Goal: Transaction & Acquisition: Purchase product/service

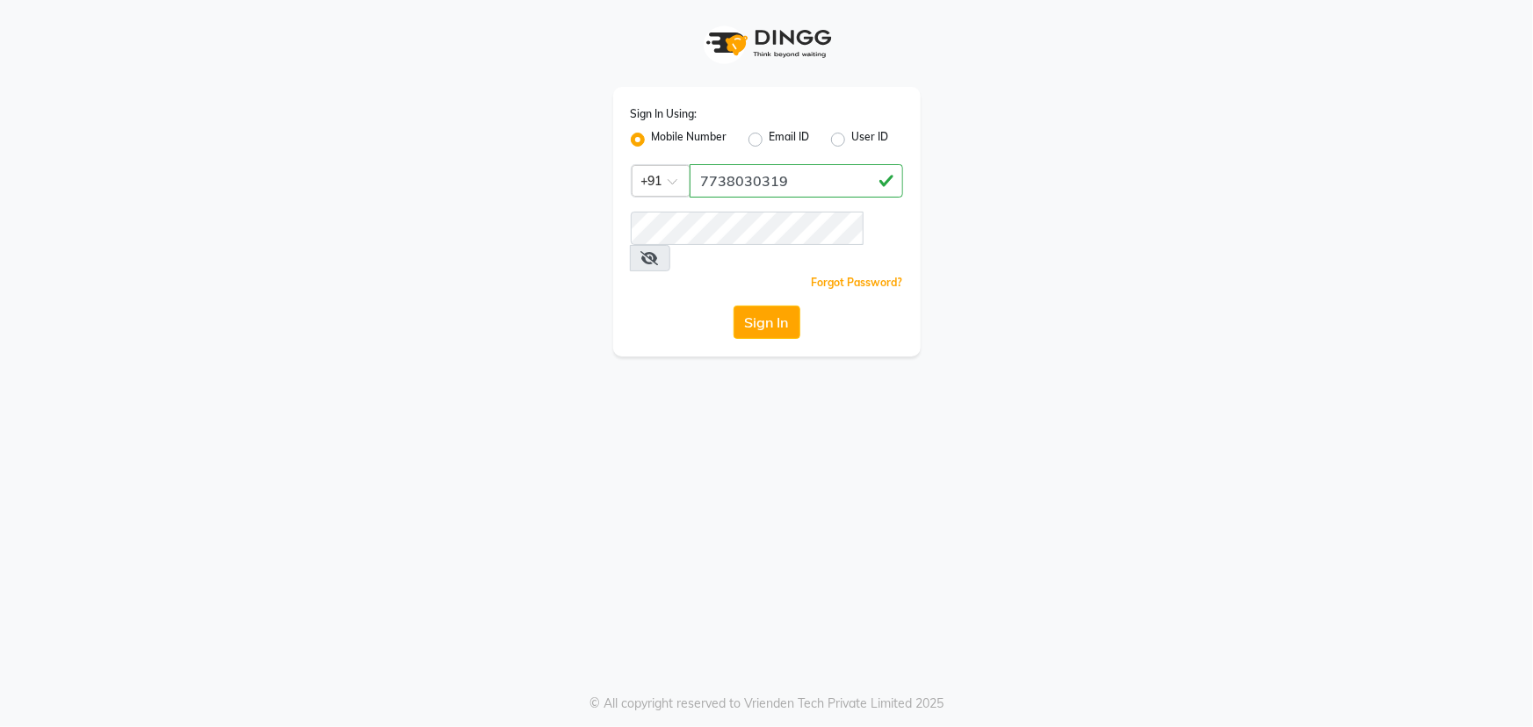
type input "7738030319"
click at [733, 306] on button "Sign In" at bounding box center [766, 322] width 67 height 33
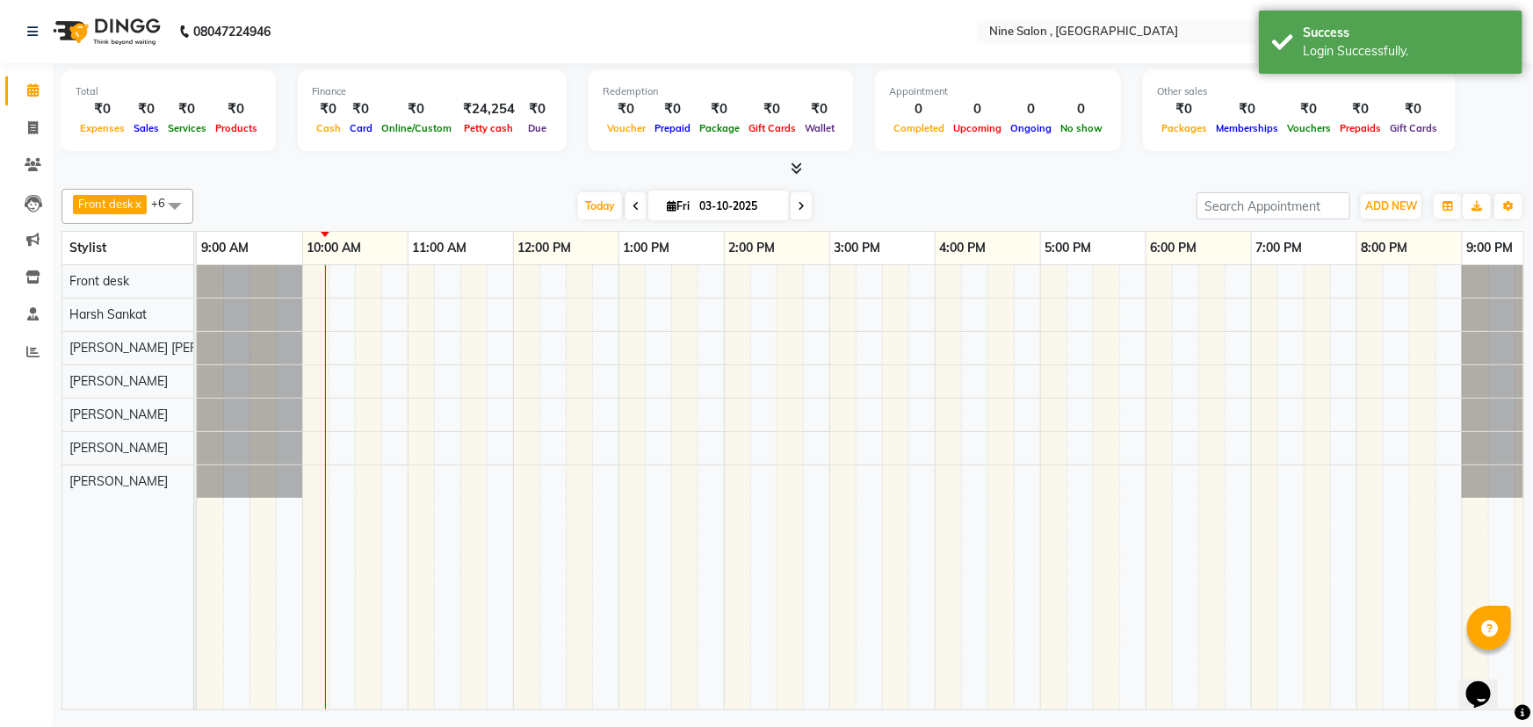
click at [625, 201] on span at bounding box center [635, 205] width 21 height 27
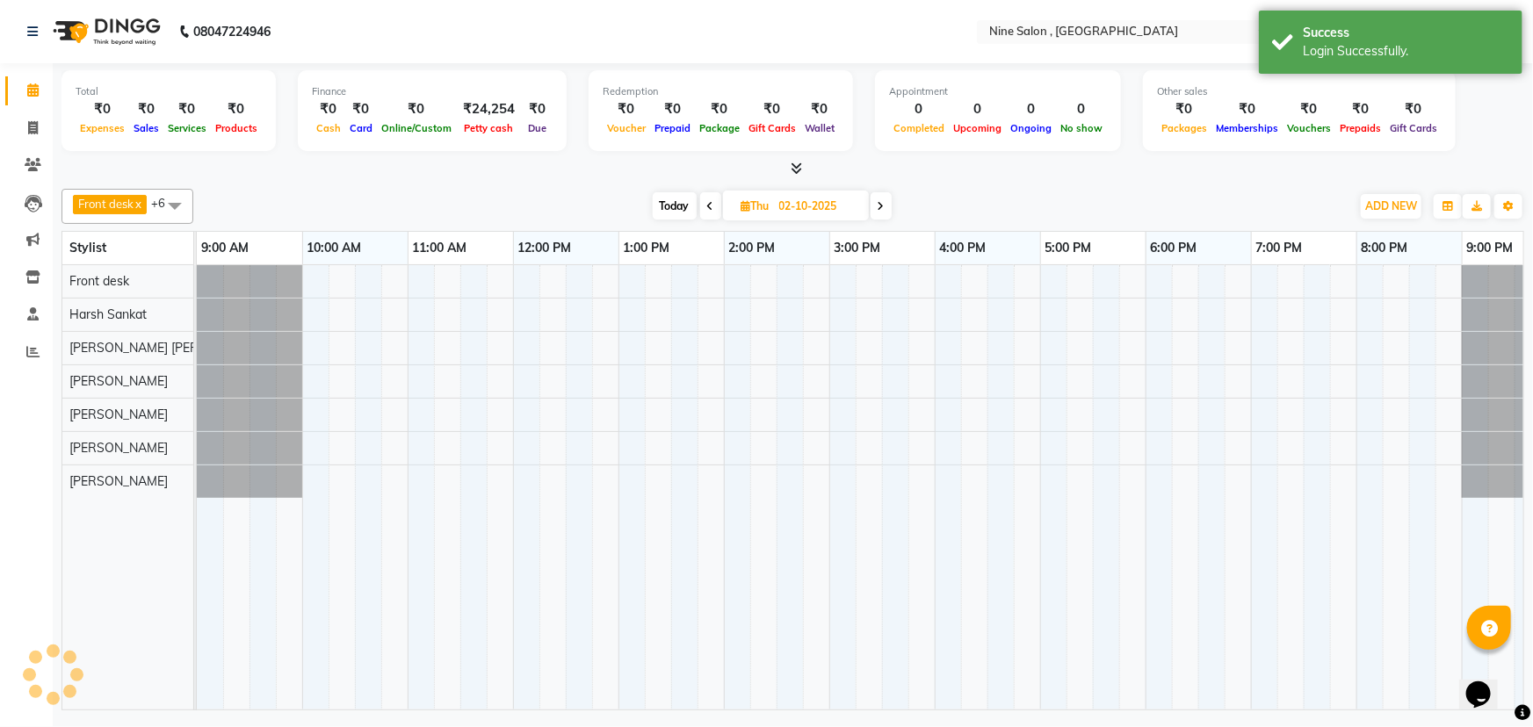
scroll to position [0, 43]
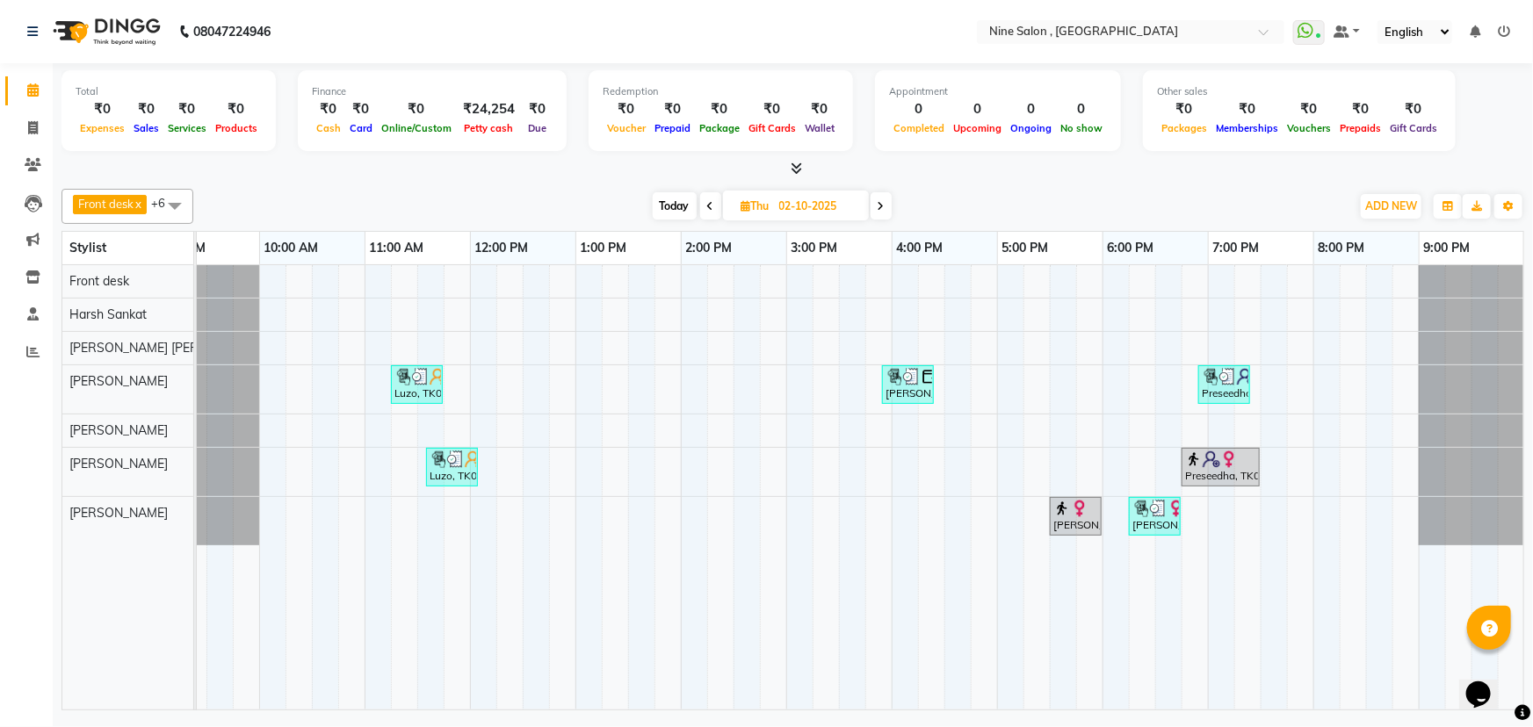
click at [668, 207] on span "Today" at bounding box center [675, 205] width 44 height 27
type input "03-10-2025"
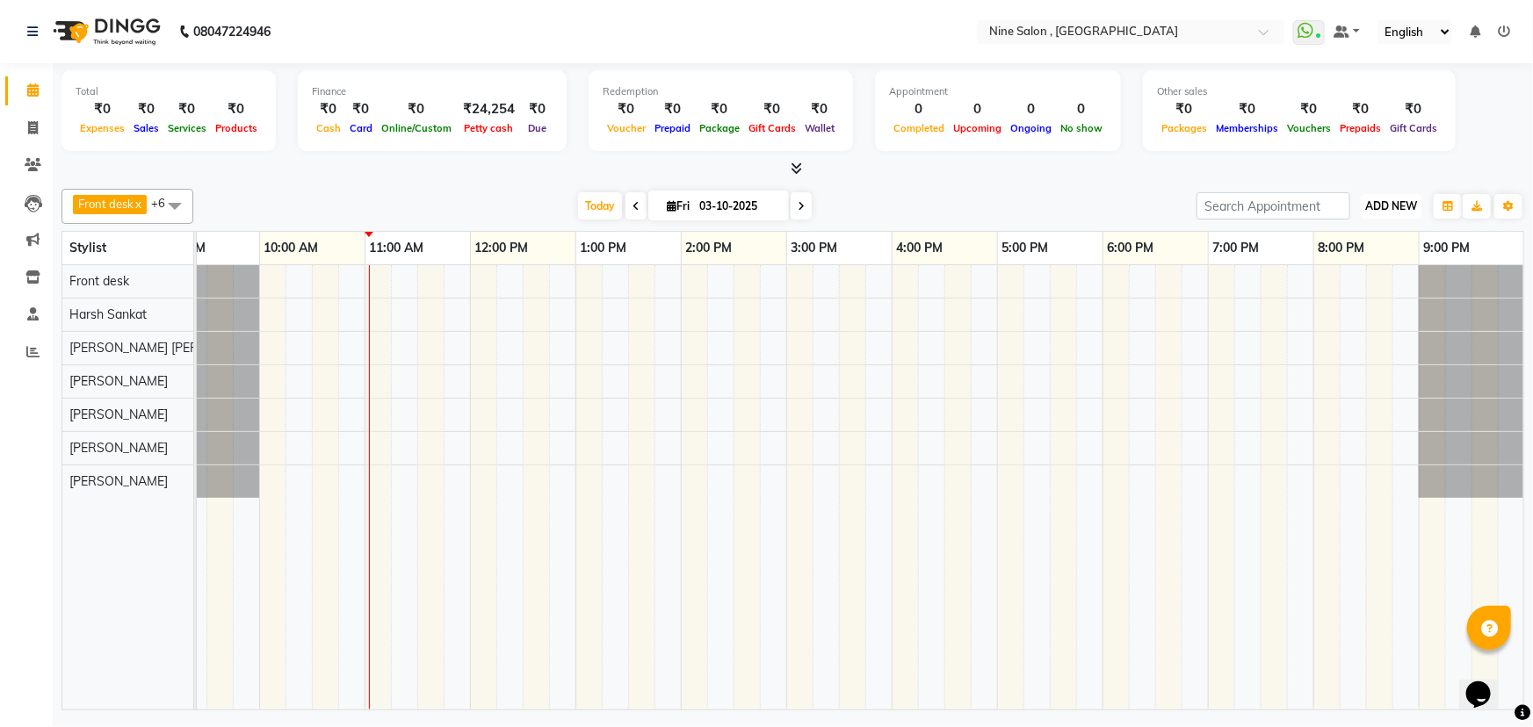
click at [1391, 210] on span "ADD NEW" at bounding box center [1391, 205] width 52 height 13
click at [1362, 280] on link "Add Expense" at bounding box center [1352, 284] width 139 height 23
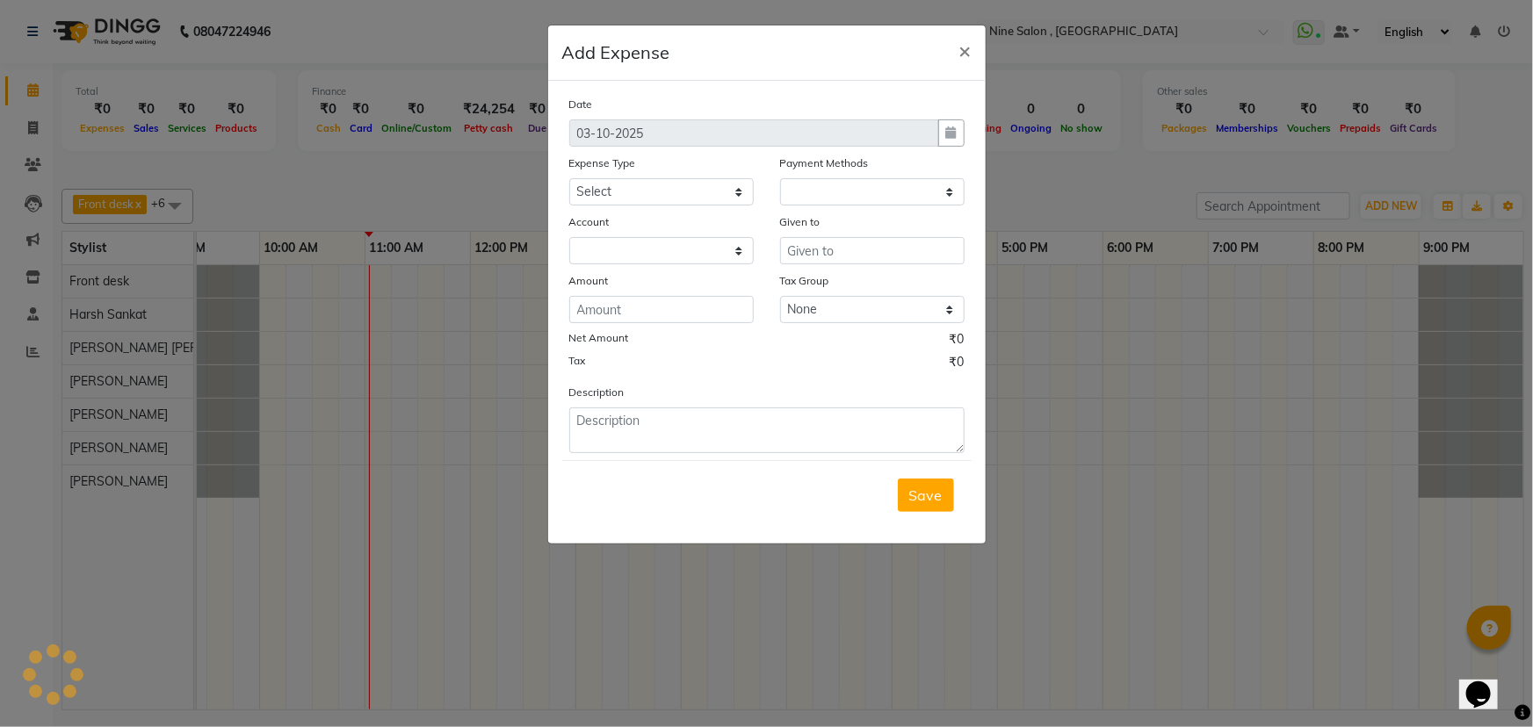
select select "1"
select select "6442"
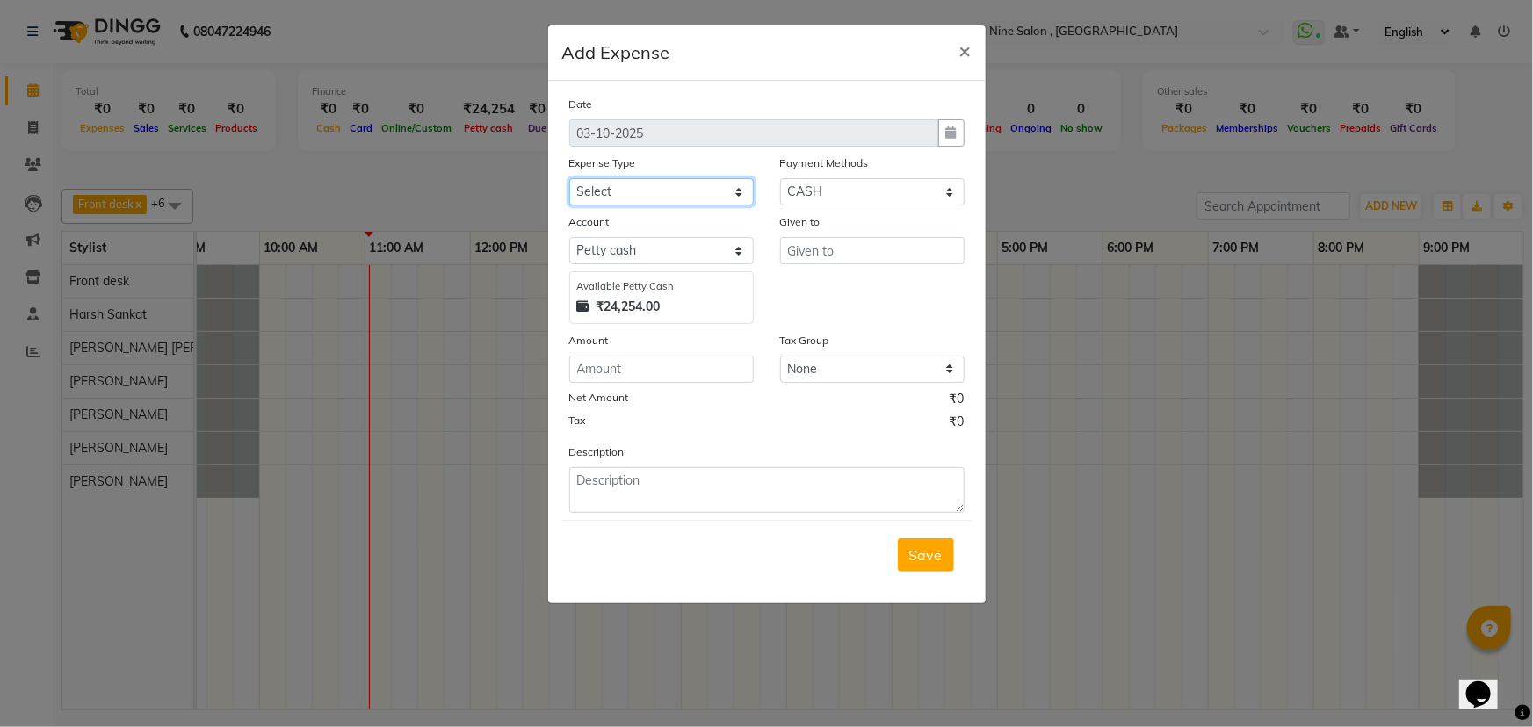
click at [647, 204] on select "Select advance salary Advance Salary Bank charges beauty palace Car maintenance…" at bounding box center [661, 191] width 184 height 27
select select "21227"
click at [569, 179] on select "Select advance salary Advance Salary Bank charges beauty palace Car maintenance…" at bounding box center [661, 191] width 184 height 27
click at [837, 260] on input "text" at bounding box center [872, 250] width 184 height 27
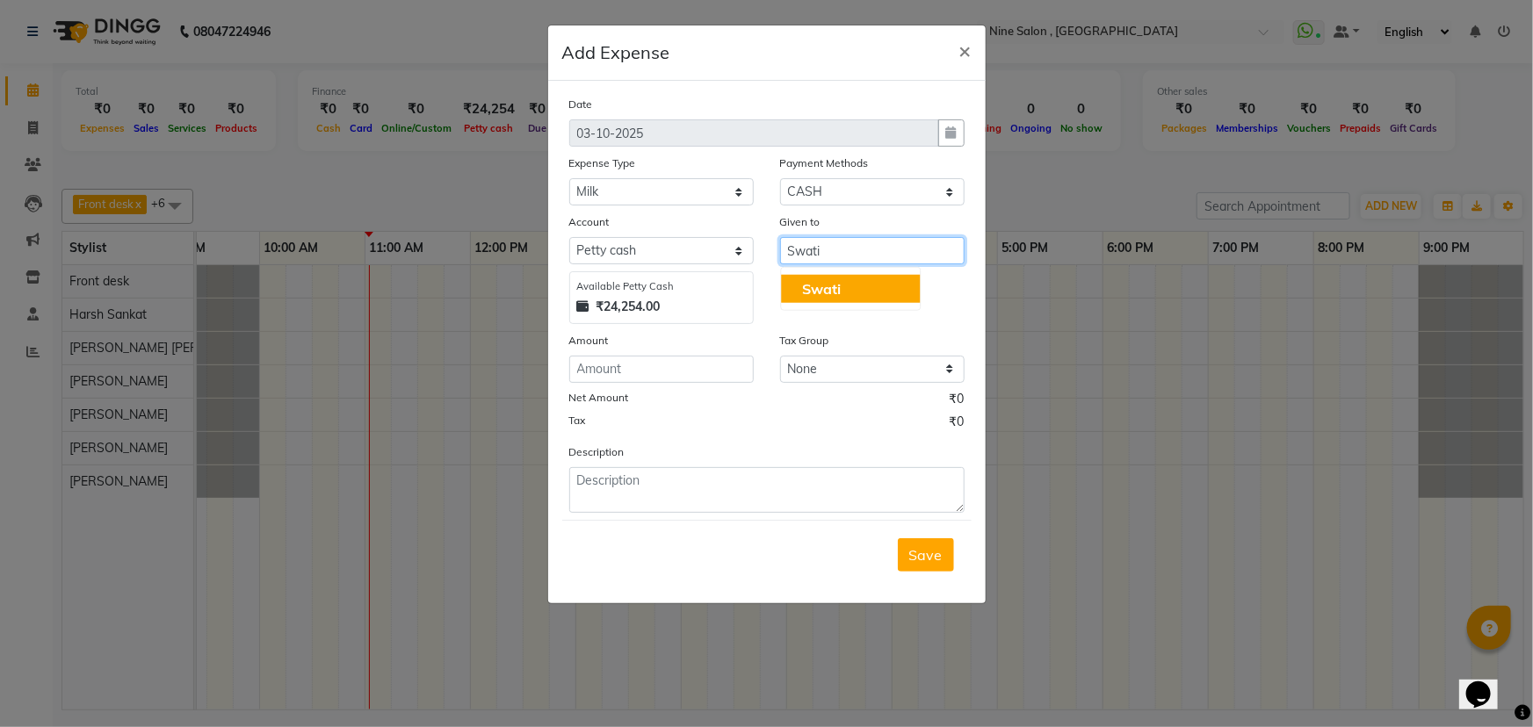
click at [837, 286] on span "Swati" at bounding box center [821, 289] width 39 height 18
type input "Swati"
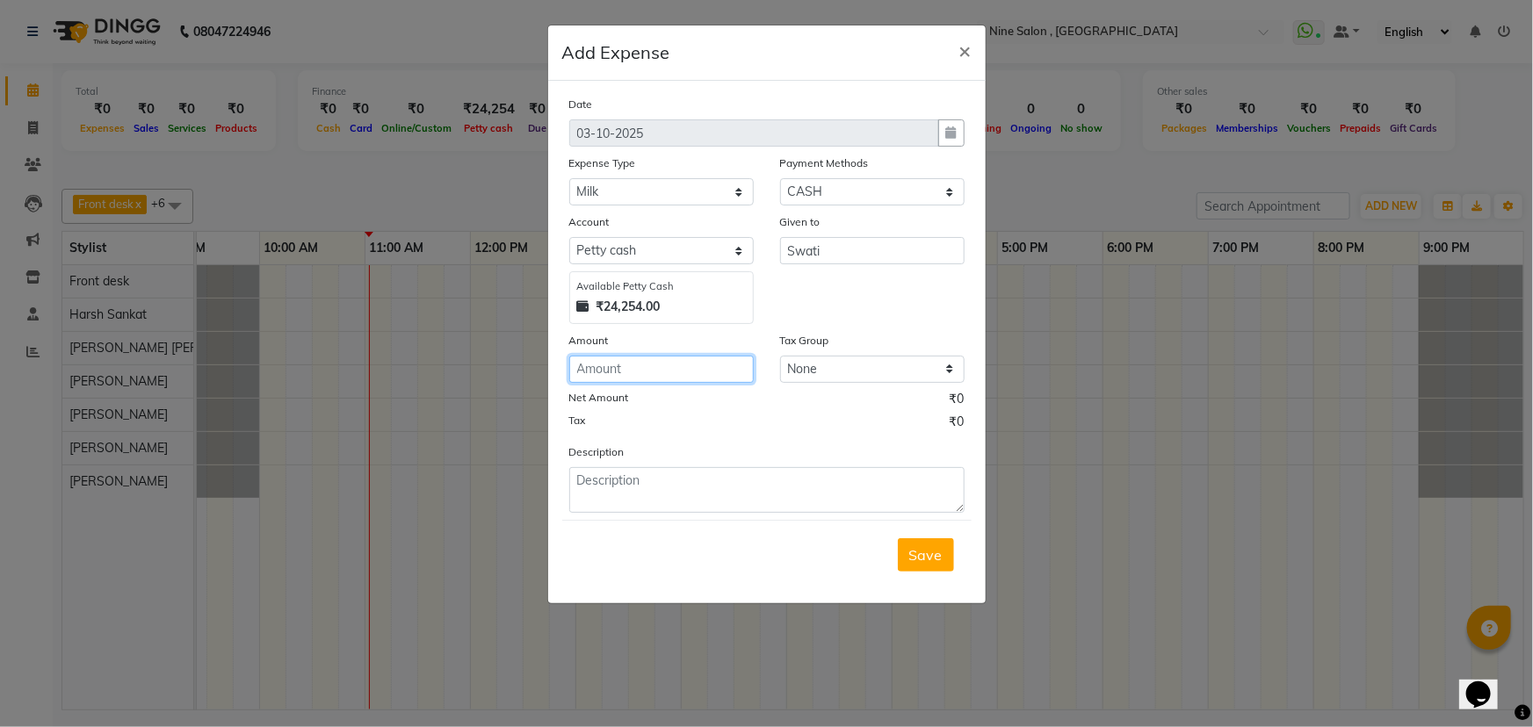
click at [641, 374] on input "number" at bounding box center [661, 369] width 184 height 27
type input "60"
click at [936, 560] on span "Save" at bounding box center [925, 555] width 33 height 18
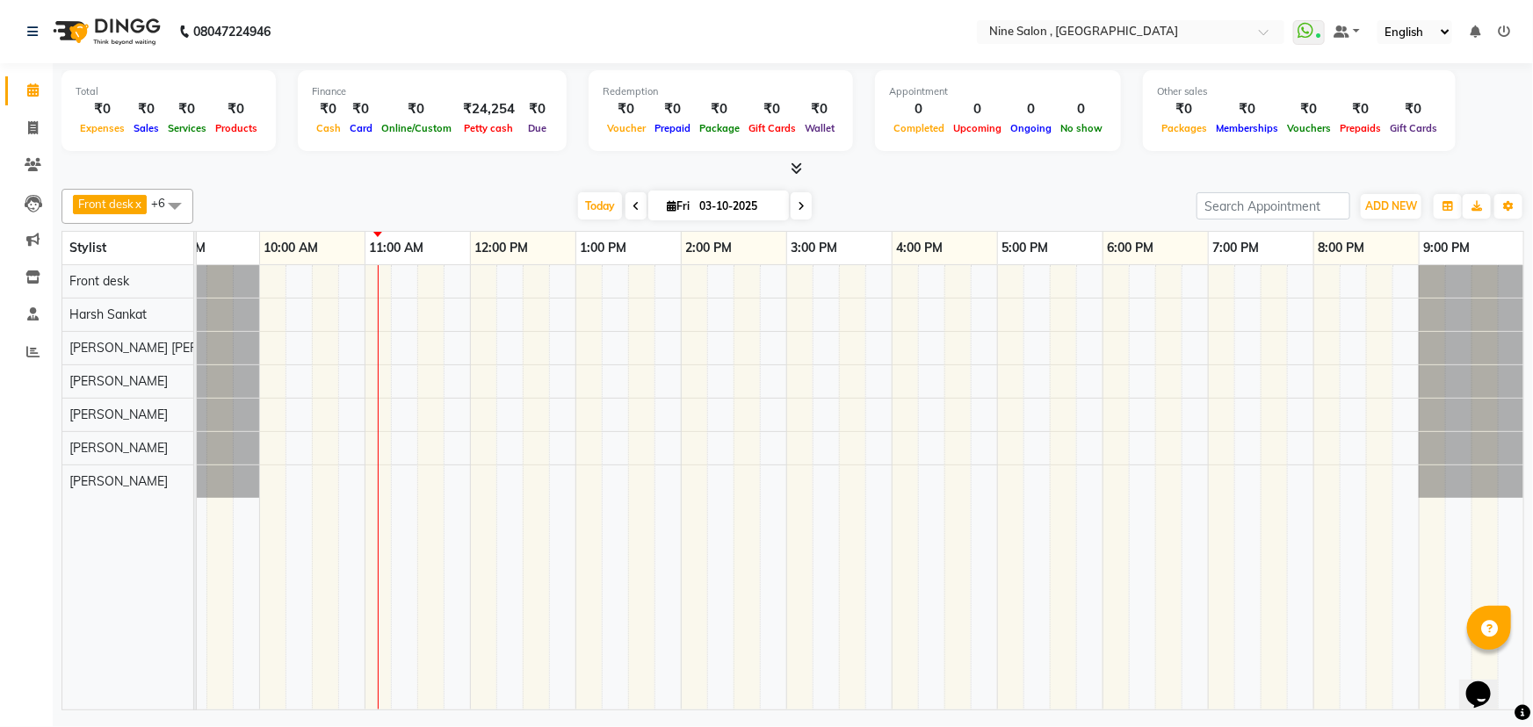
drag, startPoint x: 1077, startPoint y: 476, endPoint x: 1024, endPoint y: 510, distance: 62.9
click at [1024, 510] on td at bounding box center [1036, 487] width 26 height 444
click at [34, 133] on icon at bounding box center [33, 127] width 10 height 13
select select "7341"
select select "service"
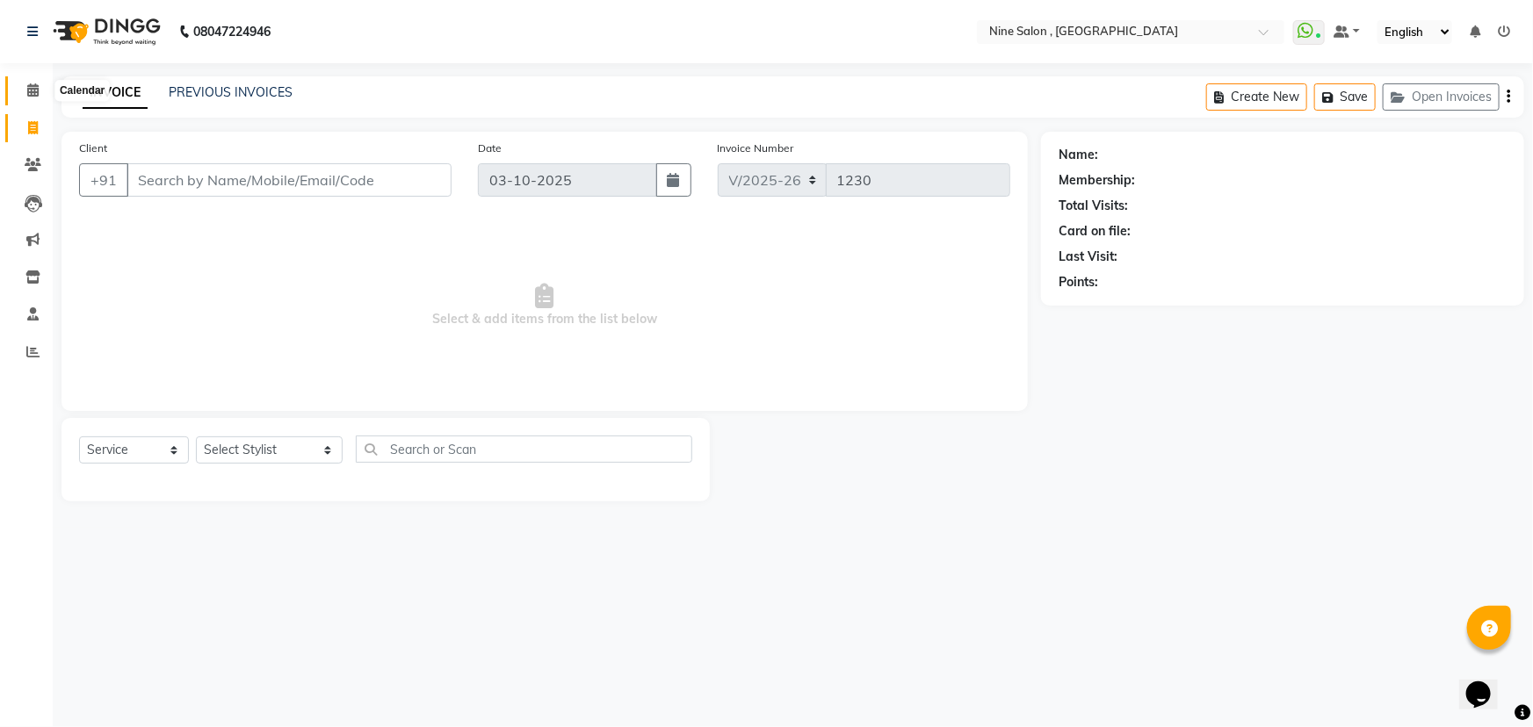
click at [41, 89] on span at bounding box center [33, 91] width 31 height 20
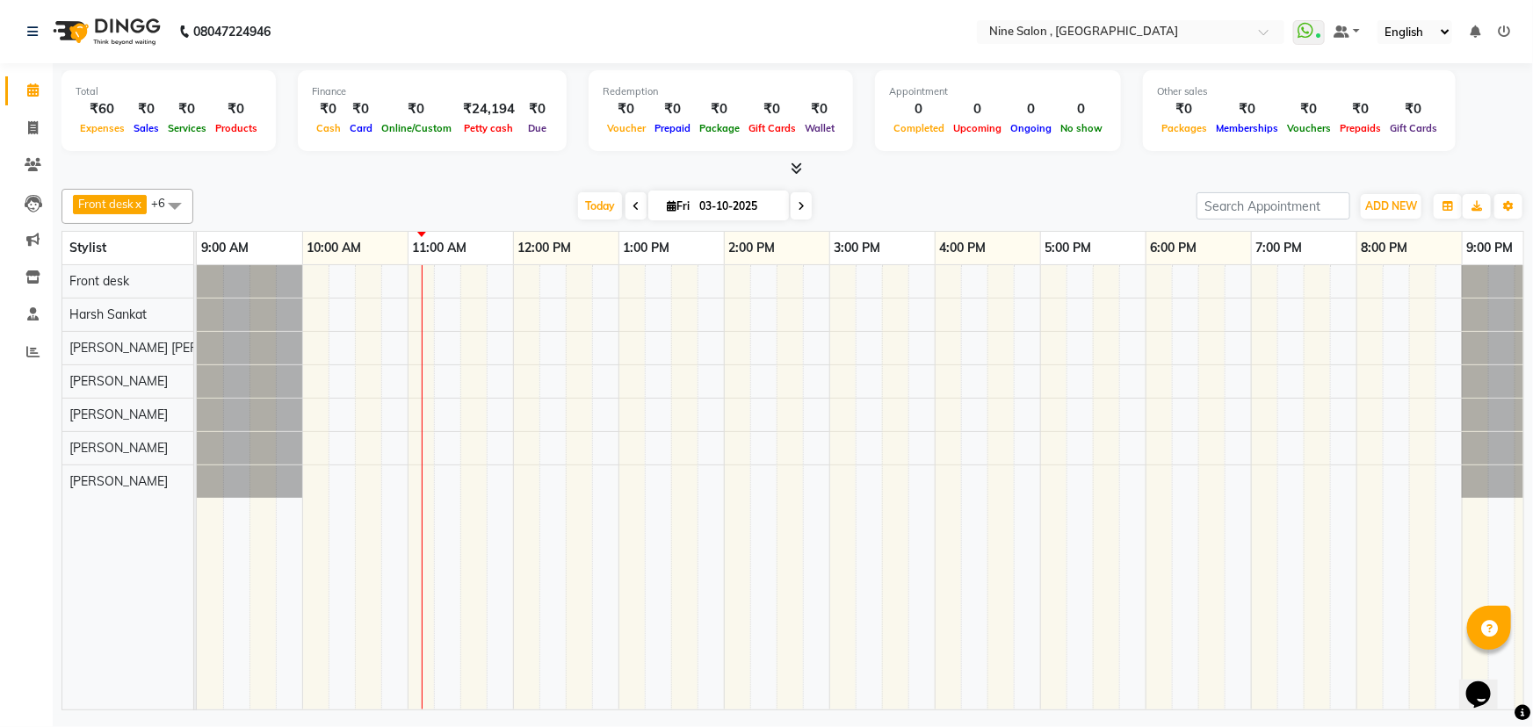
click at [176, 203] on span at bounding box center [174, 205] width 35 height 33
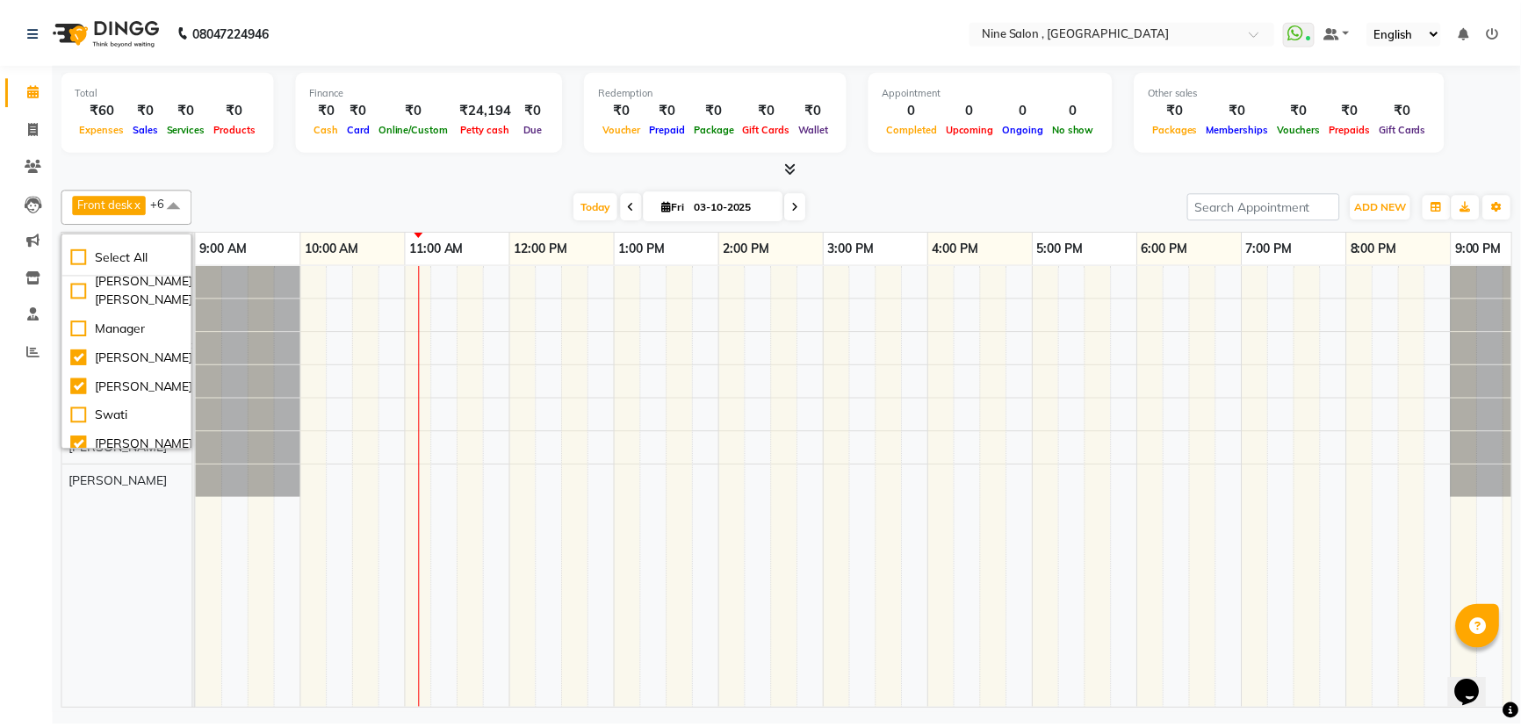
scroll to position [256, 0]
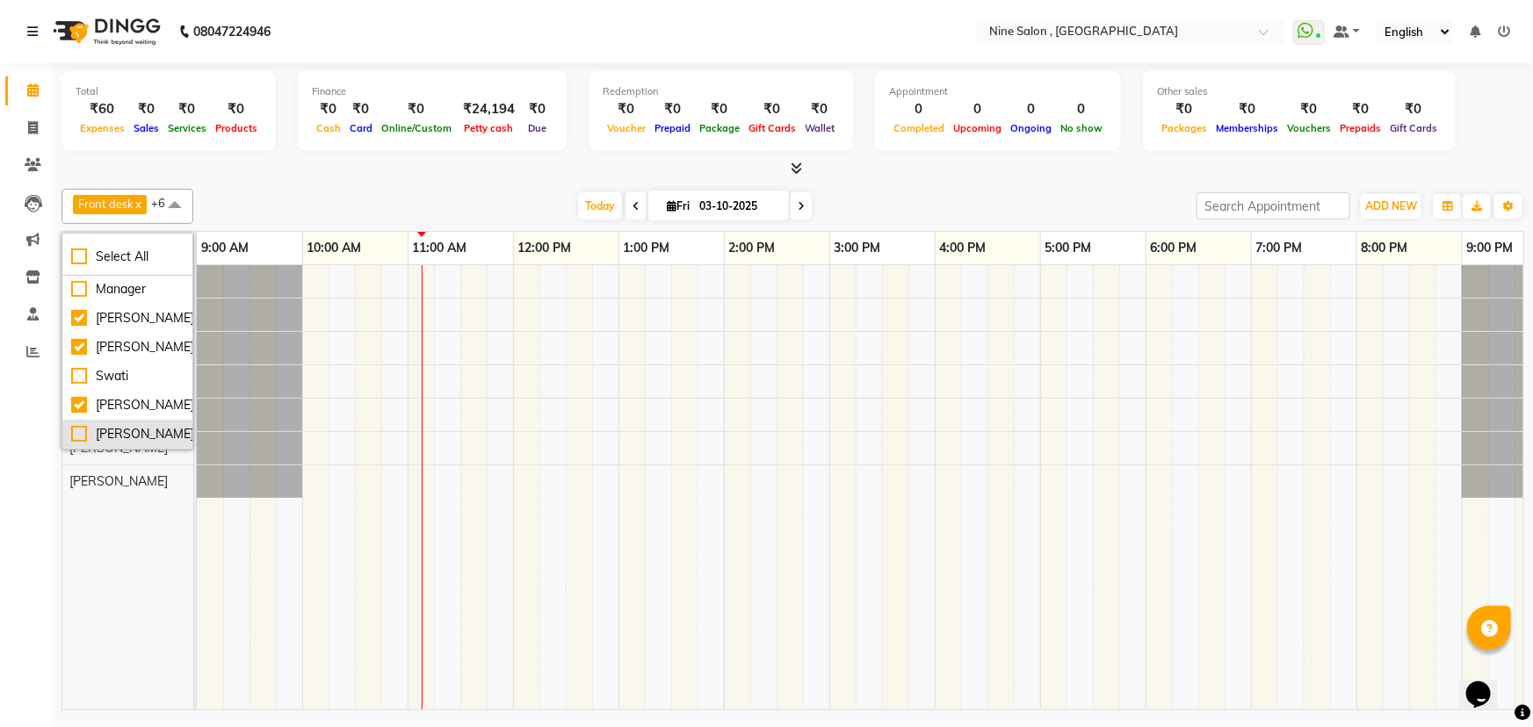
click at [132, 425] on div "[PERSON_NAME]" at bounding box center [127, 434] width 112 height 18
checkbox input "true"
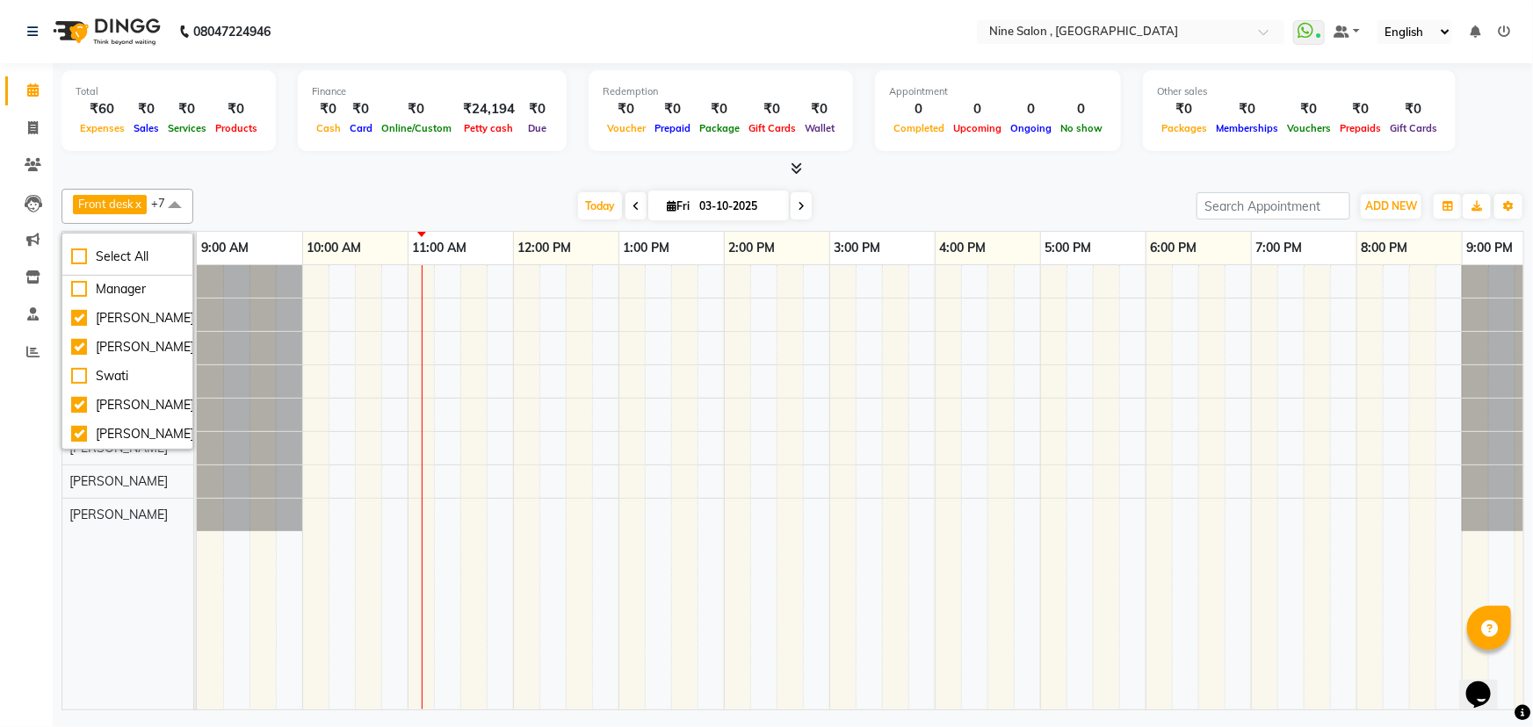
click at [116, 553] on div "Front desk Harsh Sankat [PERSON_NAME] [PERSON_NAME] [PERSON_NAME] [PERSON_NAME]…" at bounding box center [133, 487] width 143 height 444
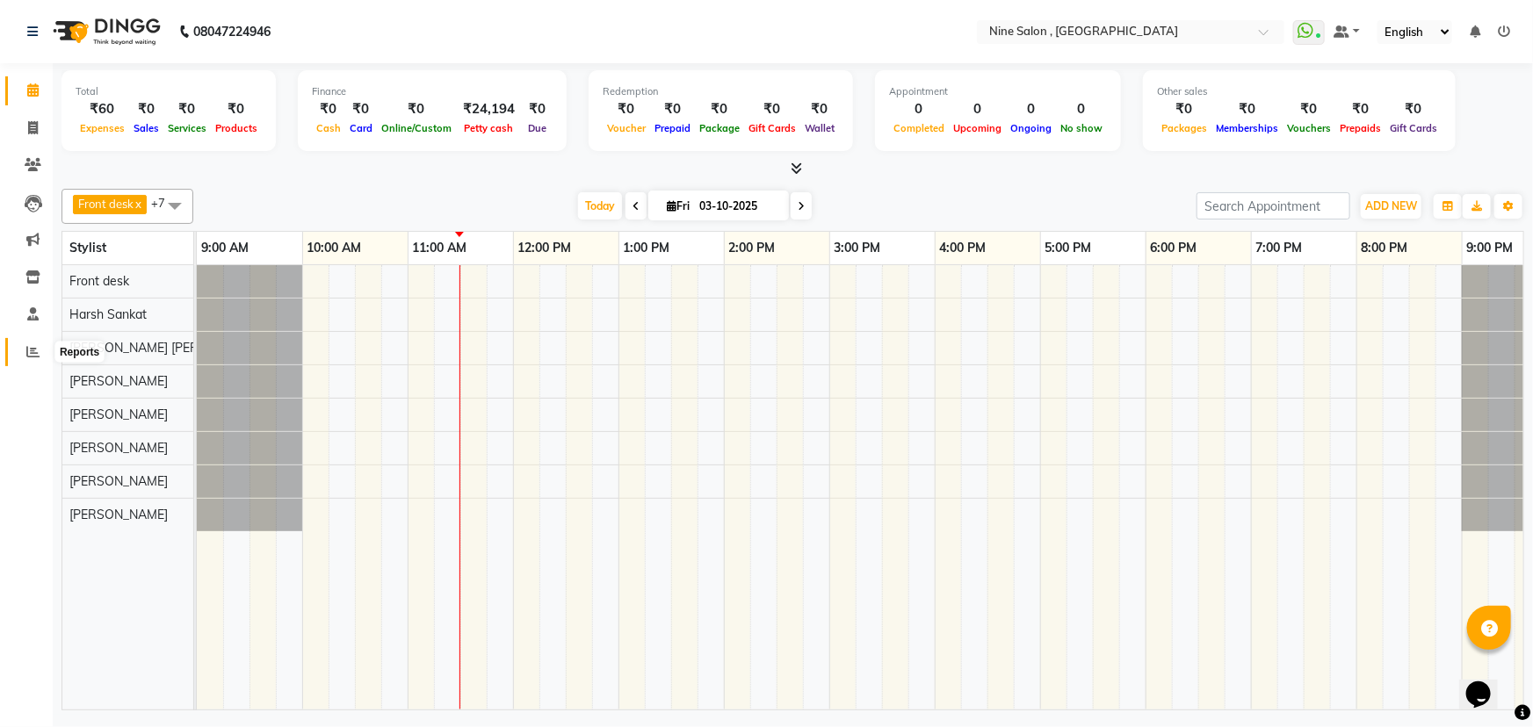
click at [26, 348] on icon at bounding box center [32, 351] width 13 height 13
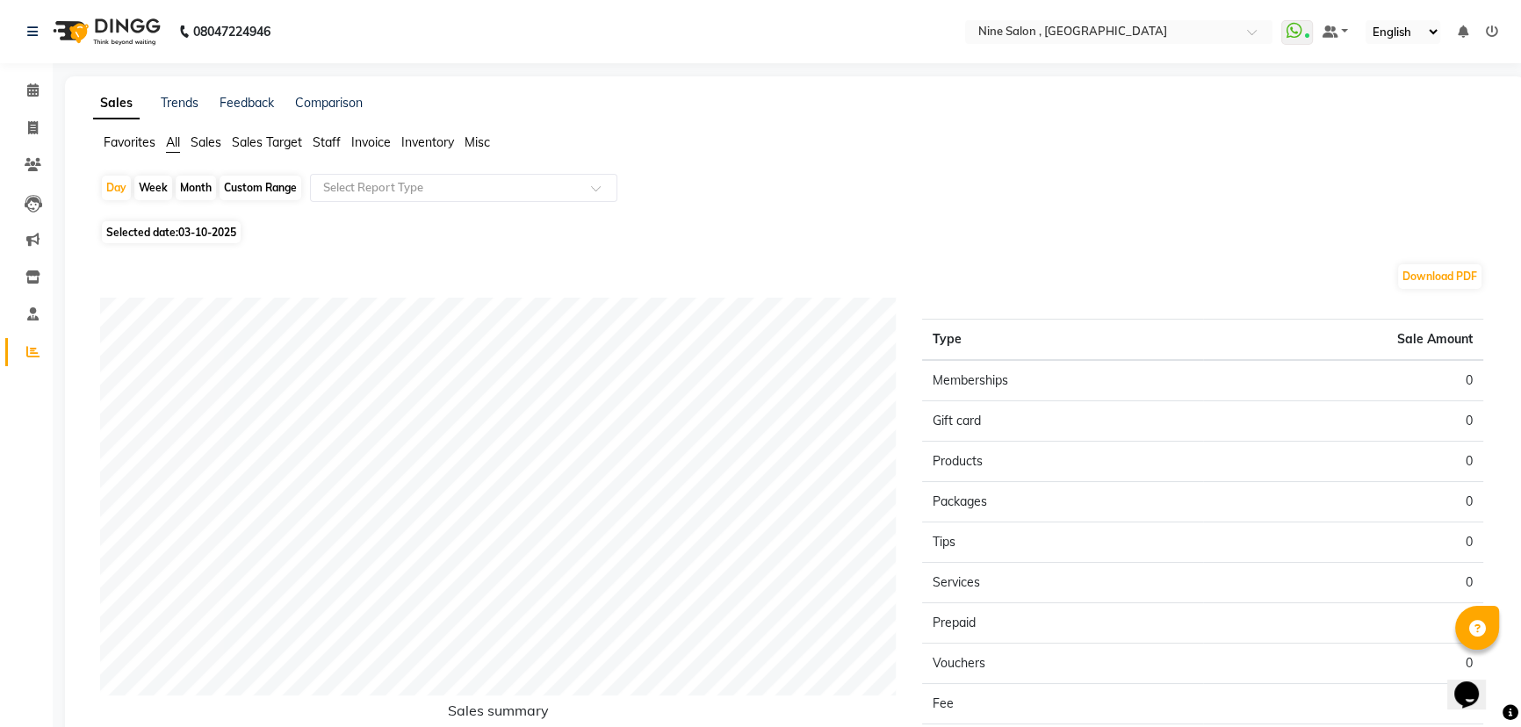
click at [173, 234] on span "Selected date: 03-10-2025" at bounding box center [171, 232] width 139 height 22
select select "10"
select select "2025"
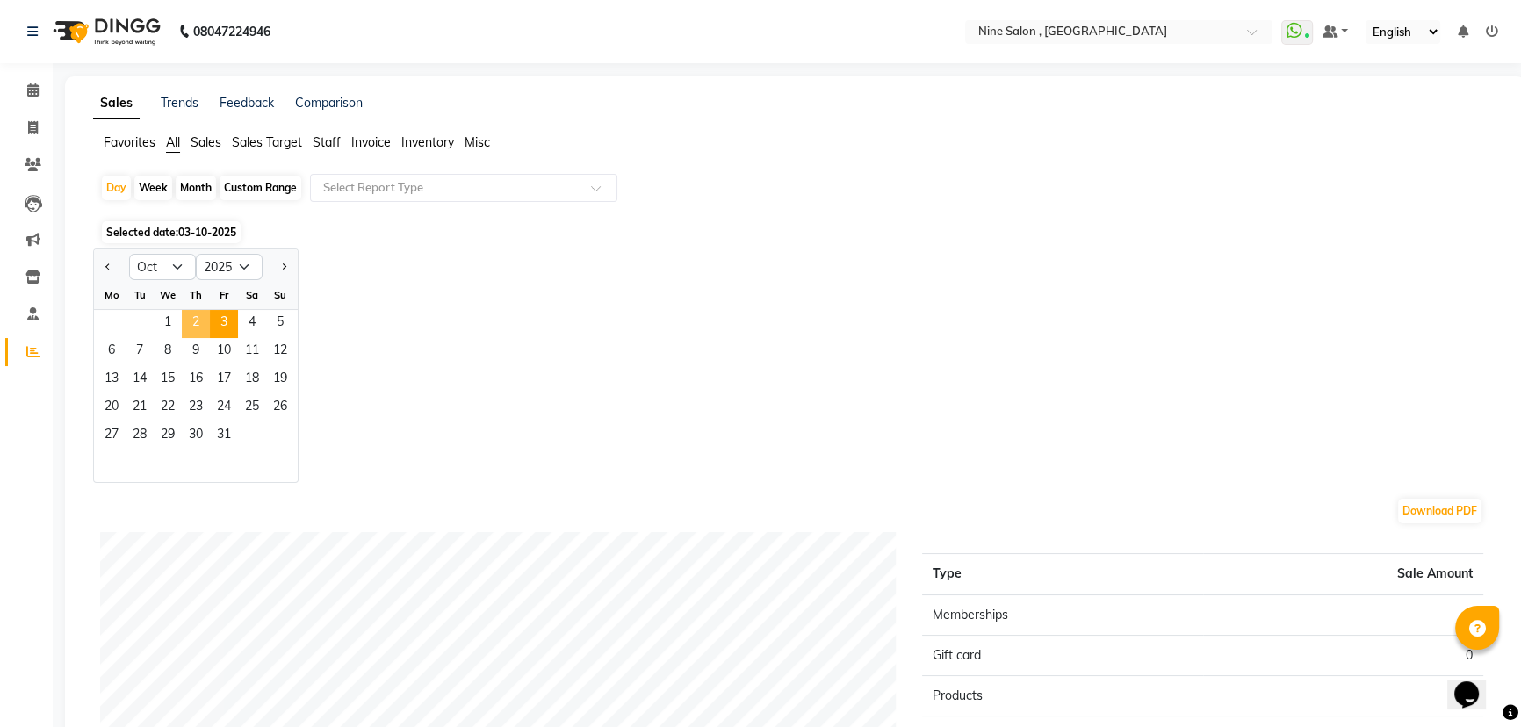
click at [197, 317] on span "2" at bounding box center [196, 324] width 28 height 28
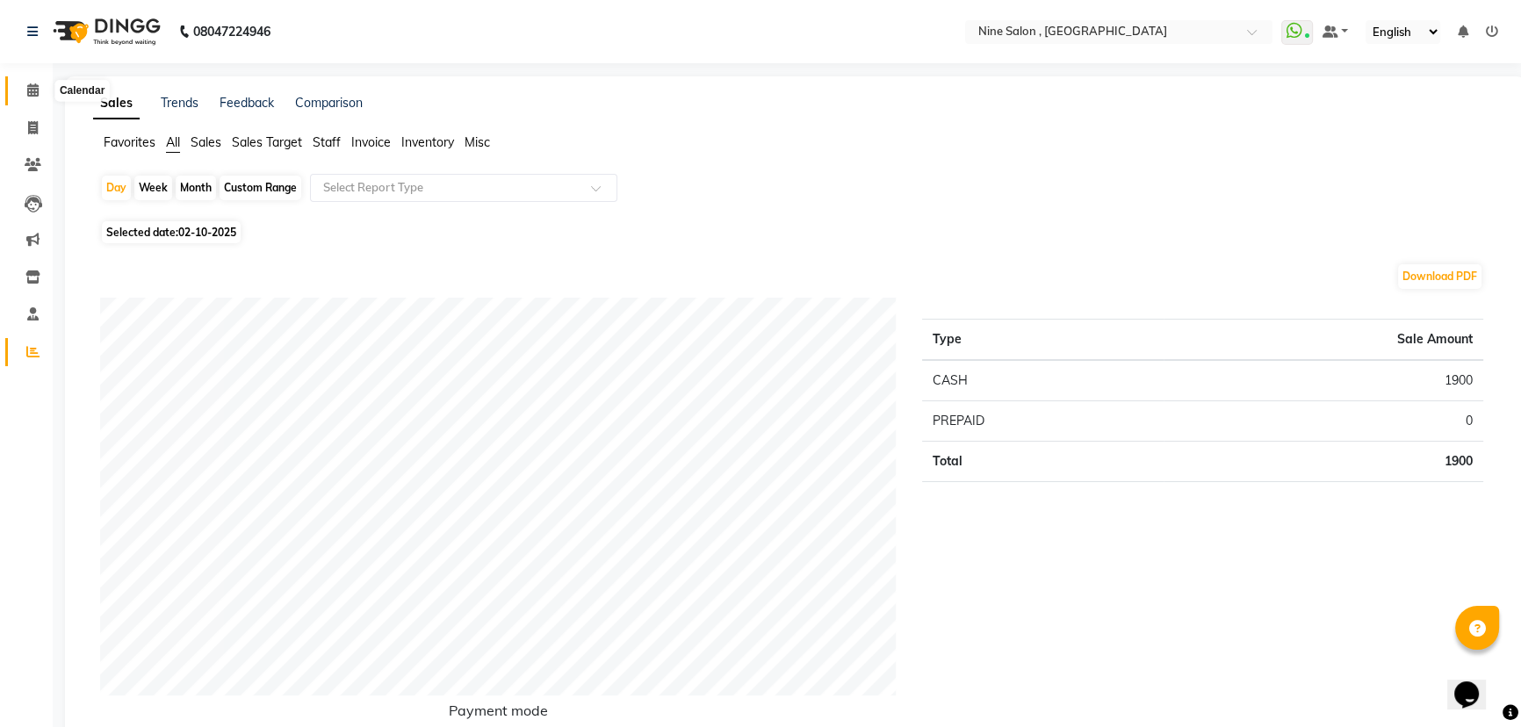
click at [32, 90] on icon at bounding box center [32, 89] width 11 height 13
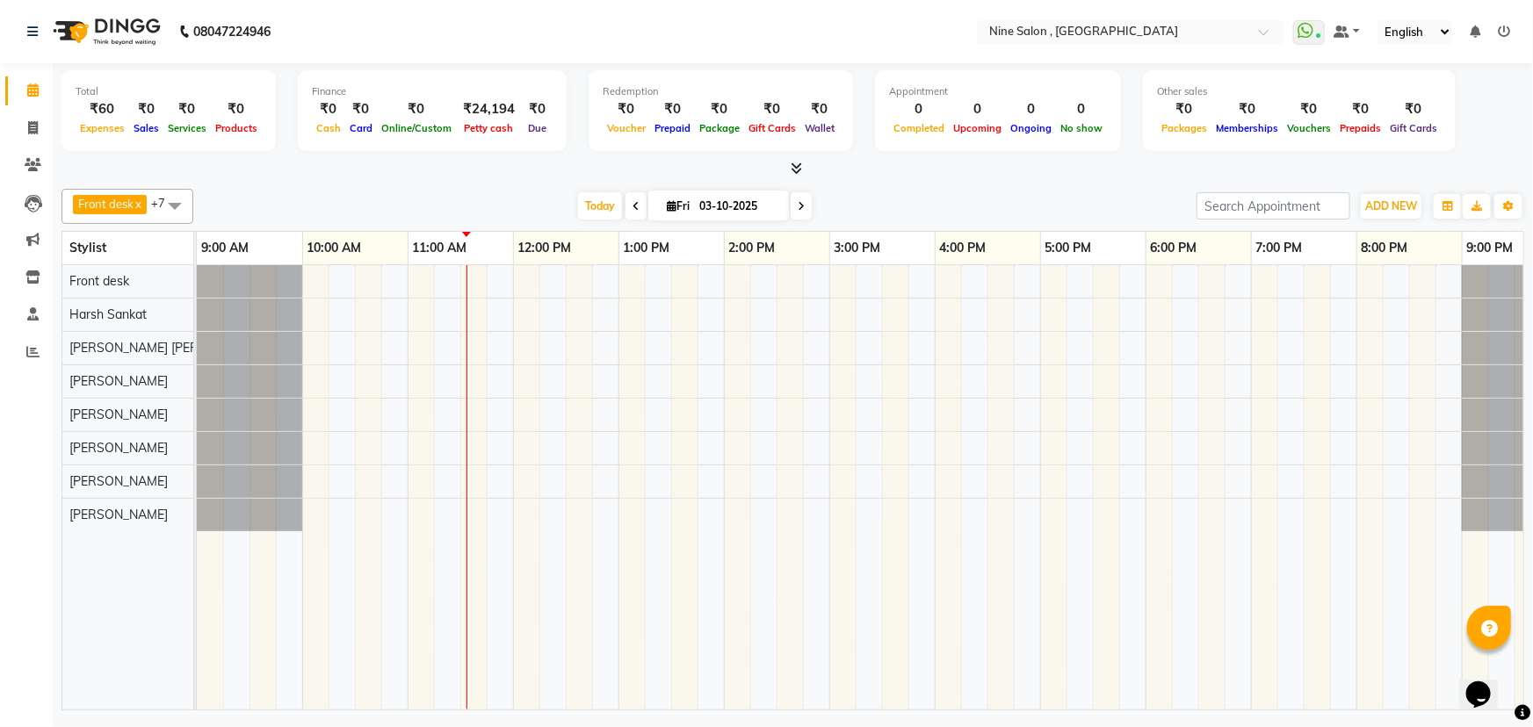
click at [804, 198] on span at bounding box center [801, 205] width 21 height 27
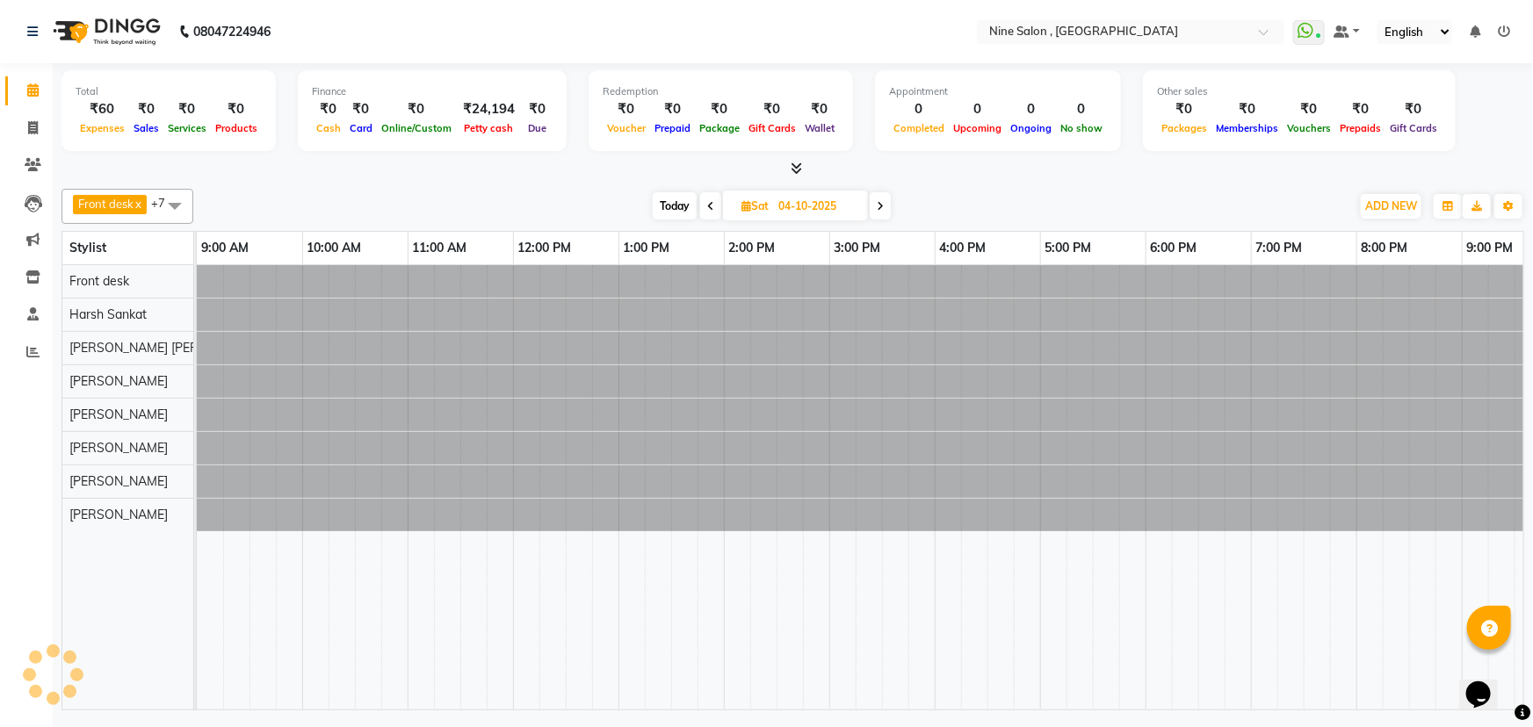
scroll to position [0, 43]
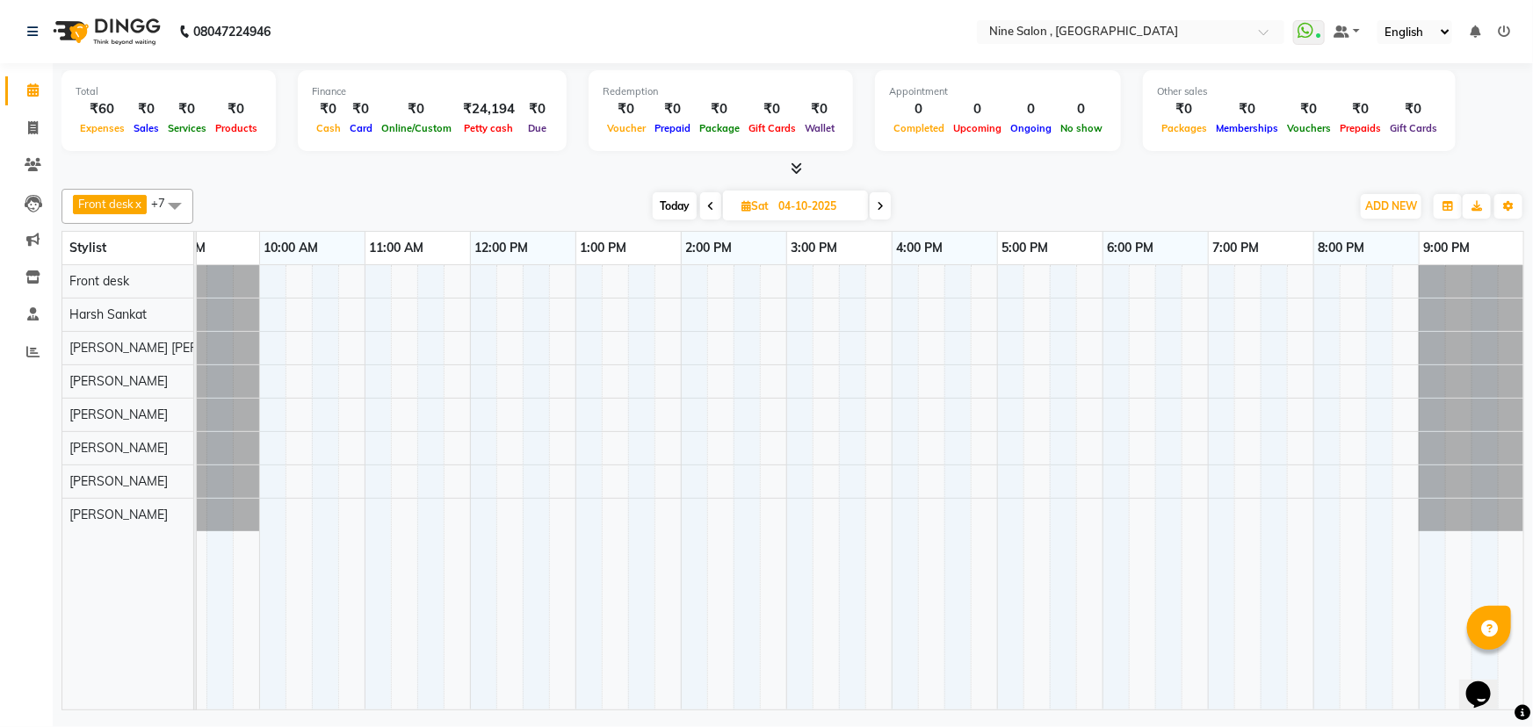
click at [880, 213] on span at bounding box center [880, 205] width 21 height 27
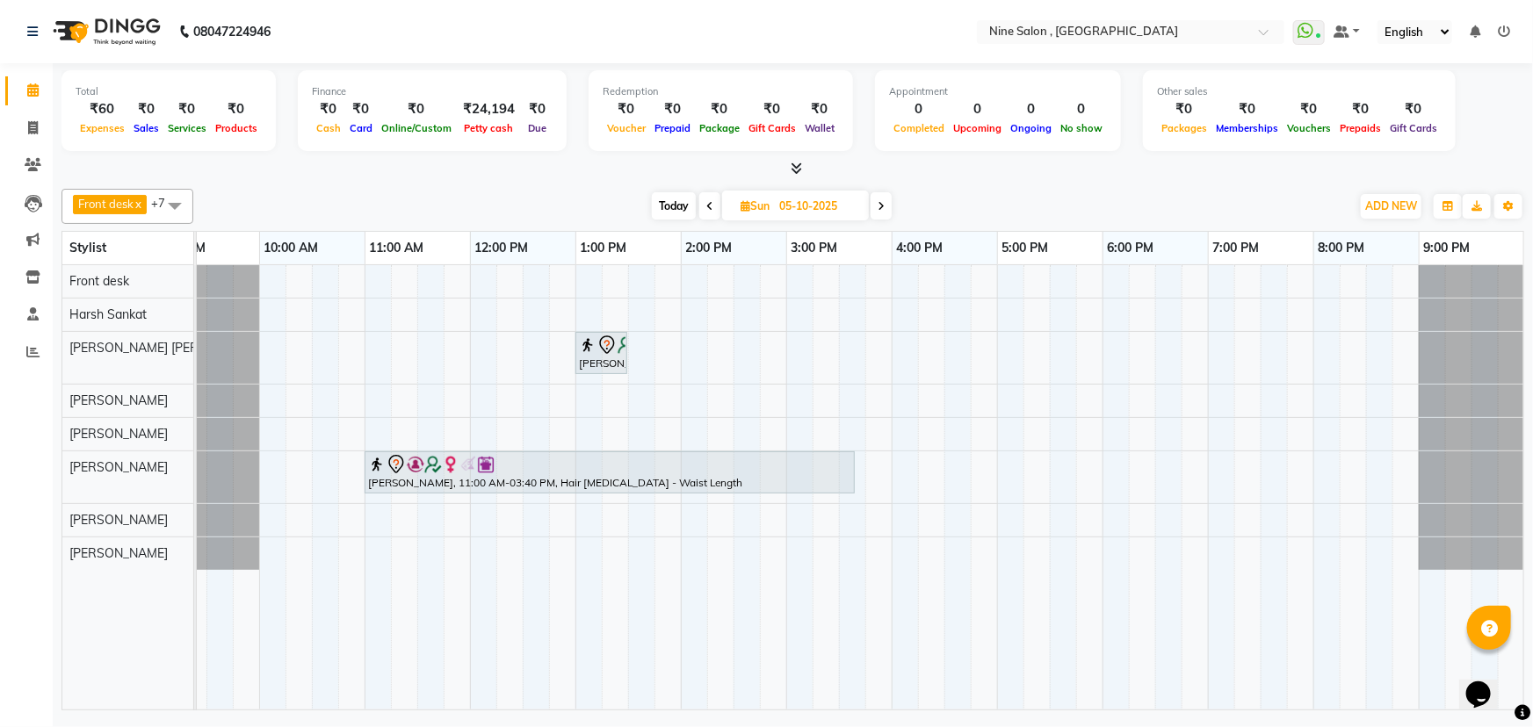
click at [884, 204] on icon at bounding box center [881, 206] width 7 height 11
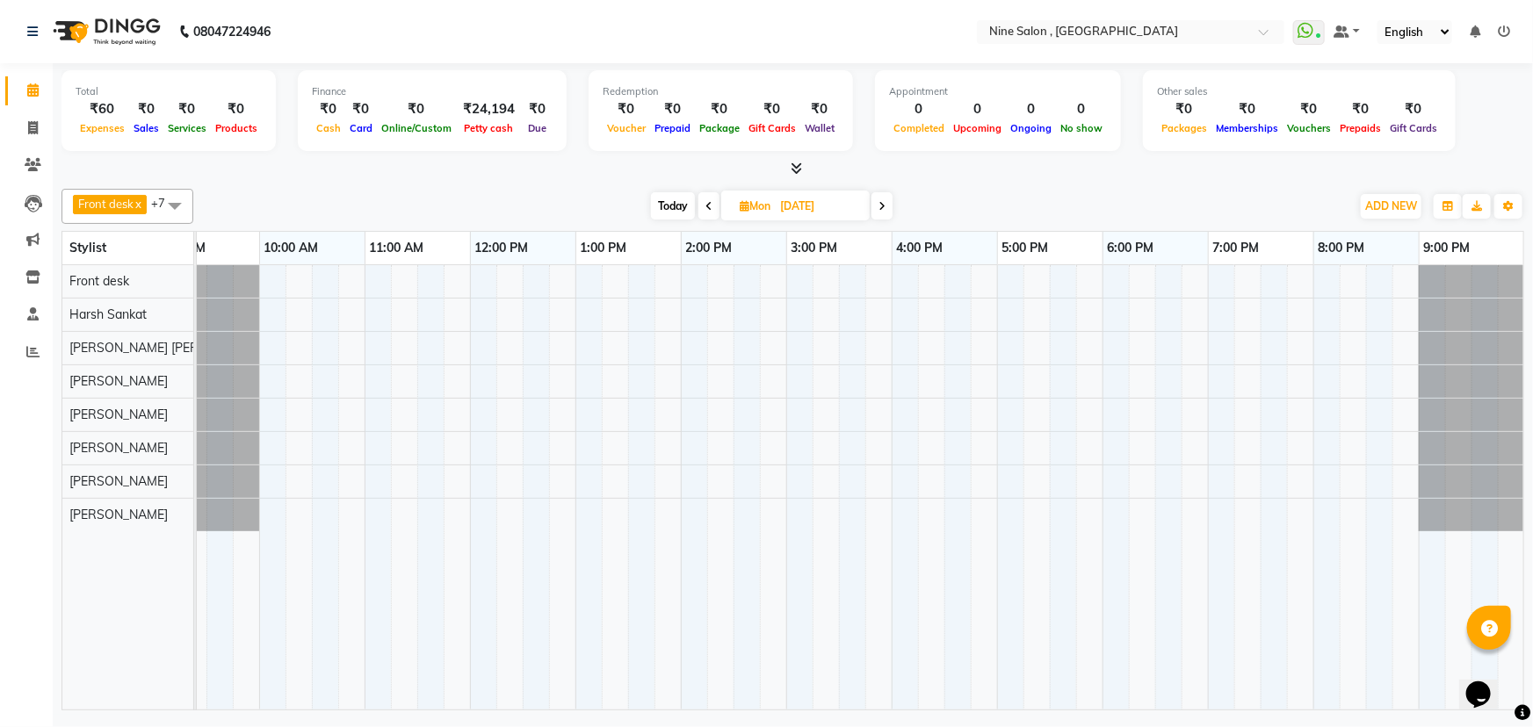
click at [668, 202] on span "Today" at bounding box center [673, 205] width 44 height 27
type input "03-10-2025"
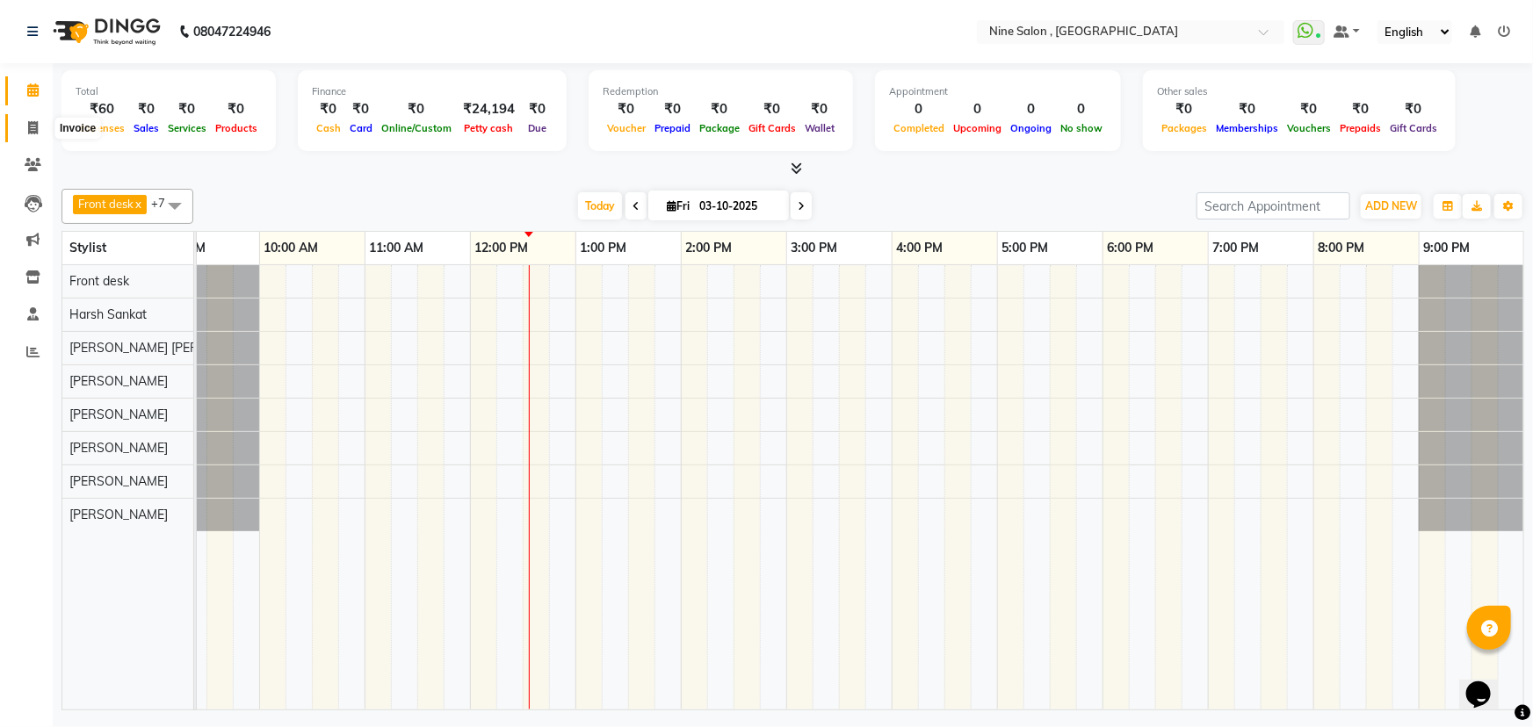
drag, startPoint x: 19, startPoint y: 119, endPoint x: 30, endPoint y: 126, distance: 12.2
click at [19, 119] on span at bounding box center [33, 129] width 31 height 20
select select "service"
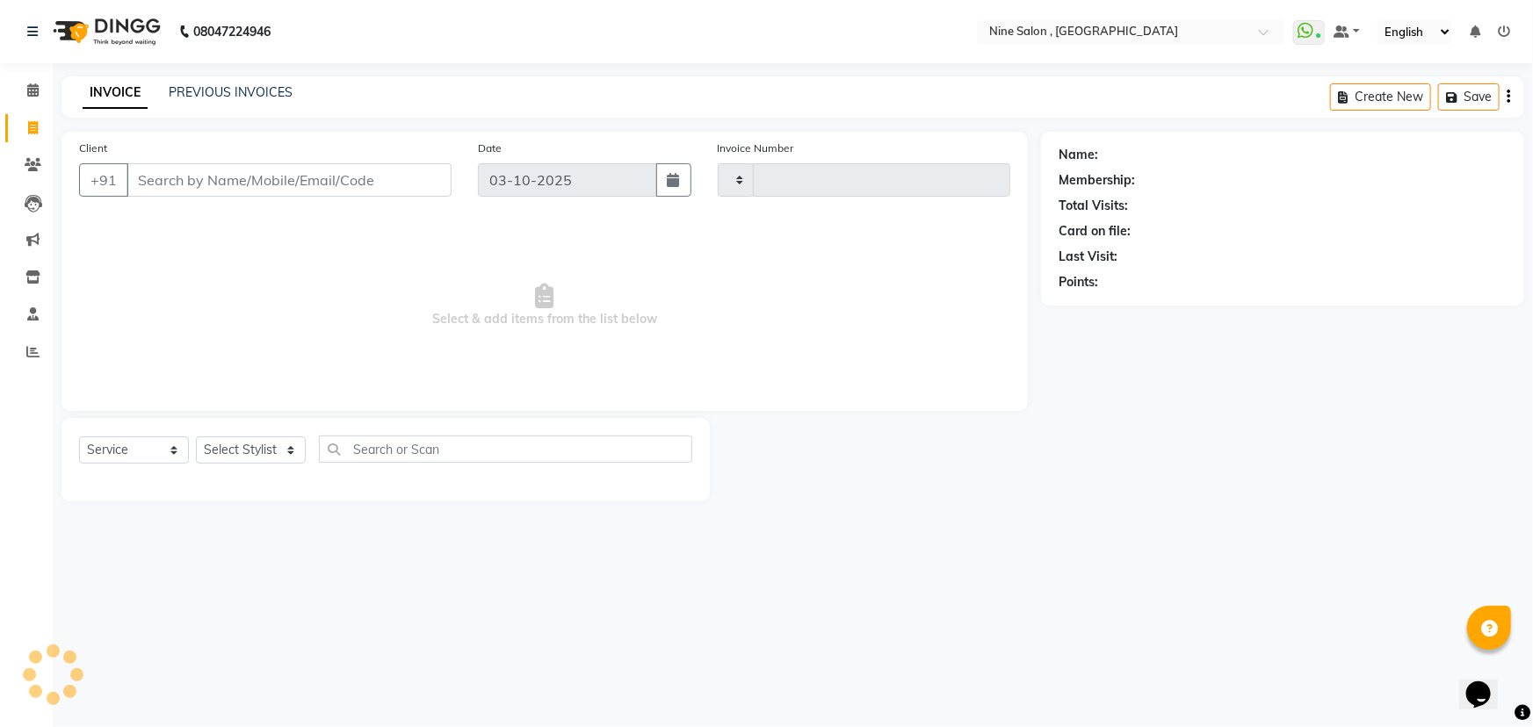
type input "1230"
select select "7341"
click at [266, 186] on input "Client" at bounding box center [288, 179] width 325 height 33
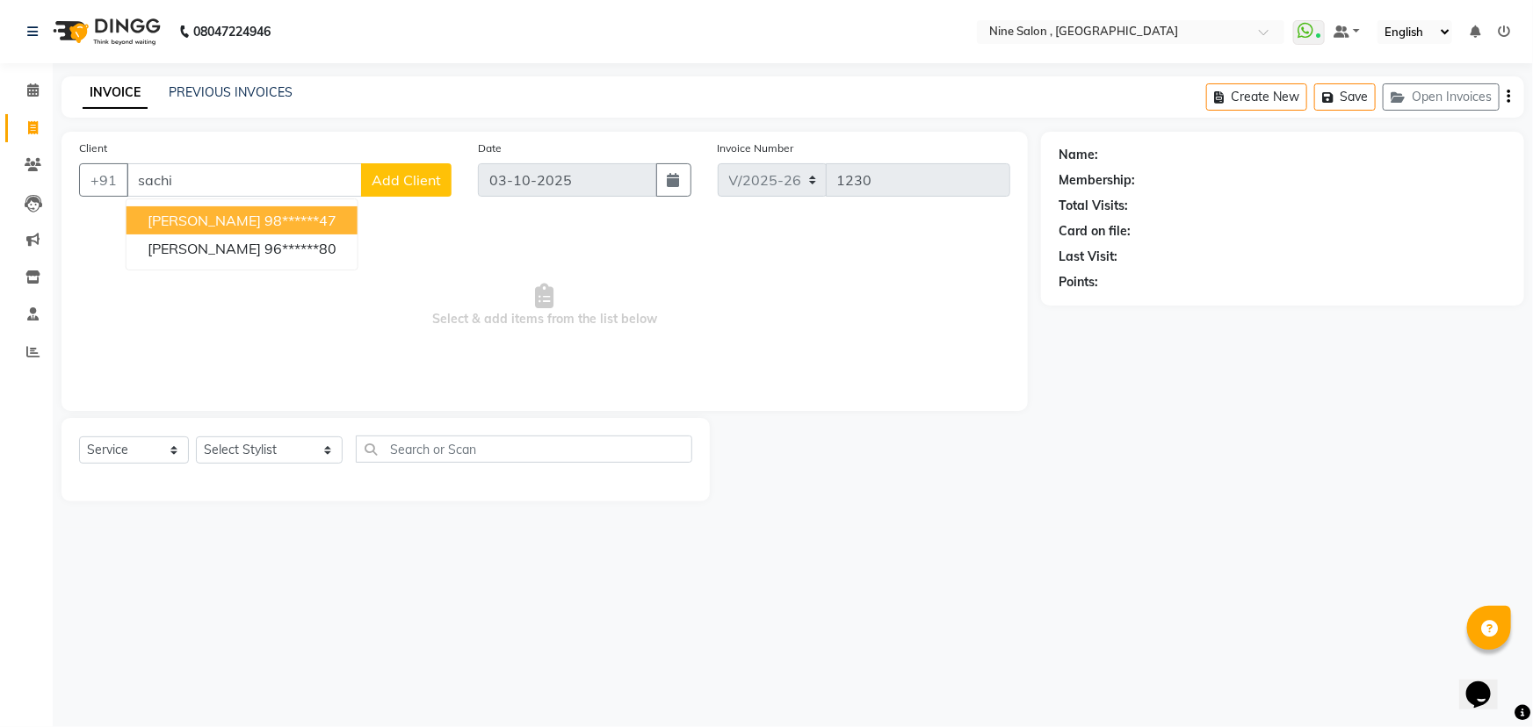
click at [265, 224] on ngb-highlight "98******47" at bounding box center [300, 221] width 72 height 18
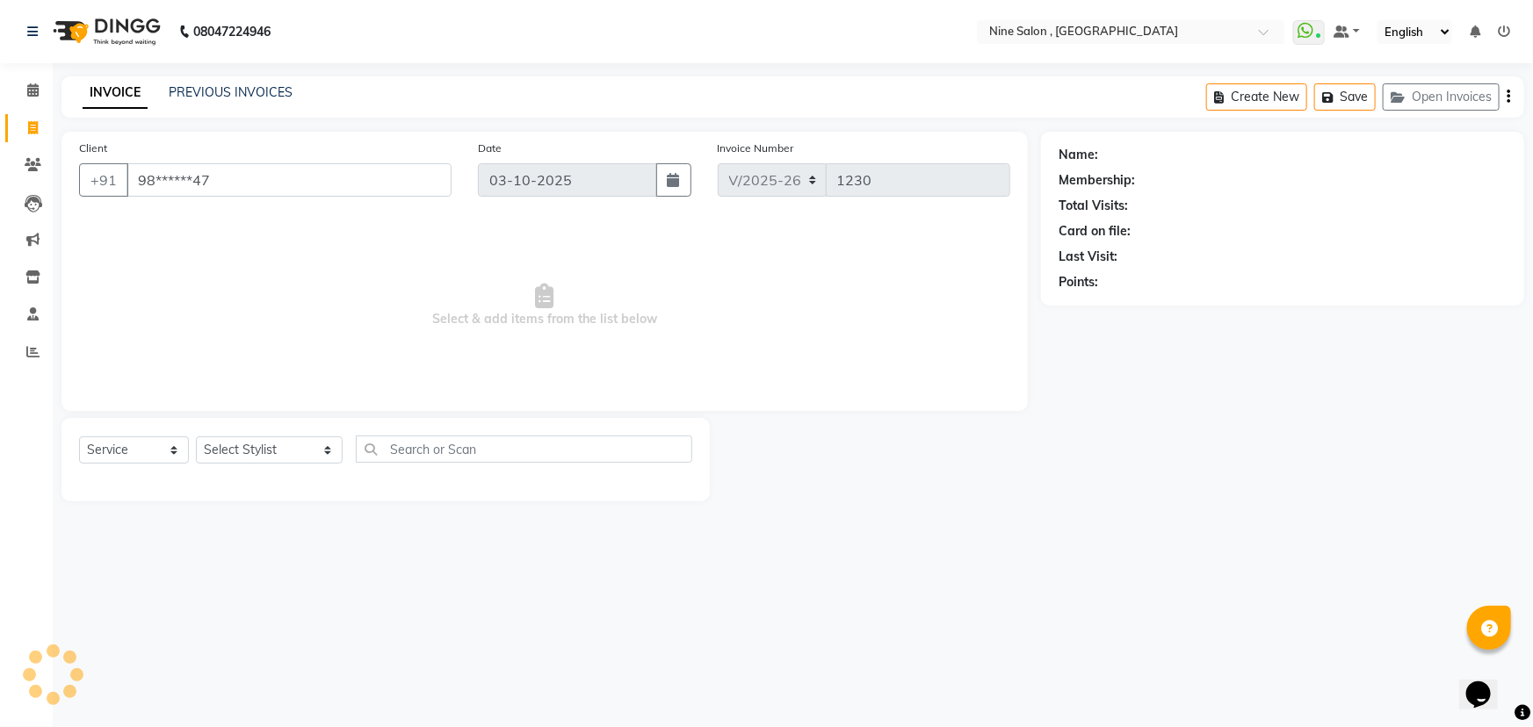
type input "98******47"
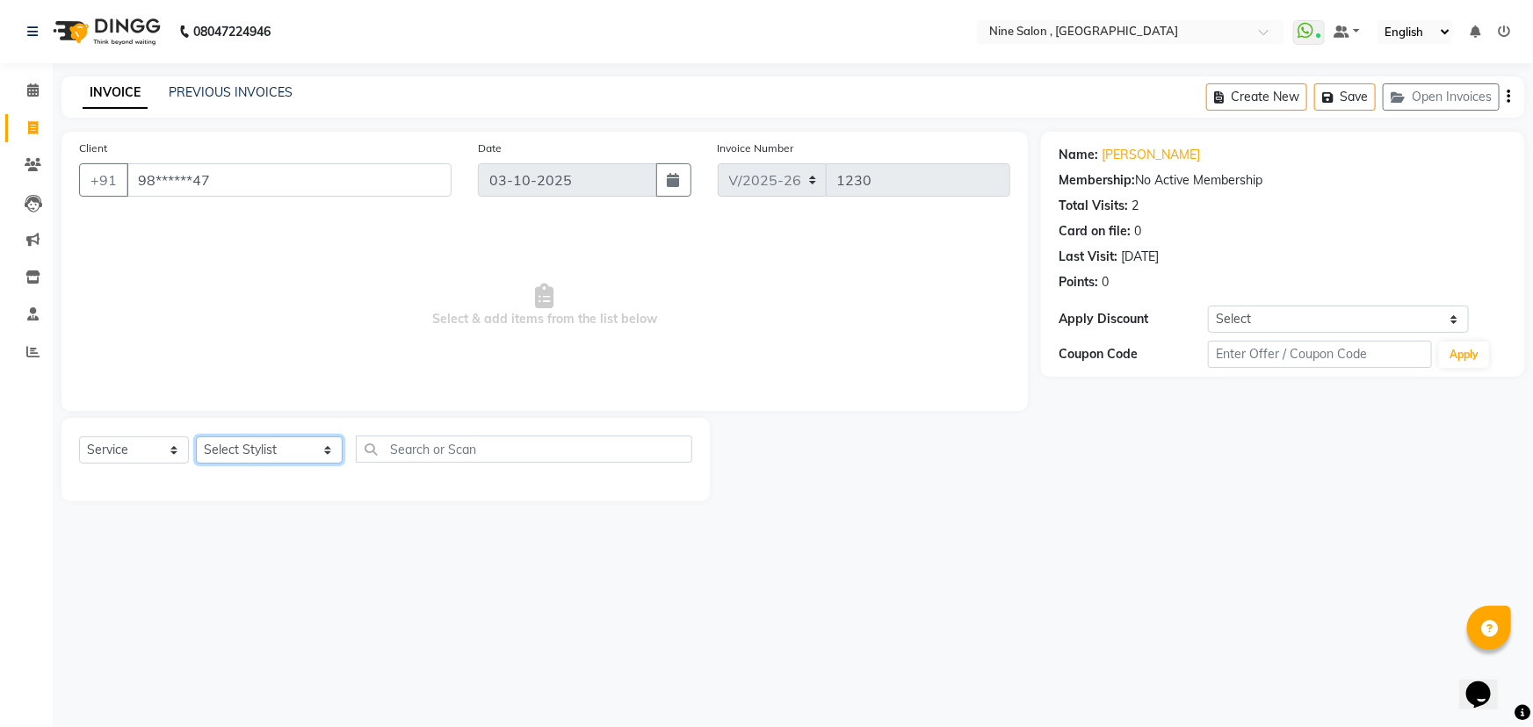
click at [257, 459] on select "Select Stylist Front desk Harsh Sankat [PERSON_NAME] [PERSON_NAME] [PERSON_NAME…" at bounding box center [269, 450] width 147 height 27
select select "87306"
click at [196, 437] on select "Select Stylist Front desk Harsh Sankat [PERSON_NAME] [PERSON_NAME] [PERSON_NAME…" at bounding box center [269, 450] width 147 height 27
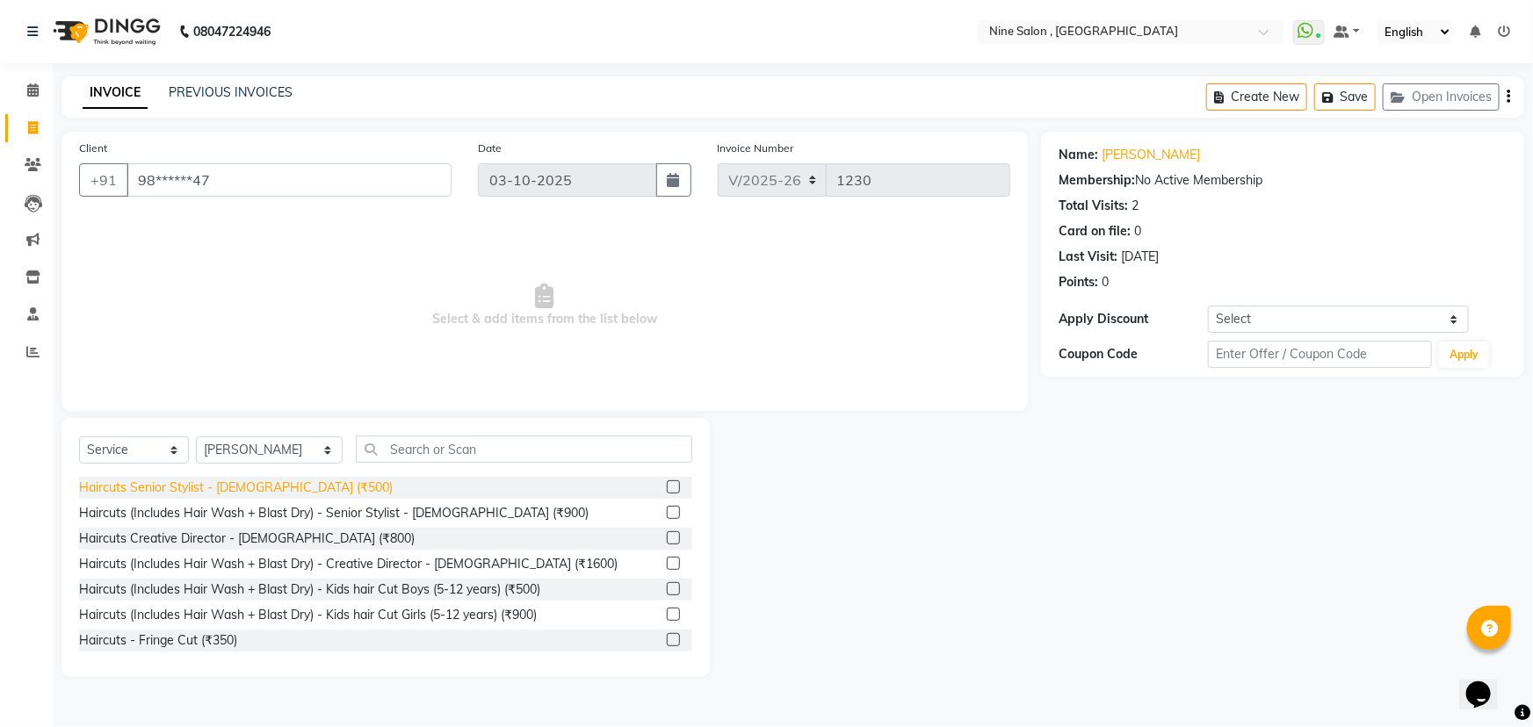
click at [242, 486] on div "Haircuts Senior Stylist - [DEMOGRAPHIC_DATA] (₹500)" at bounding box center [236, 488] width 314 height 18
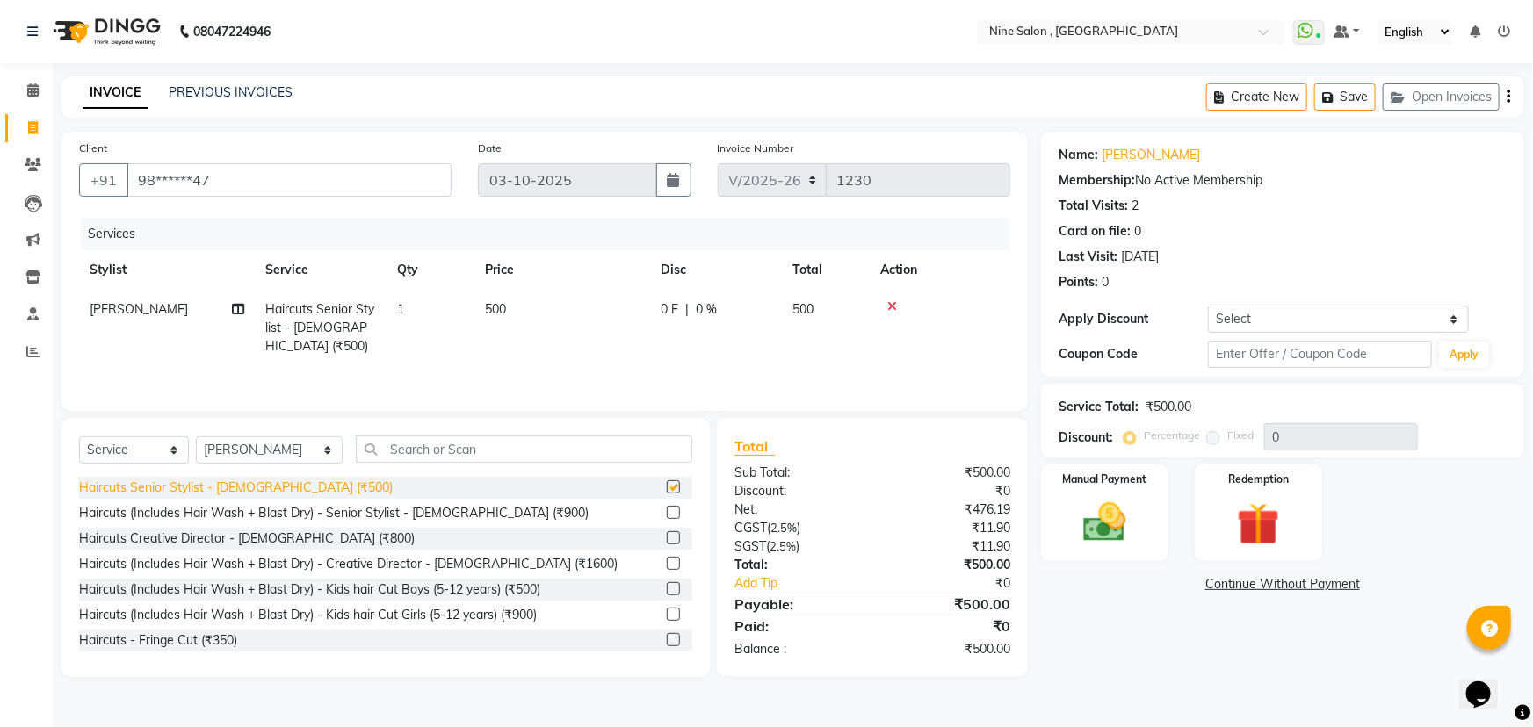
checkbox input "false"
click at [1346, 97] on button "Save" at bounding box center [1344, 96] width 61 height 27
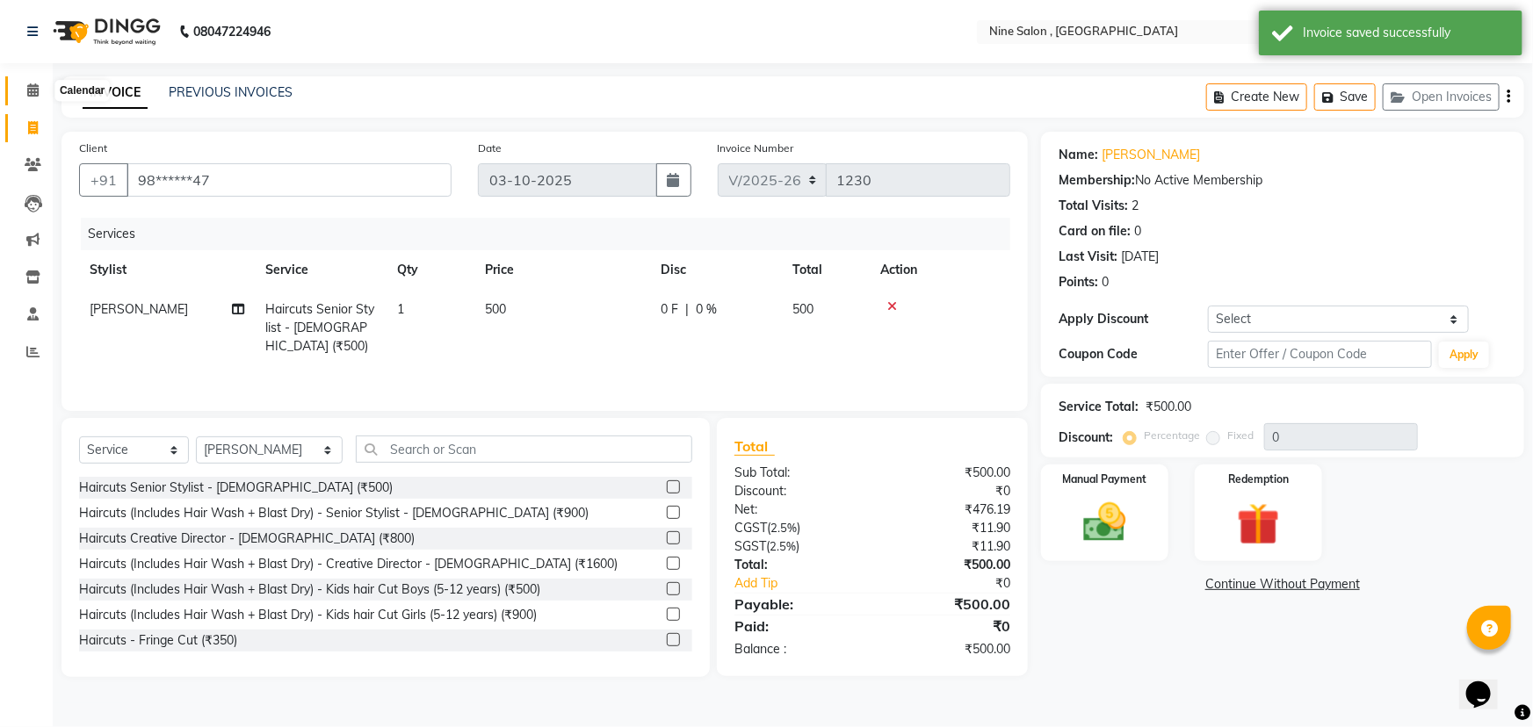
click at [40, 90] on span at bounding box center [33, 91] width 31 height 20
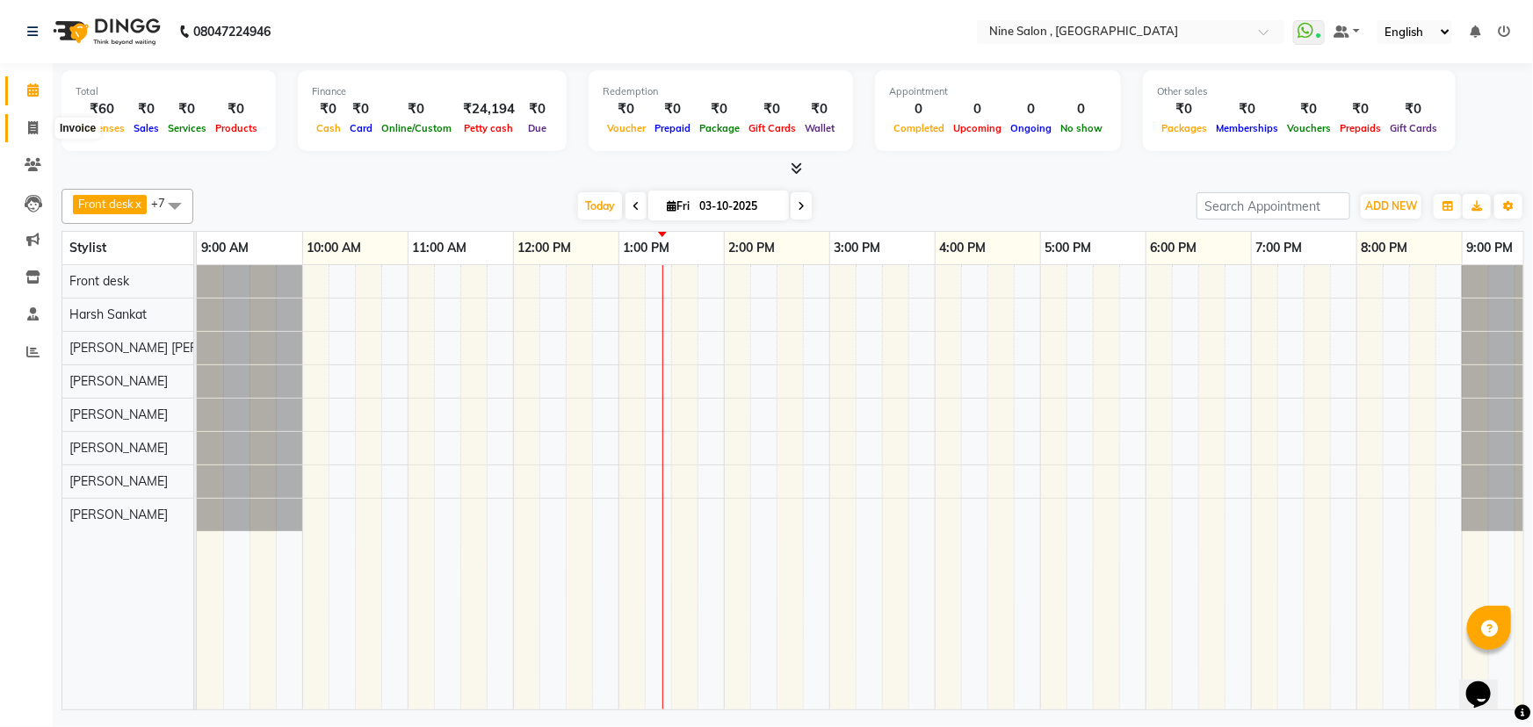
click at [35, 130] on icon at bounding box center [33, 127] width 10 height 13
select select "7341"
select select "service"
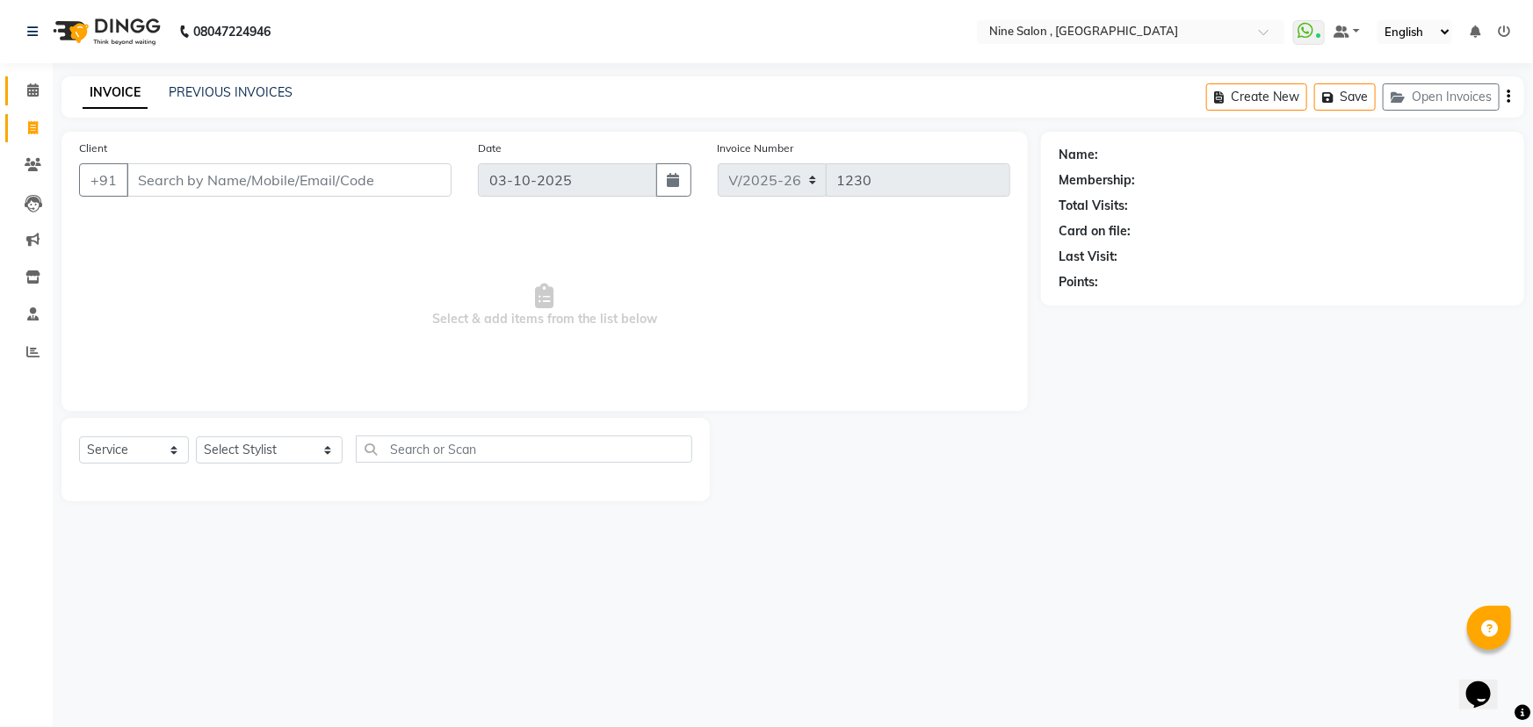
click at [40, 101] on link "Calendar" at bounding box center [26, 90] width 42 height 29
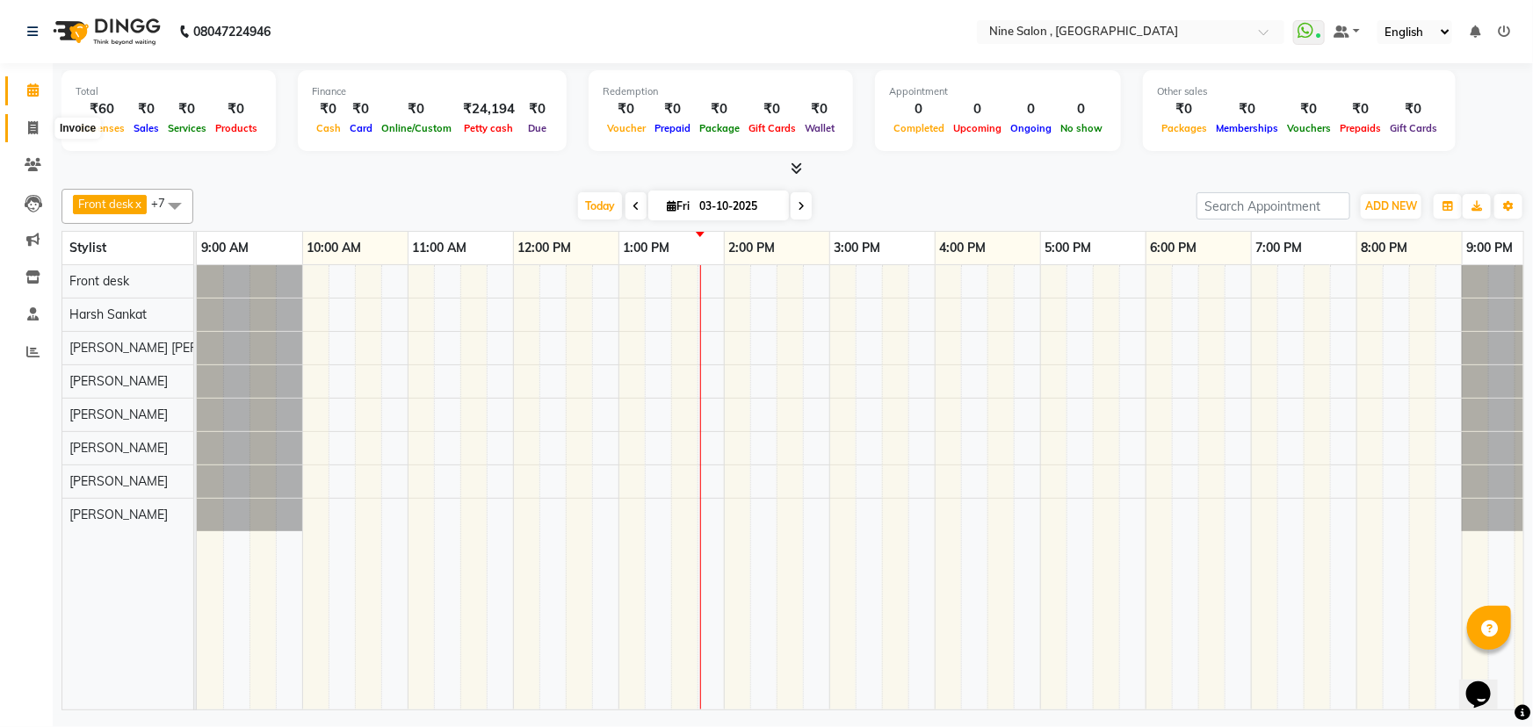
click at [35, 130] on icon at bounding box center [33, 127] width 10 height 13
select select "7341"
select select "service"
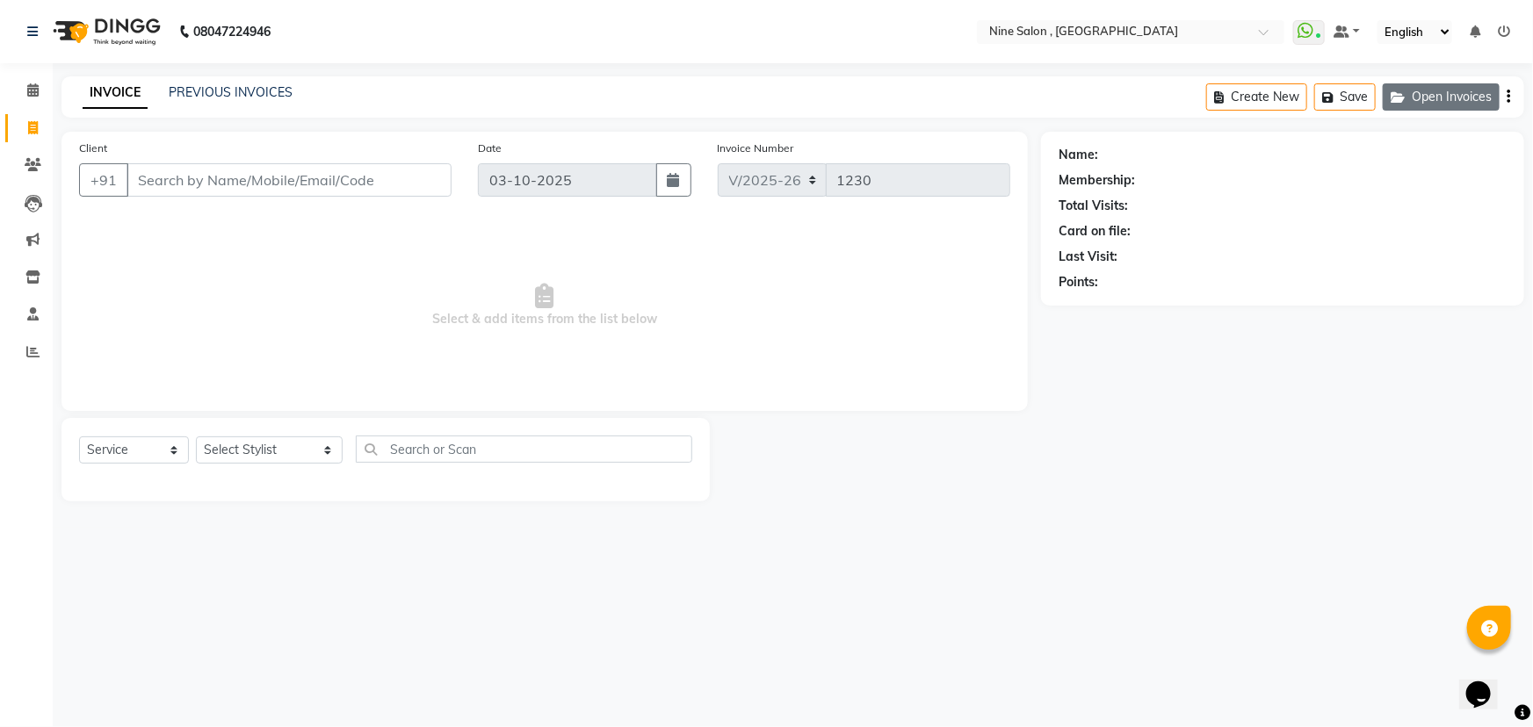
click at [1432, 94] on button "Open Invoices" at bounding box center [1441, 96] width 117 height 27
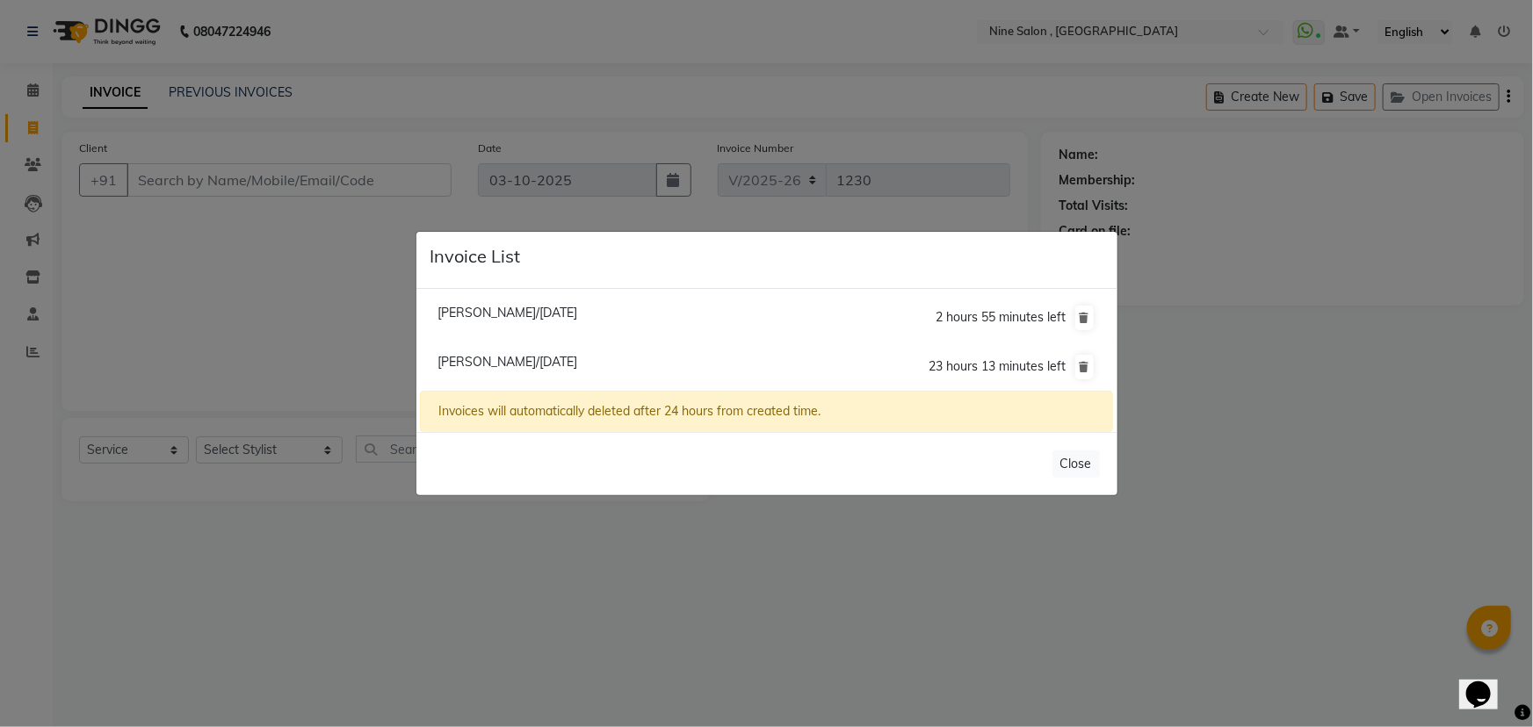
click at [524, 360] on span "[PERSON_NAME]/[DATE]" at bounding box center [507, 362] width 140 height 16
type input "98******47"
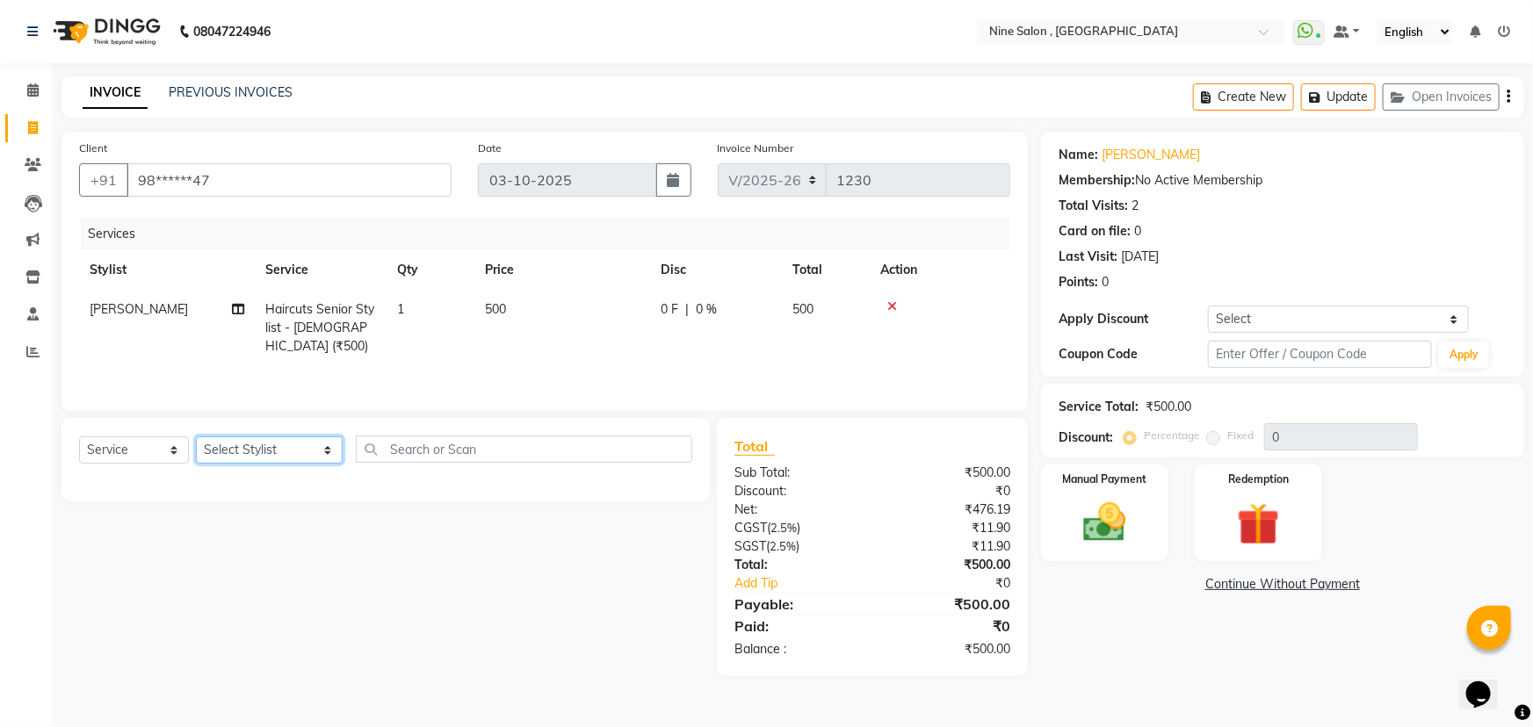
click at [272, 452] on select "Select Stylist Front desk Harsh Sankat [PERSON_NAME] [PERSON_NAME] [PERSON_NAME…" at bounding box center [269, 450] width 147 height 27
select select "87306"
click at [196, 437] on select "Select Stylist Front desk Harsh Sankat [PERSON_NAME] [PERSON_NAME] [PERSON_NAME…" at bounding box center [269, 450] width 147 height 27
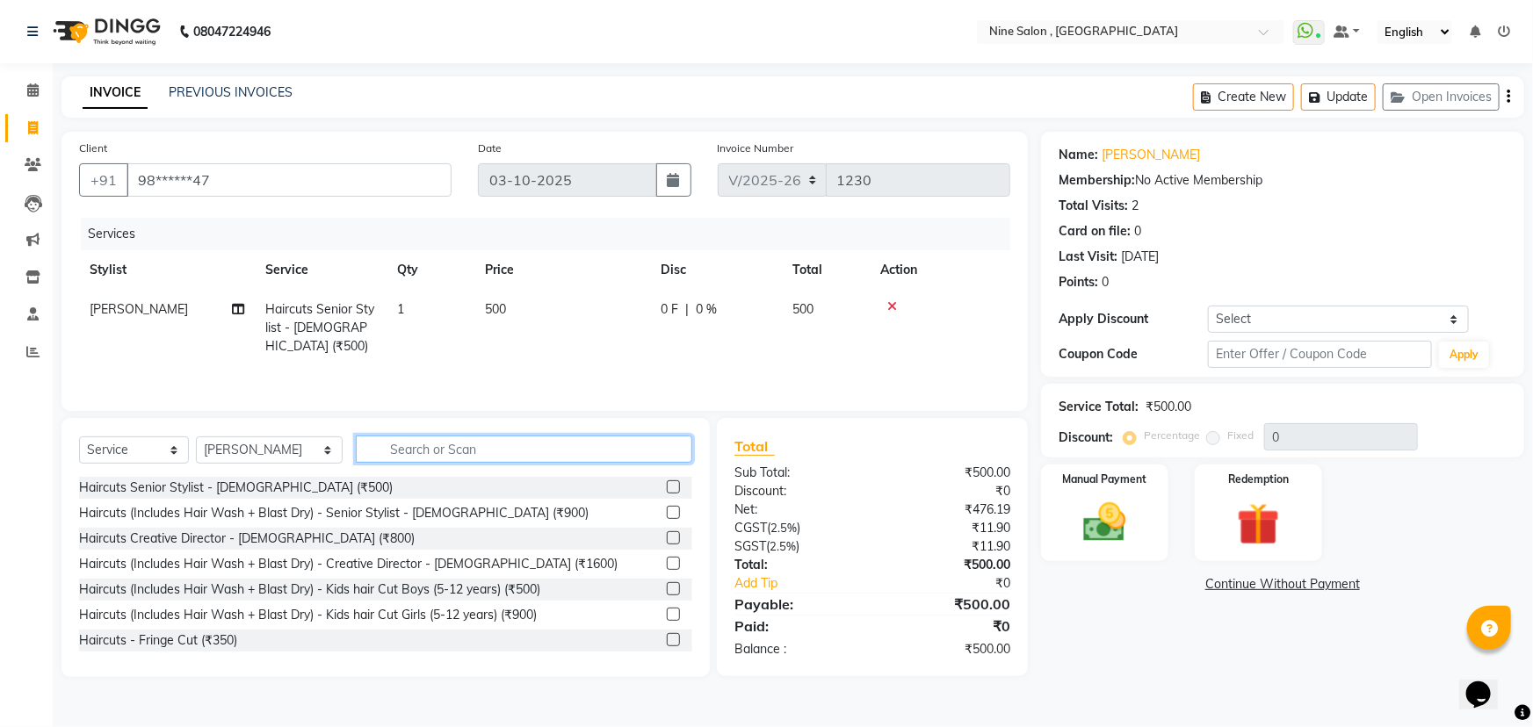
click at [398, 452] on input "text" at bounding box center [524, 449] width 336 height 27
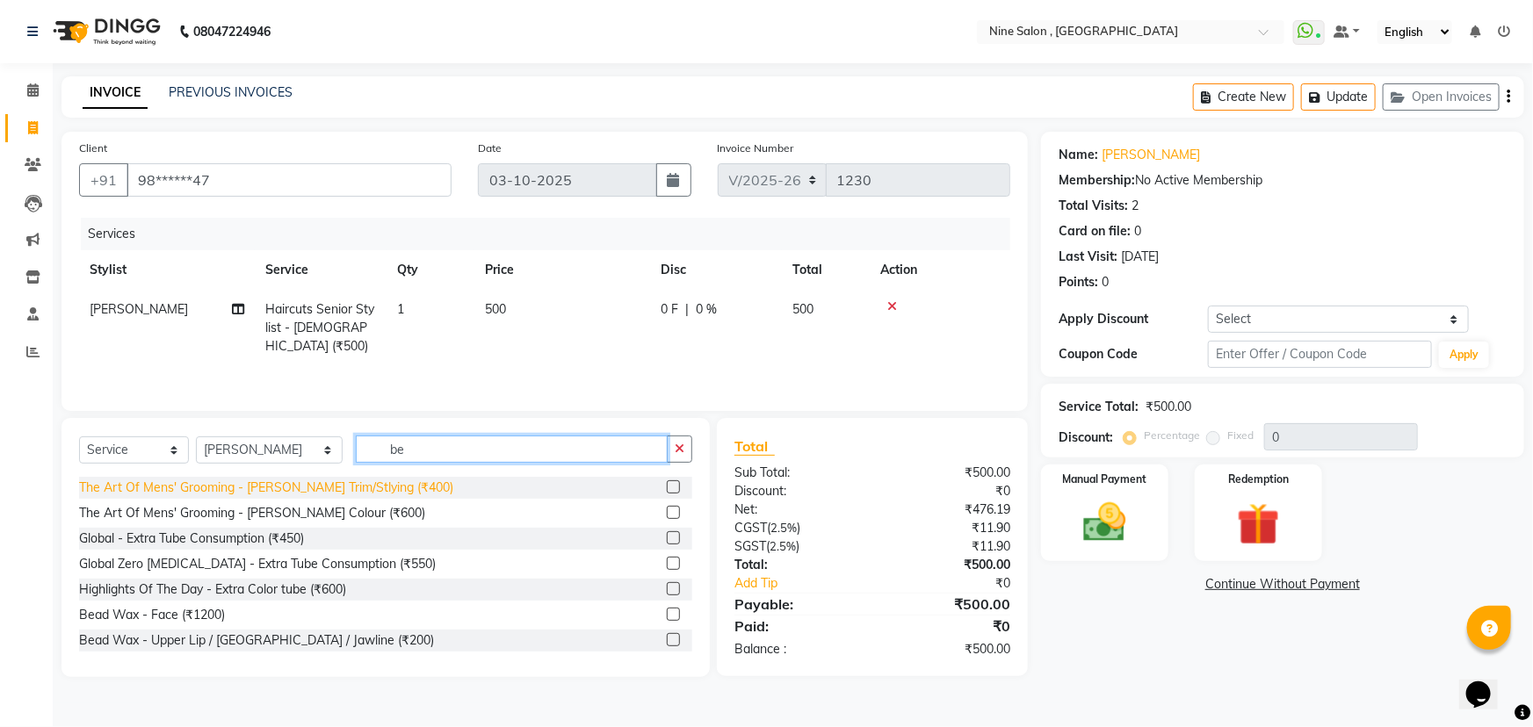
type input "be"
click at [330, 484] on div "The Art Of Mens' Grooming - [PERSON_NAME] Trim/Stlying (₹400)" at bounding box center [266, 488] width 374 height 18
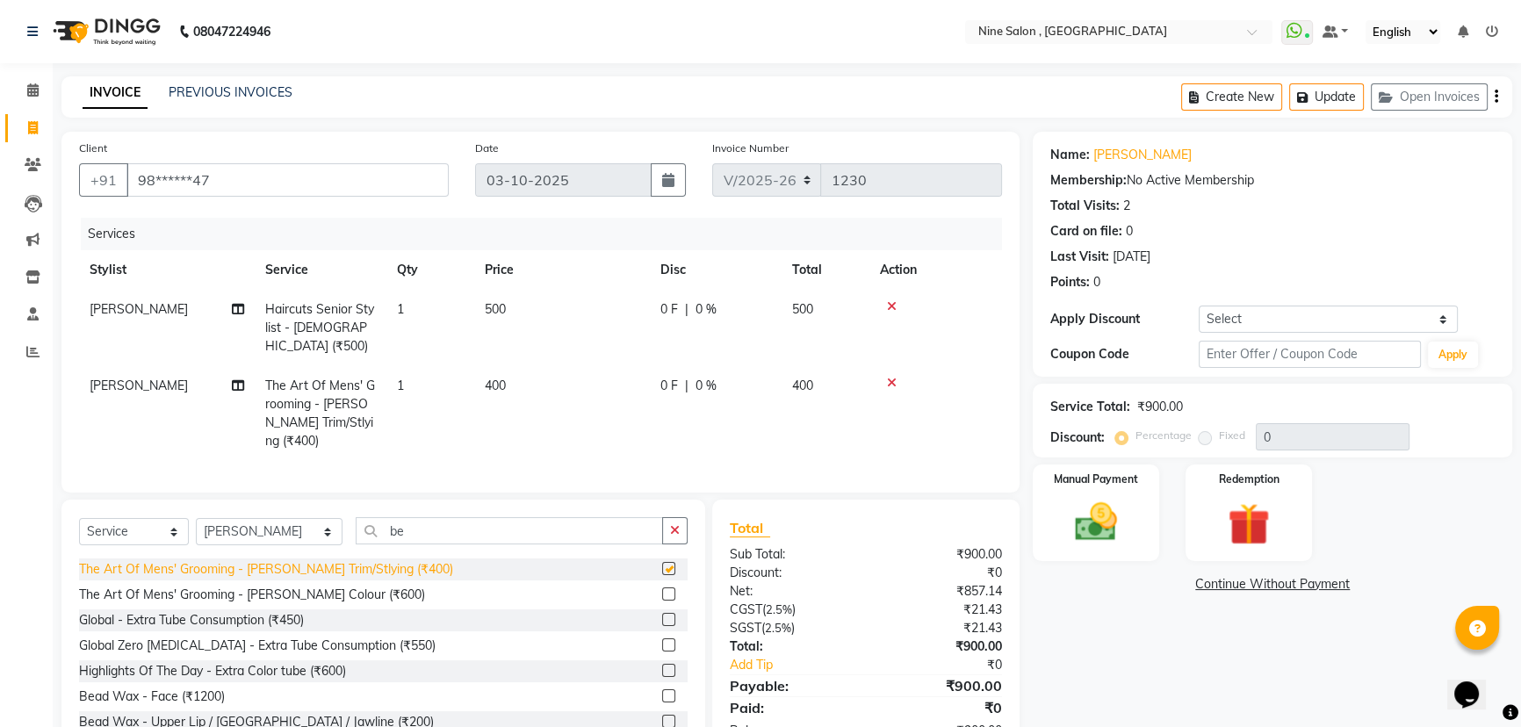
checkbox input "false"
click at [891, 306] on icon at bounding box center [892, 306] width 10 height 12
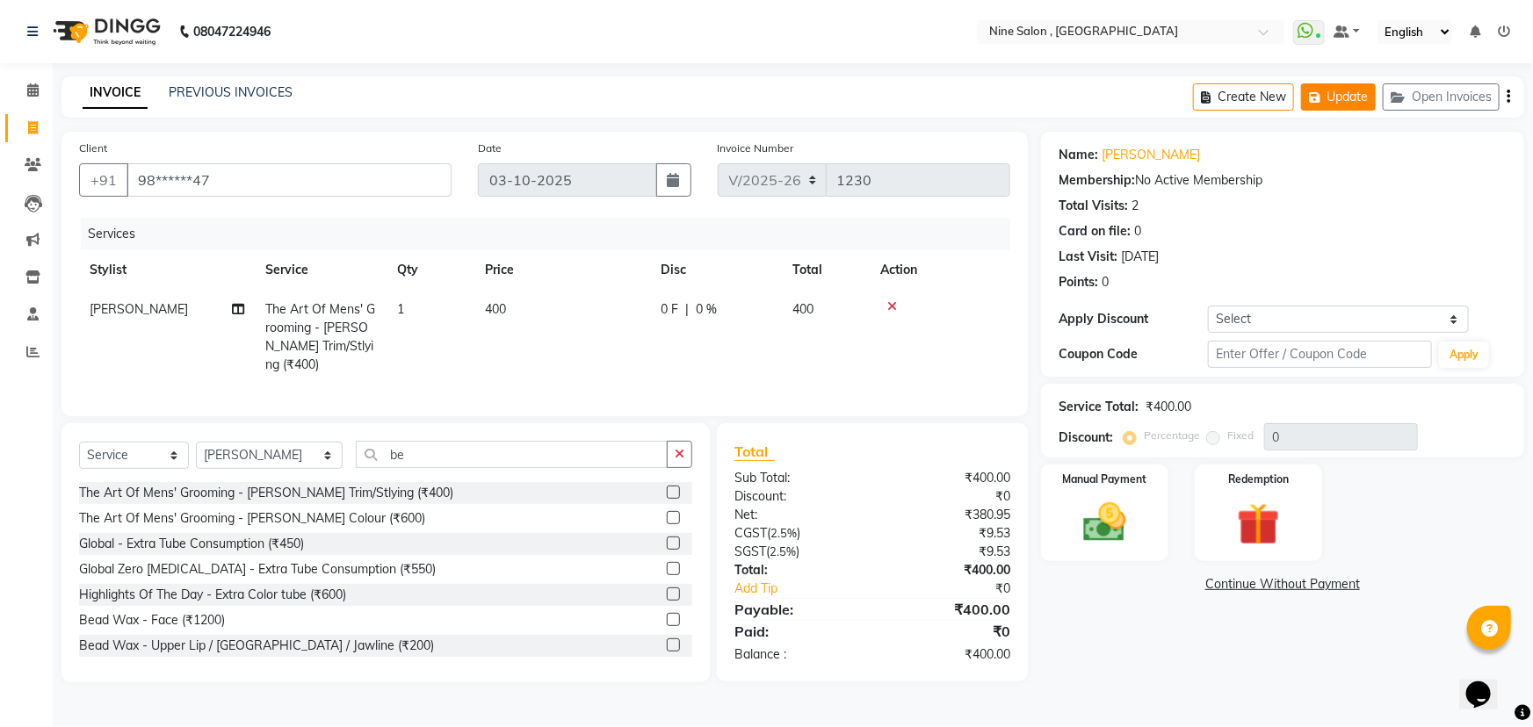
click at [1345, 97] on button "Update" at bounding box center [1338, 96] width 75 height 27
click at [37, 88] on icon at bounding box center [32, 89] width 11 height 13
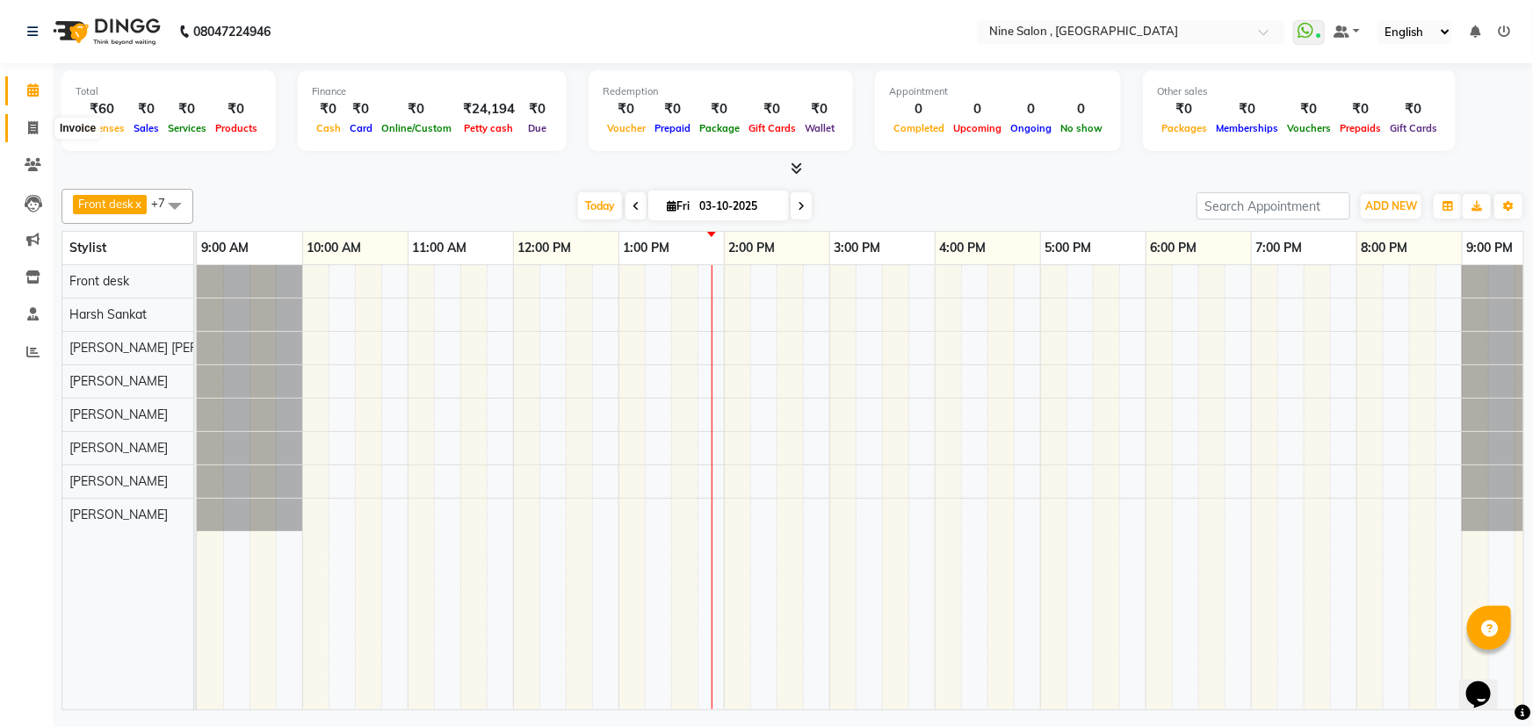
click at [32, 129] on icon at bounding box center [33, 127] width 10 height 13
select select "7341"
select select "service"
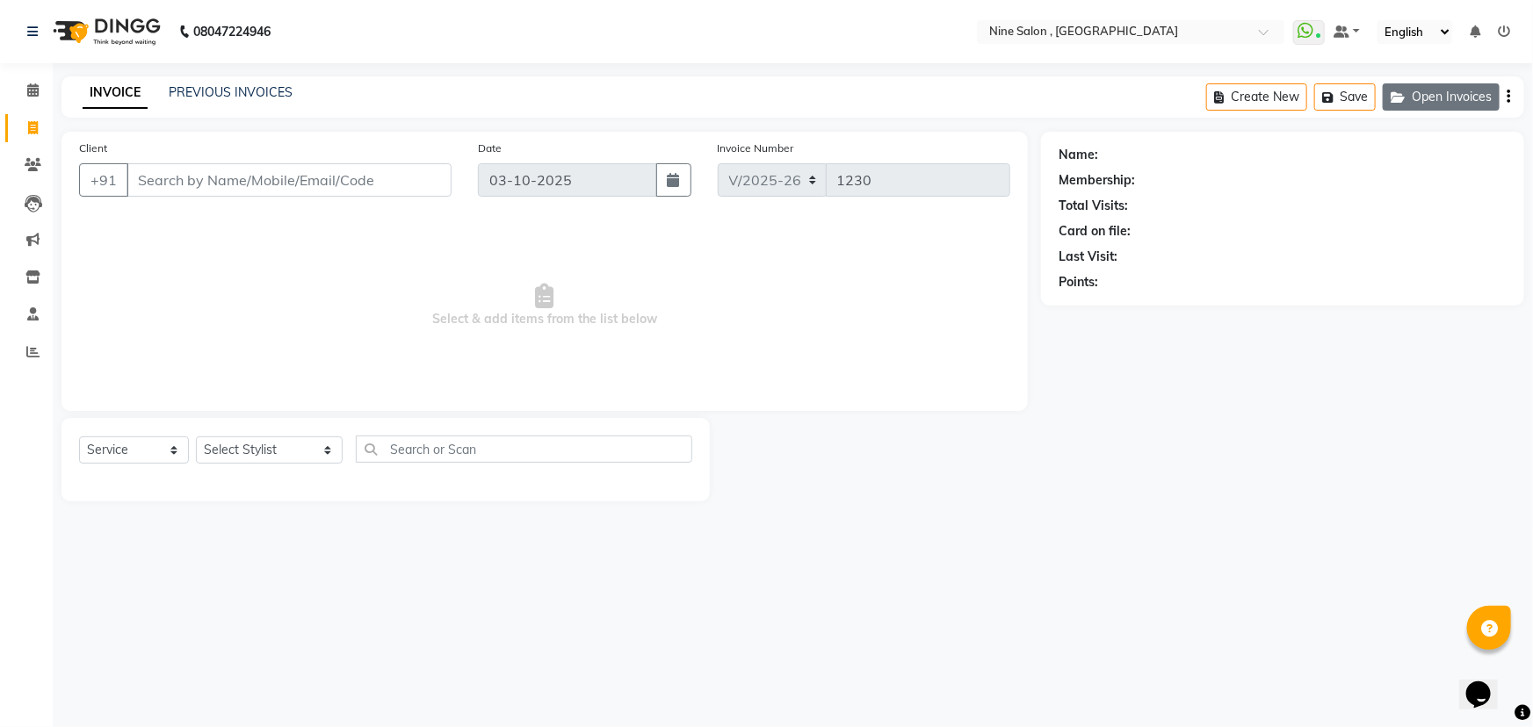
click at [1423, 99] on button "Open Invoices" at bounding box center [1441, 96] width 117 height 27
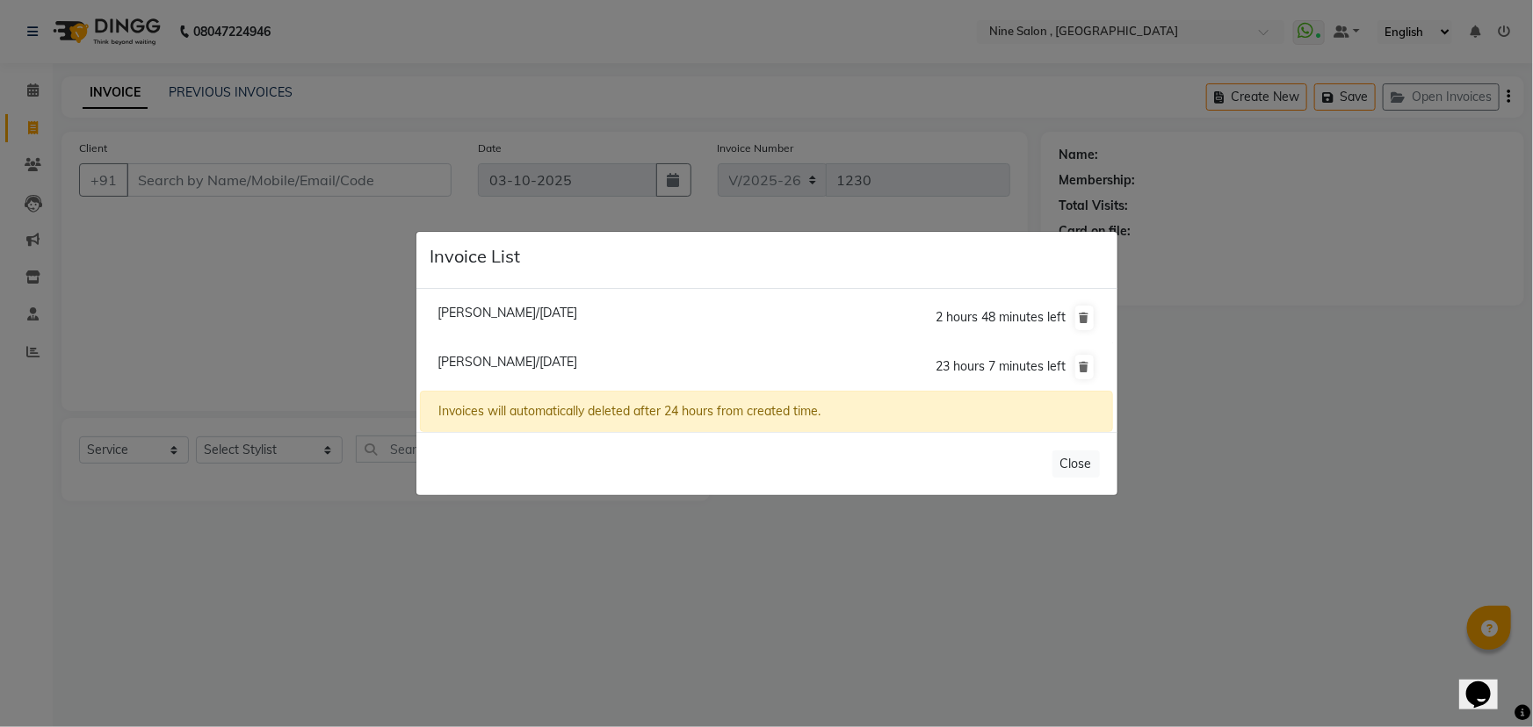
click at [545, 364] on span "[PERSON_NAME]/[DATE]" at bounding box center [507, 362] width 140 height 16
type input "98******47"
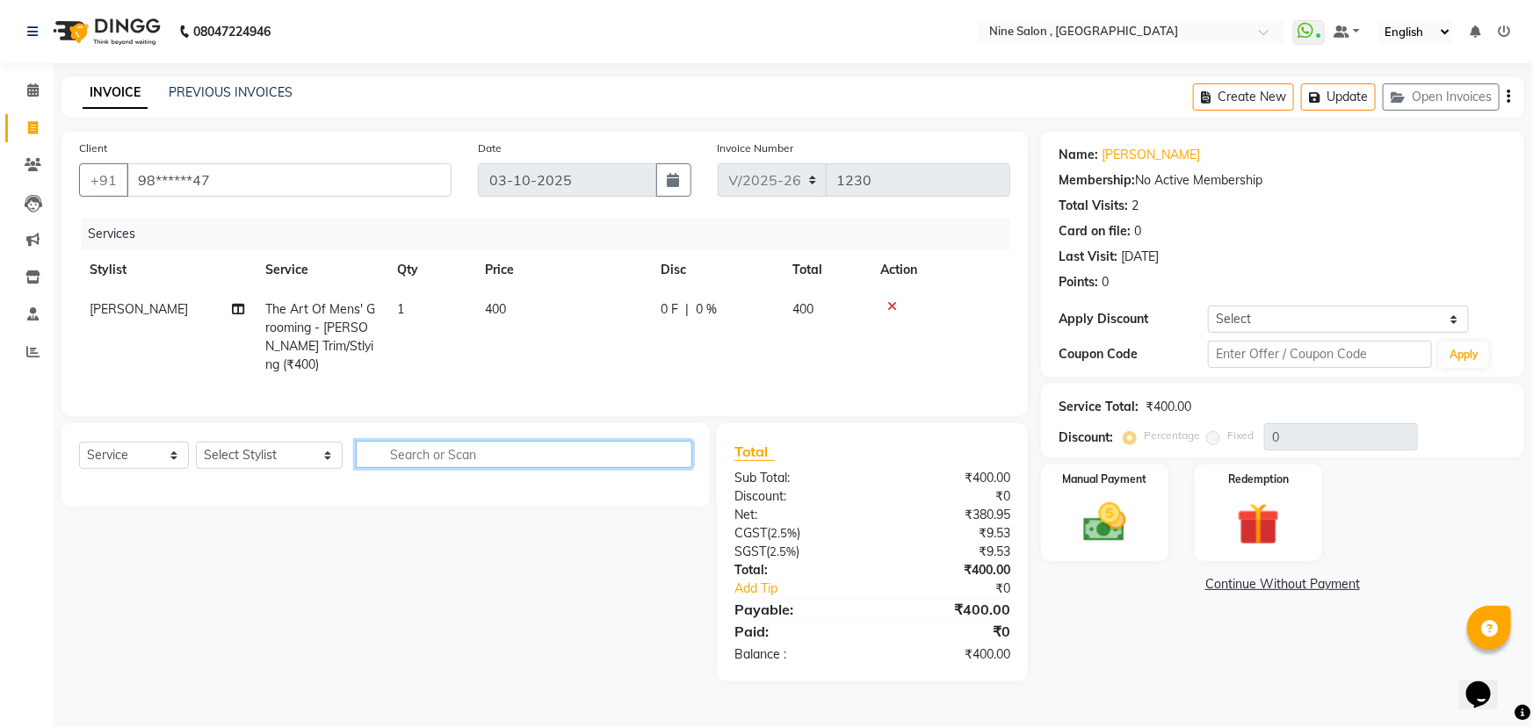
click at [387, 454] on input "text" at bounding box center [524, 454] width 336 height 27
type input "b"
click at [271, 446] on select "Select Stylist Front desk Harsh Sankat [PERSON_NAME] [PERSON_NAME] [PERSON_NAME…" at bounding box center [269, 455] width 147 height 27
select select "87306"
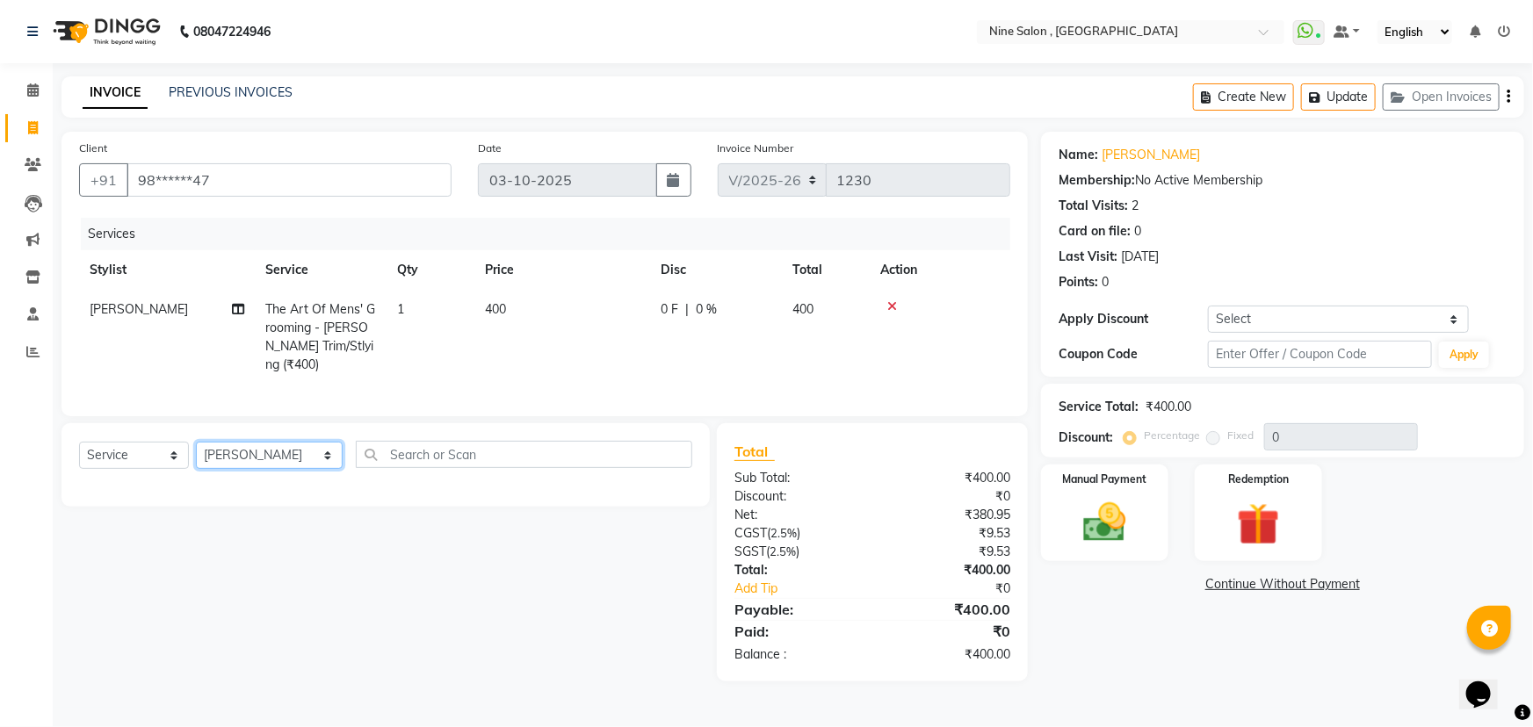
click at [196, 442] on select "Select Stylist Front desk Harsh Sankat [PERSON_NAME] [PERSON_NAME] [PERSON_NAME…" at bounding box center [269, 455] width 147 height 27
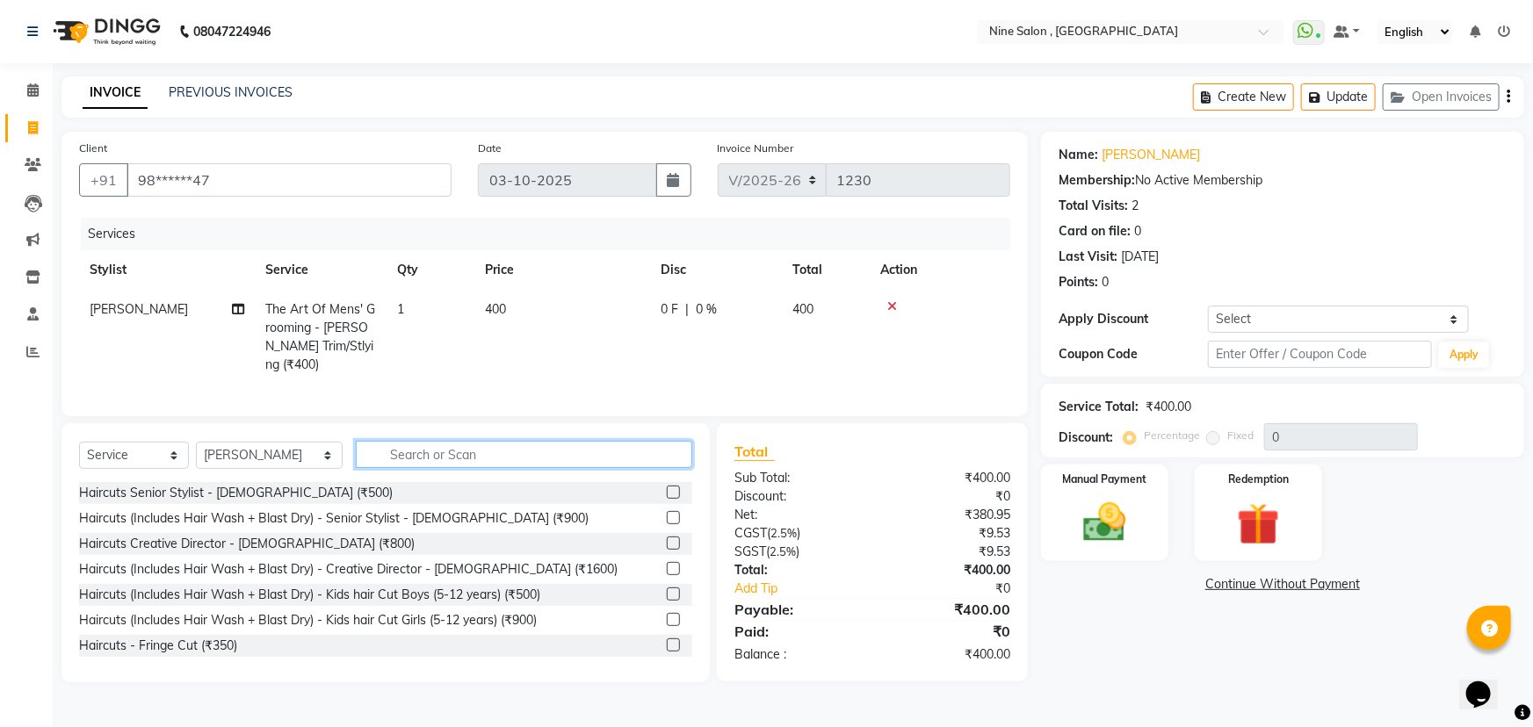
click at [370, 453] on input "text" at bounding box center [524, 454] width 336 height 27
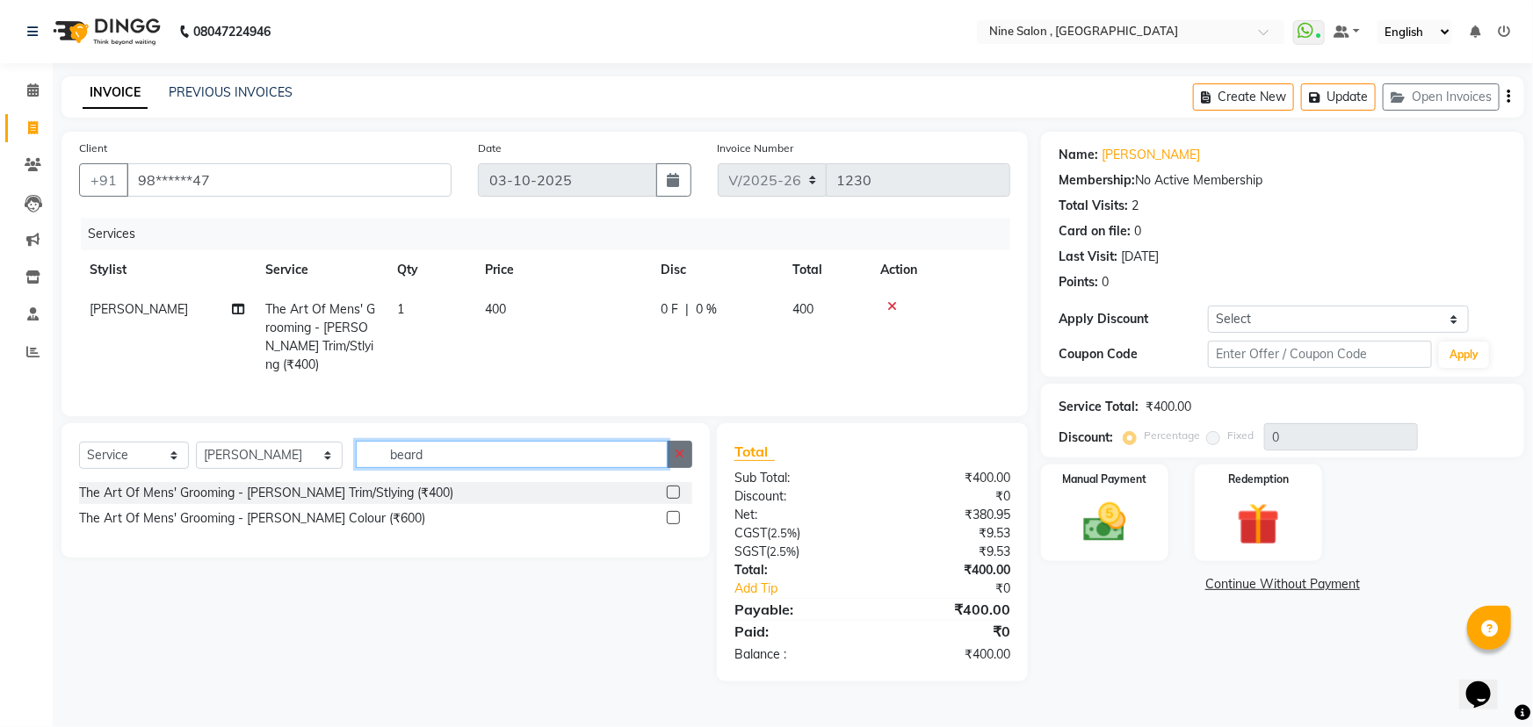
type input "beard"
click at [684, 448] on icon "button" at bounding box center [680, 454] width 10 height 12
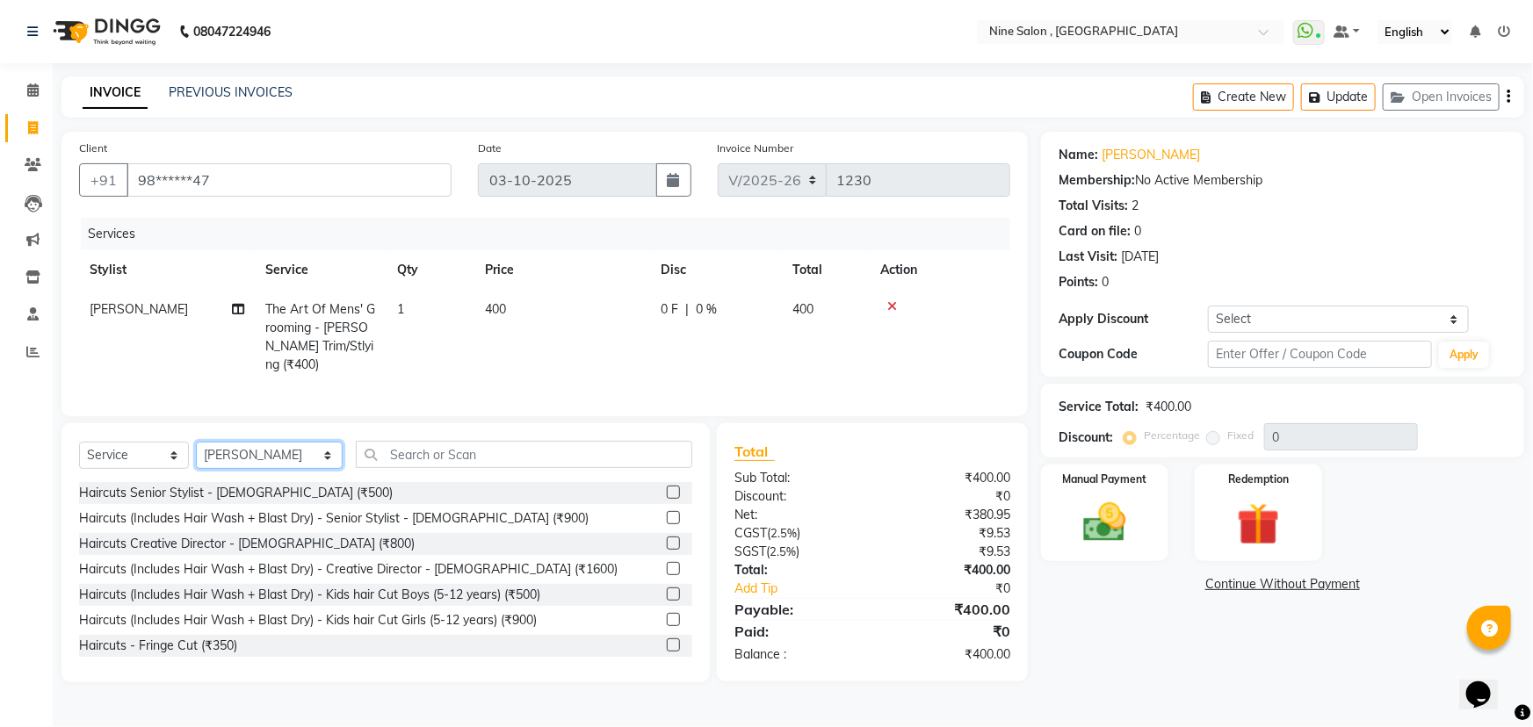
click at [269, 448] on select "Select Stylist Front desk Harsh Sankat [PERSON_NAME] [PERSON_NAME] [PERSON_NAME…" at bounding box center [269, 455] width 147 height 27
select select
click at [196, 442] on select "Select Stylist Front desk Harsh Sankat [PERSON_NAME] [PERSON_NAME] [PERSON_NAME…" at bounding box center [269, 455] width 147 height 27
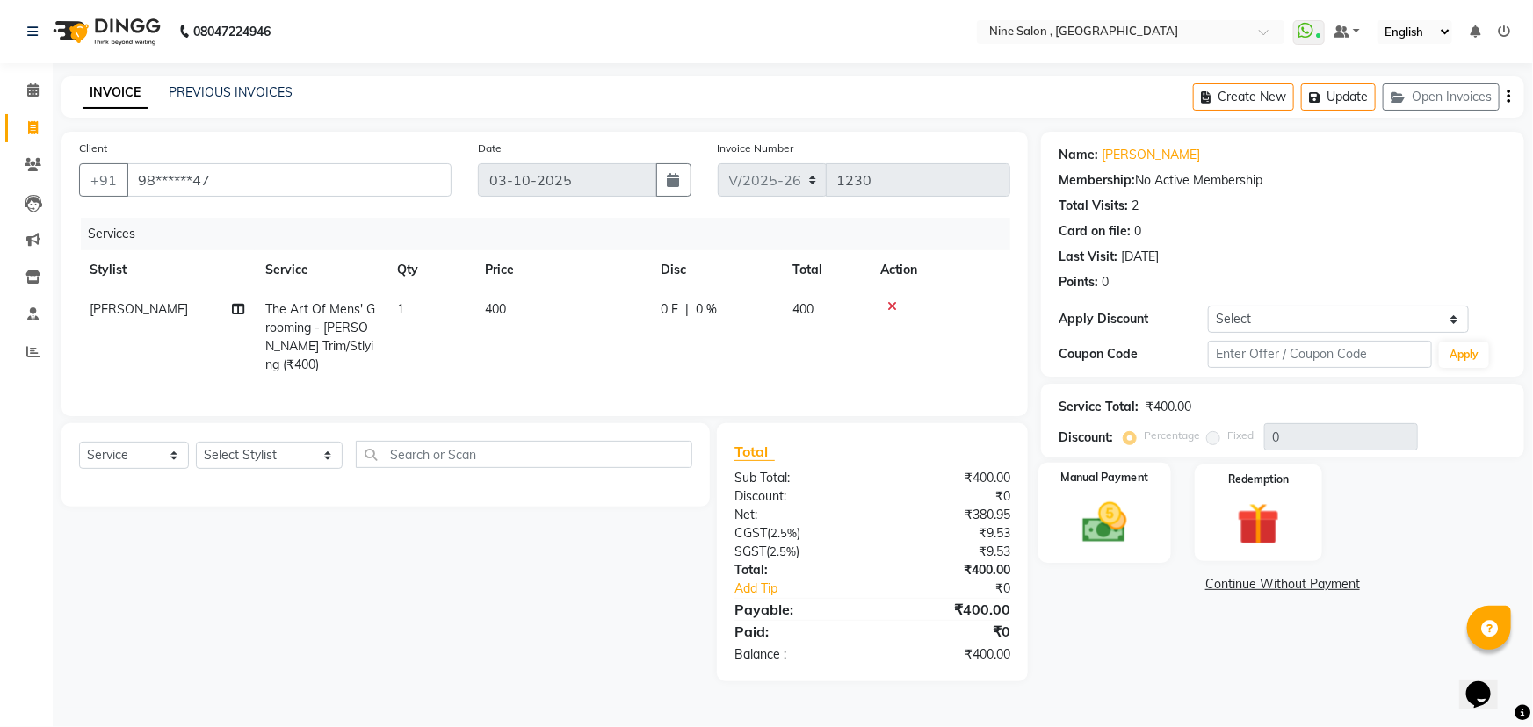
click at [1113, 508] on img at bounding box center [1105, 522] width 72 height 51
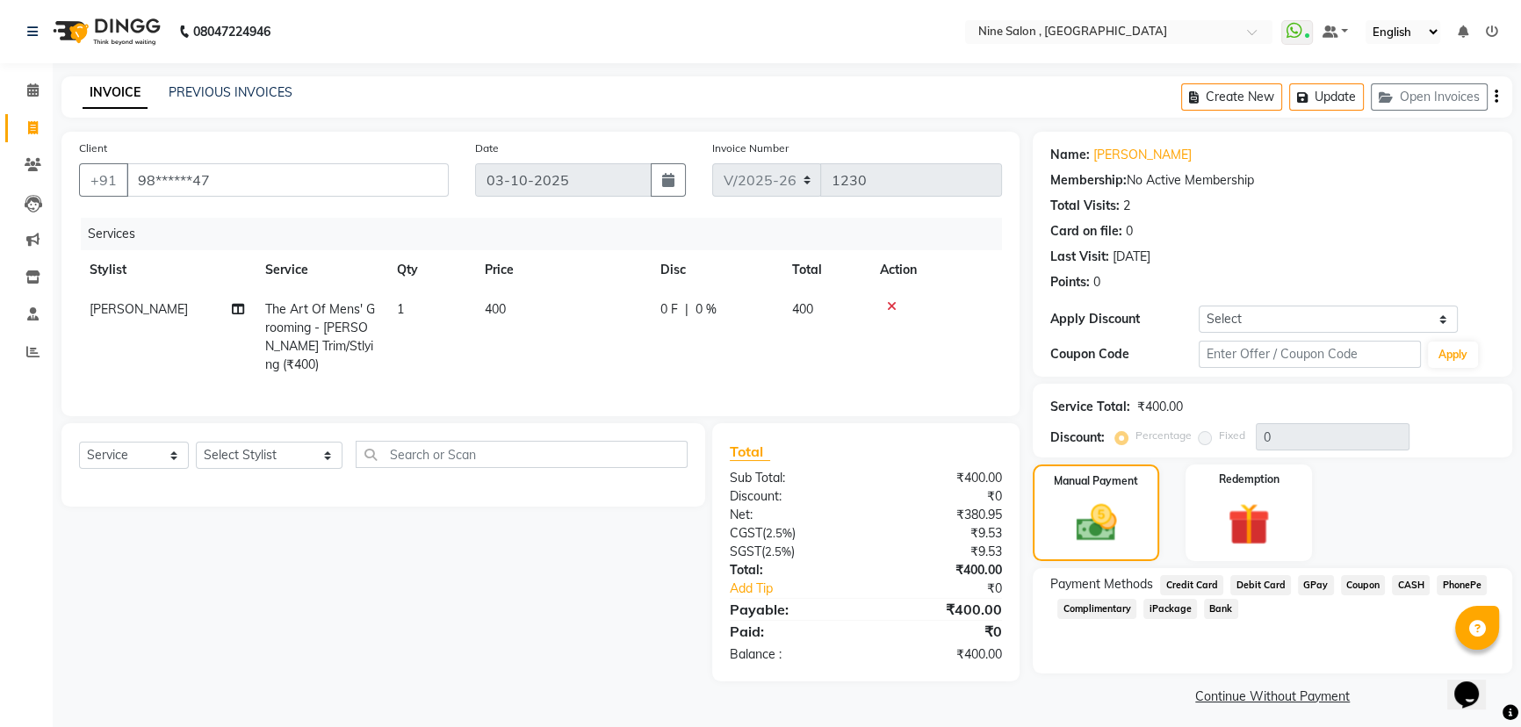
click at [1314, 582] on span "GPay" at bounding box center [1316, 585] width 36 height 20
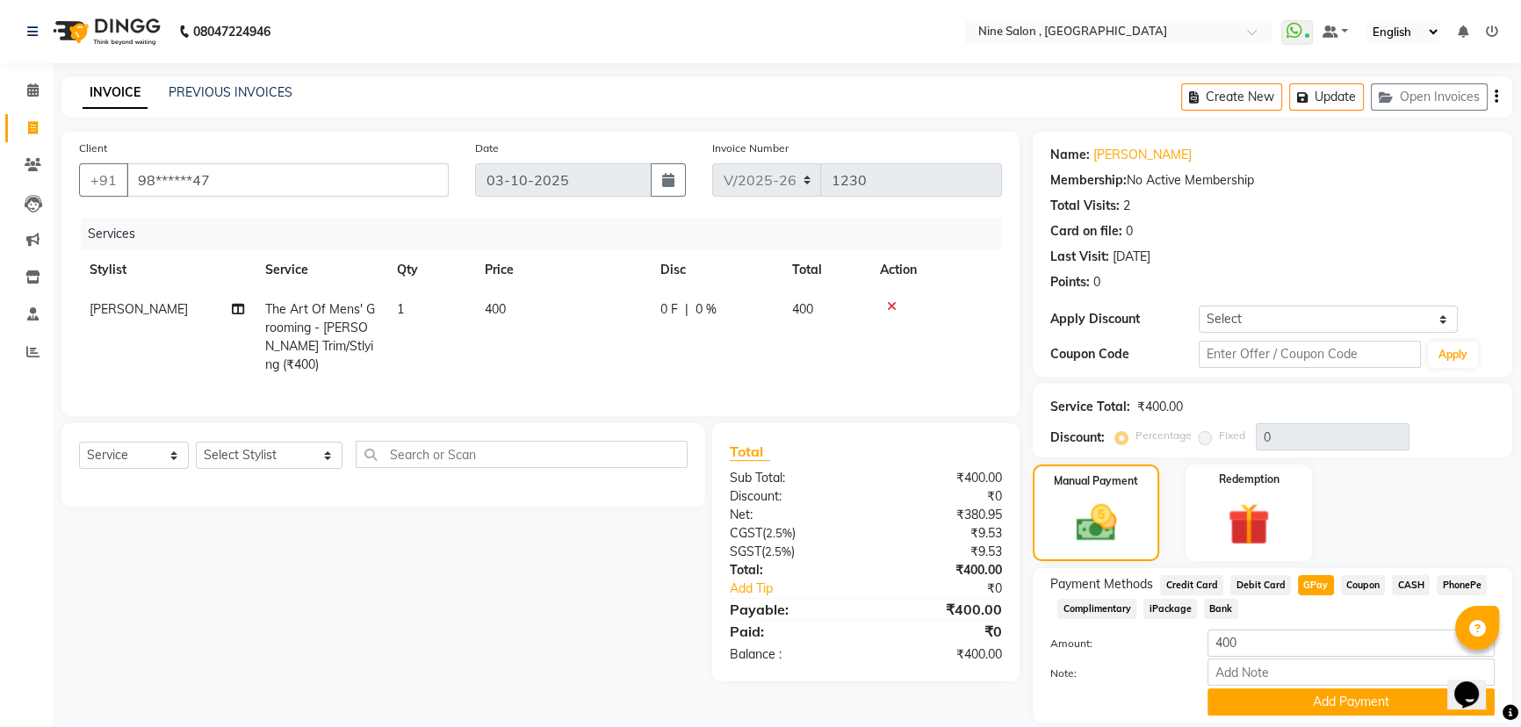
scroll to position [57, 0]
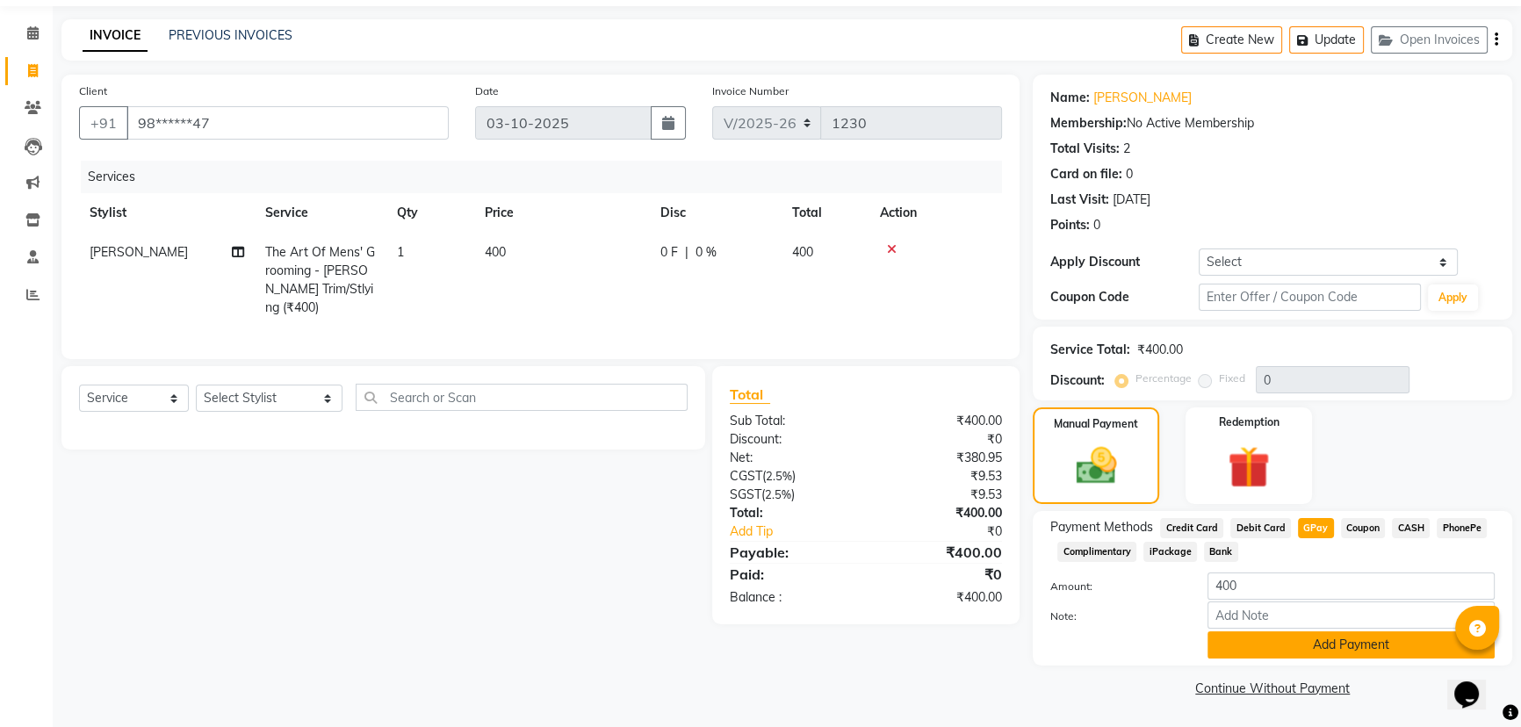
click at [1284, 640] on button "Add Payment" at bounding box center [1351, 645] width 287 height 27
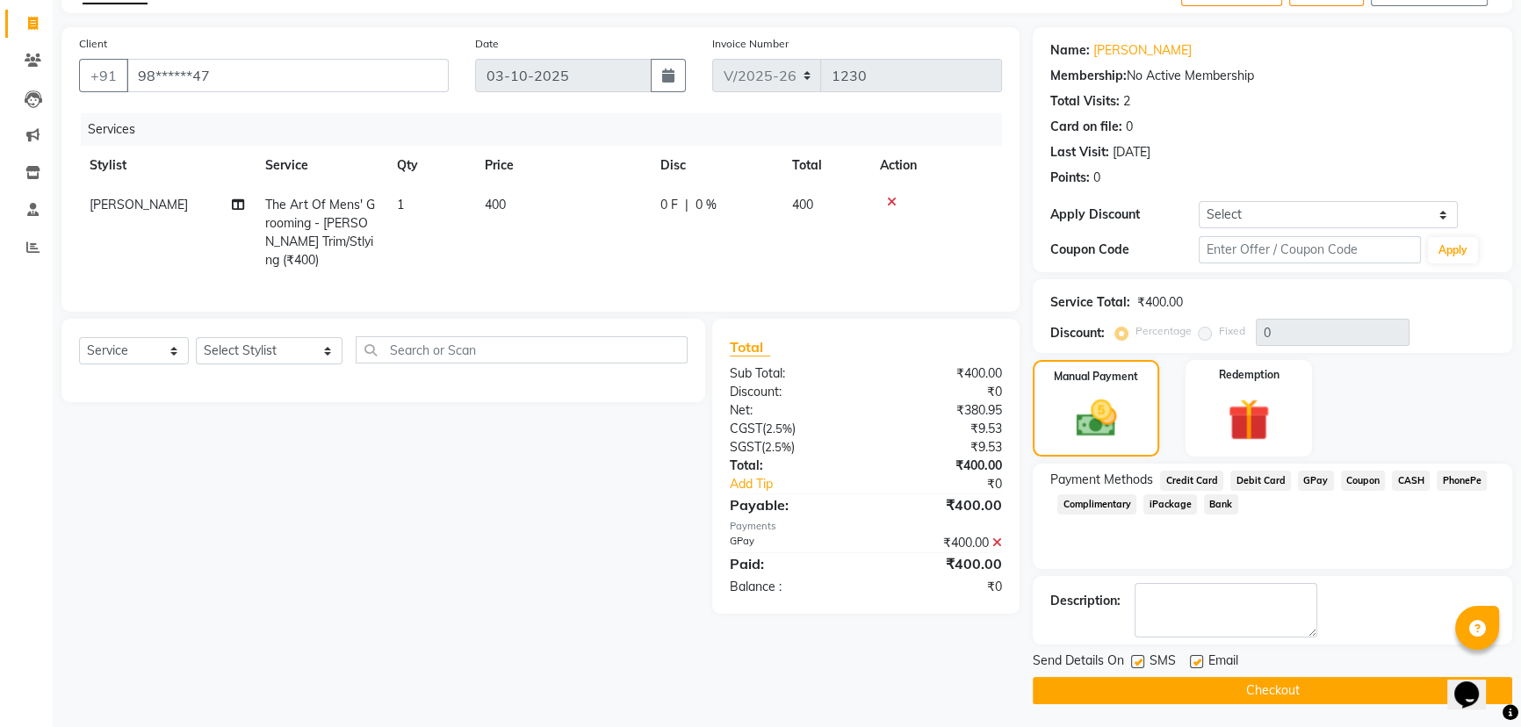
scroll to position [106, 0]
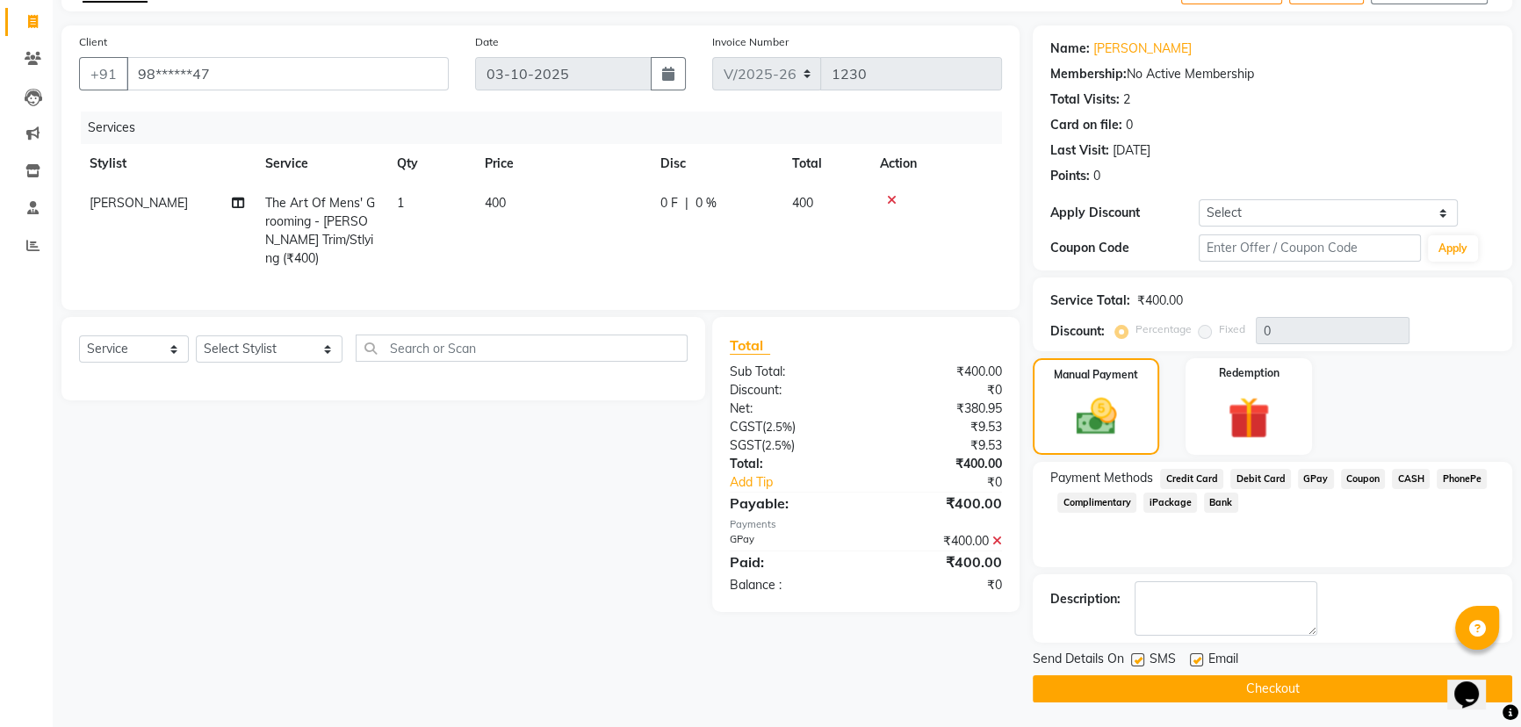
click at [1282, 688] on button "Checkout" at bounding box center [1273, 689] width 480 height 27
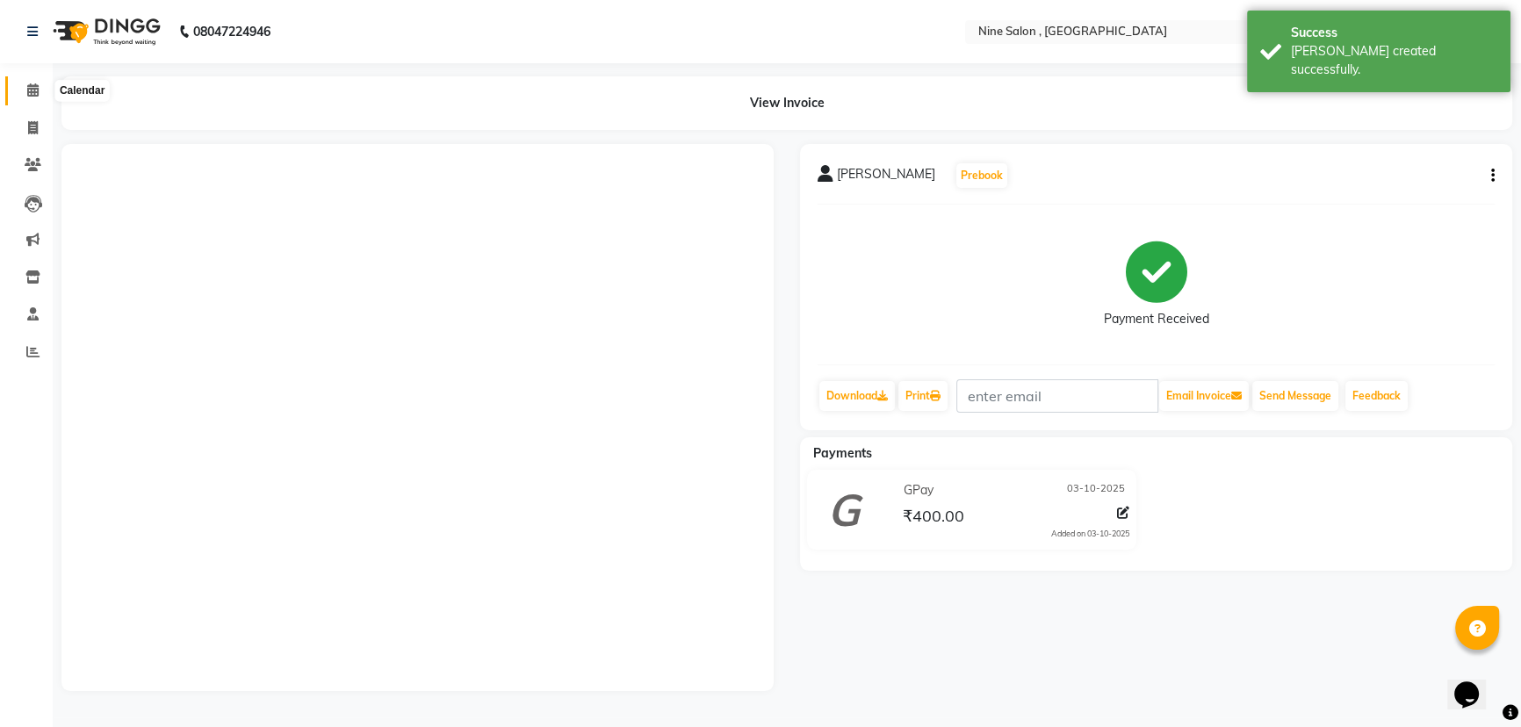
click at [27, 90] on icon at bounding box center [32, 89] width 11 height 13
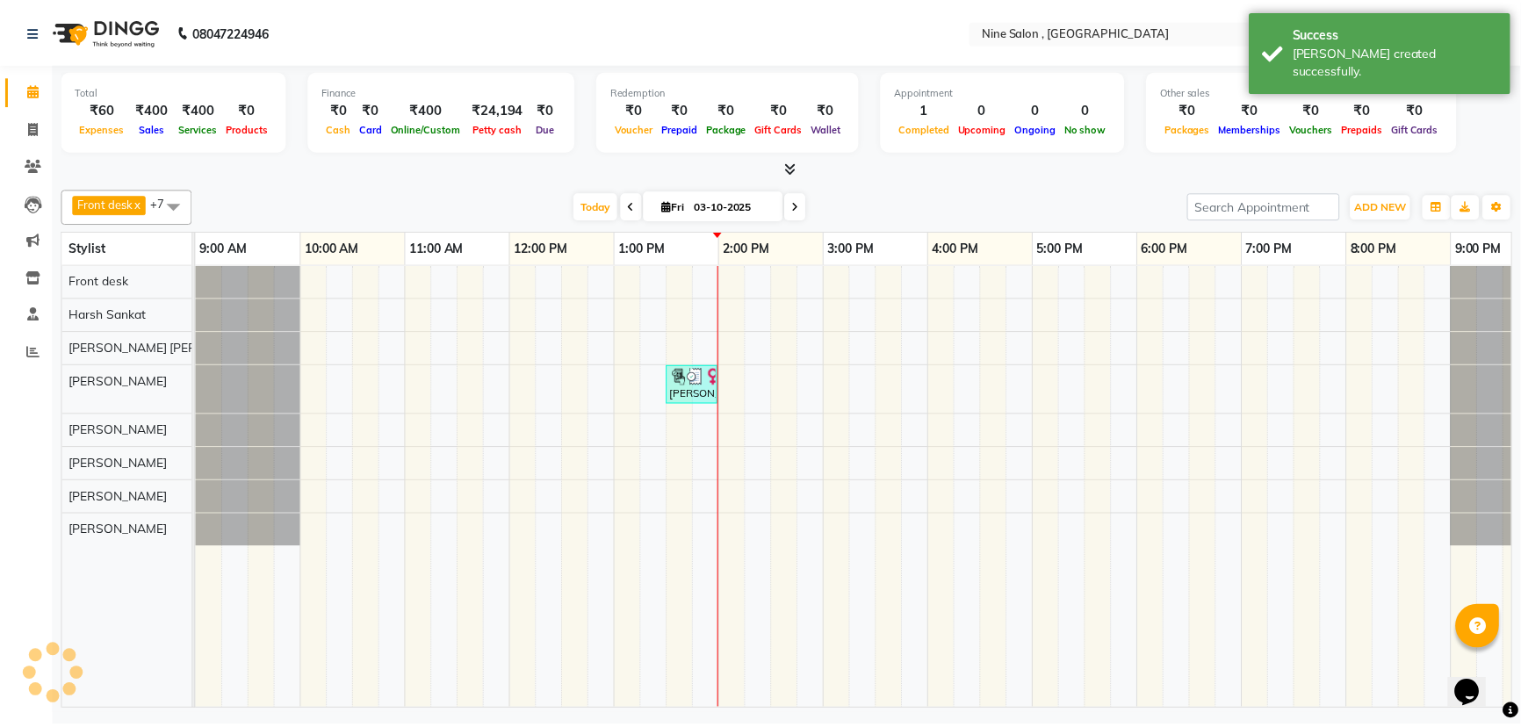
scroll to position [0, 43]
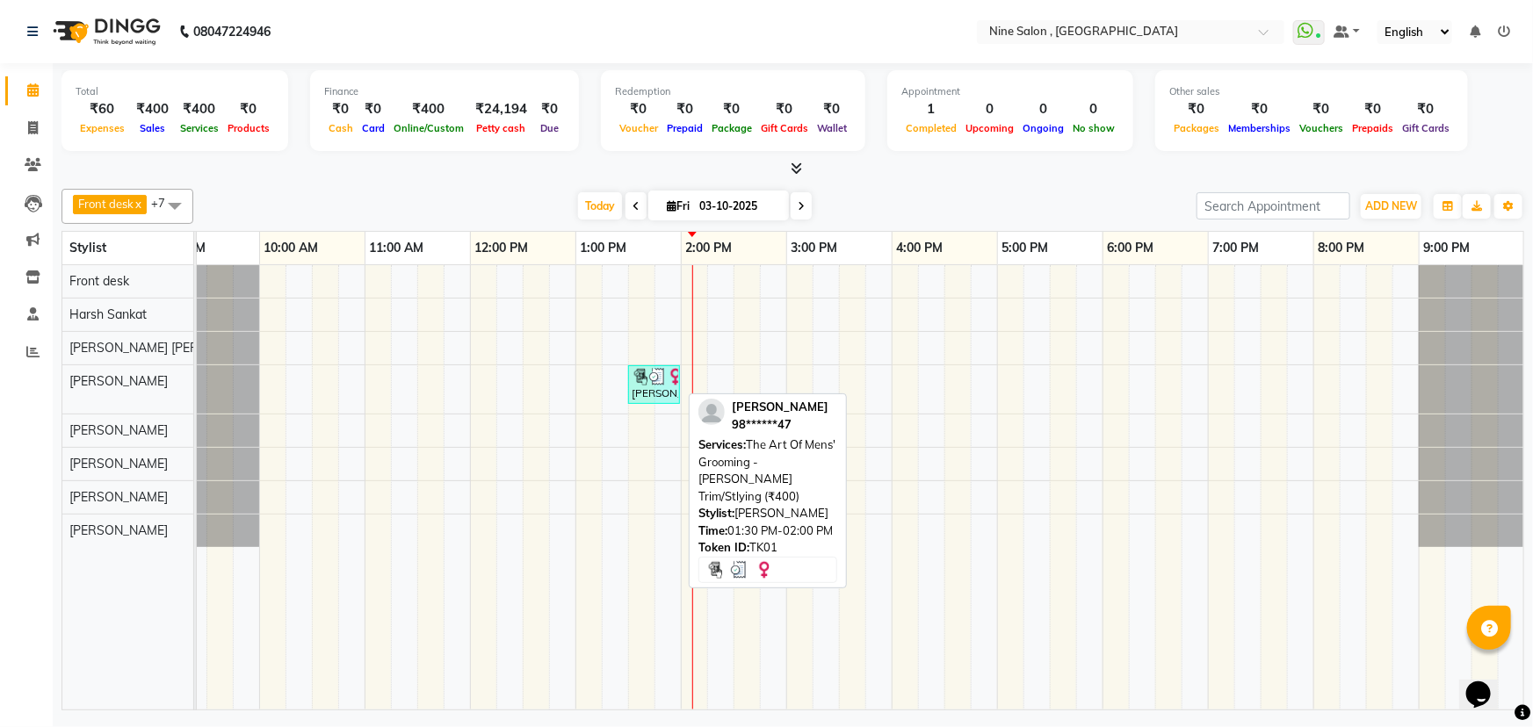
click at [641, 385] on div "[PERSON_NAME], TK01, 01:30 PM-02:00 PM, The Art Of Mens' Grooming - [PERSON_NAM…" at bounding box center [654, 384] width 48 height 33
select select "3"
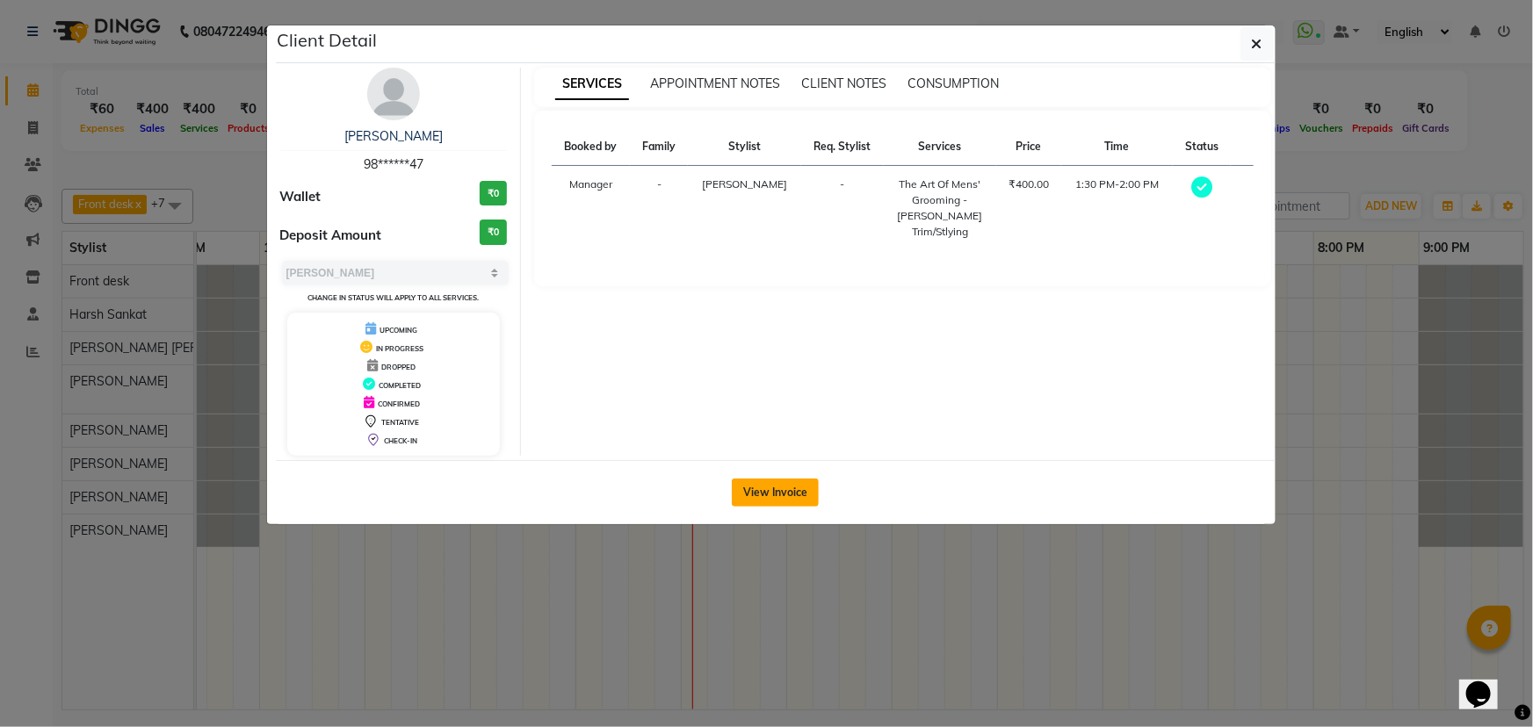
click at [760, 481] on button "View Invoice" at bounding box center [775, 493] width 87 height 28
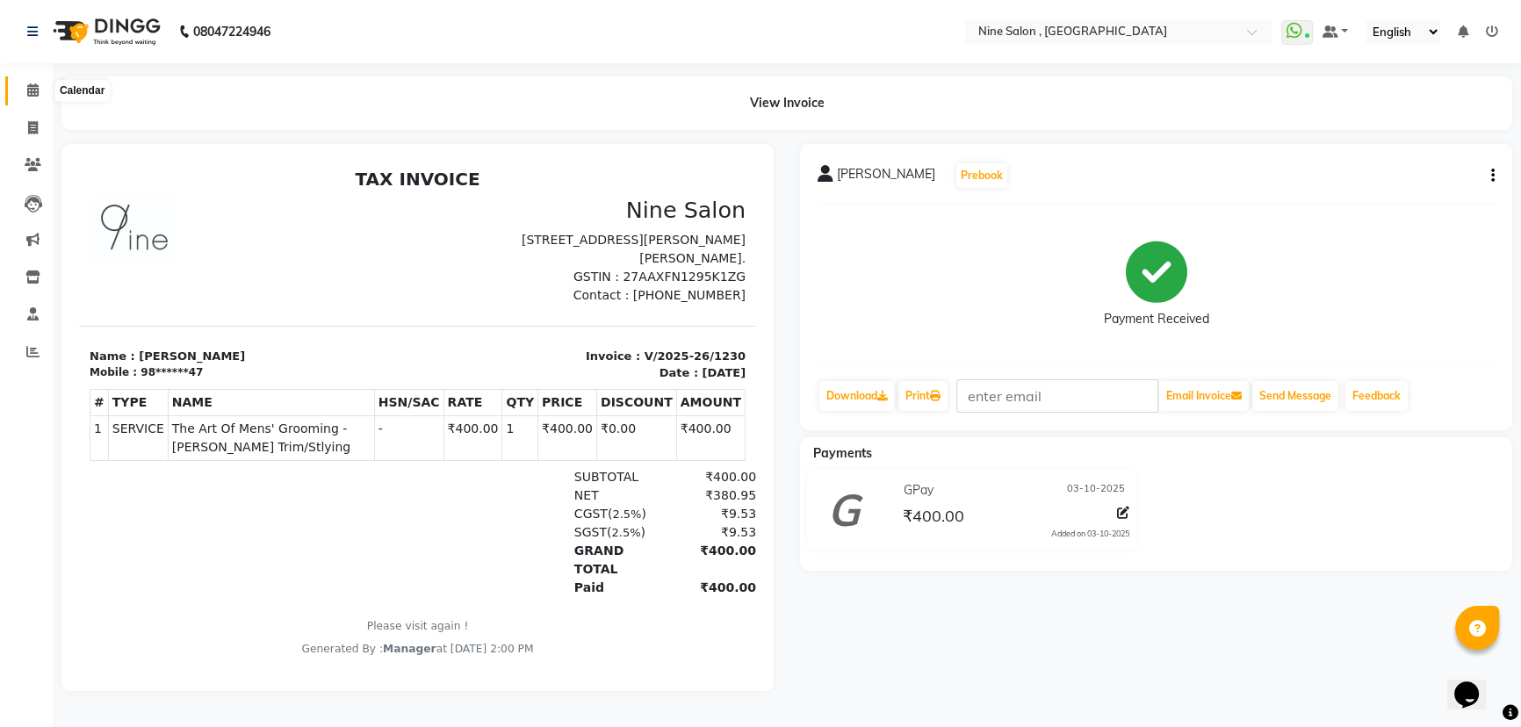
drag, startPoint x: 32, startPoint y: 86, endPoint x: 358, endPoint y: 4, distance: 336.2
click at [32, 86] on icon at bounding box center [32, 89] width 11 height 13
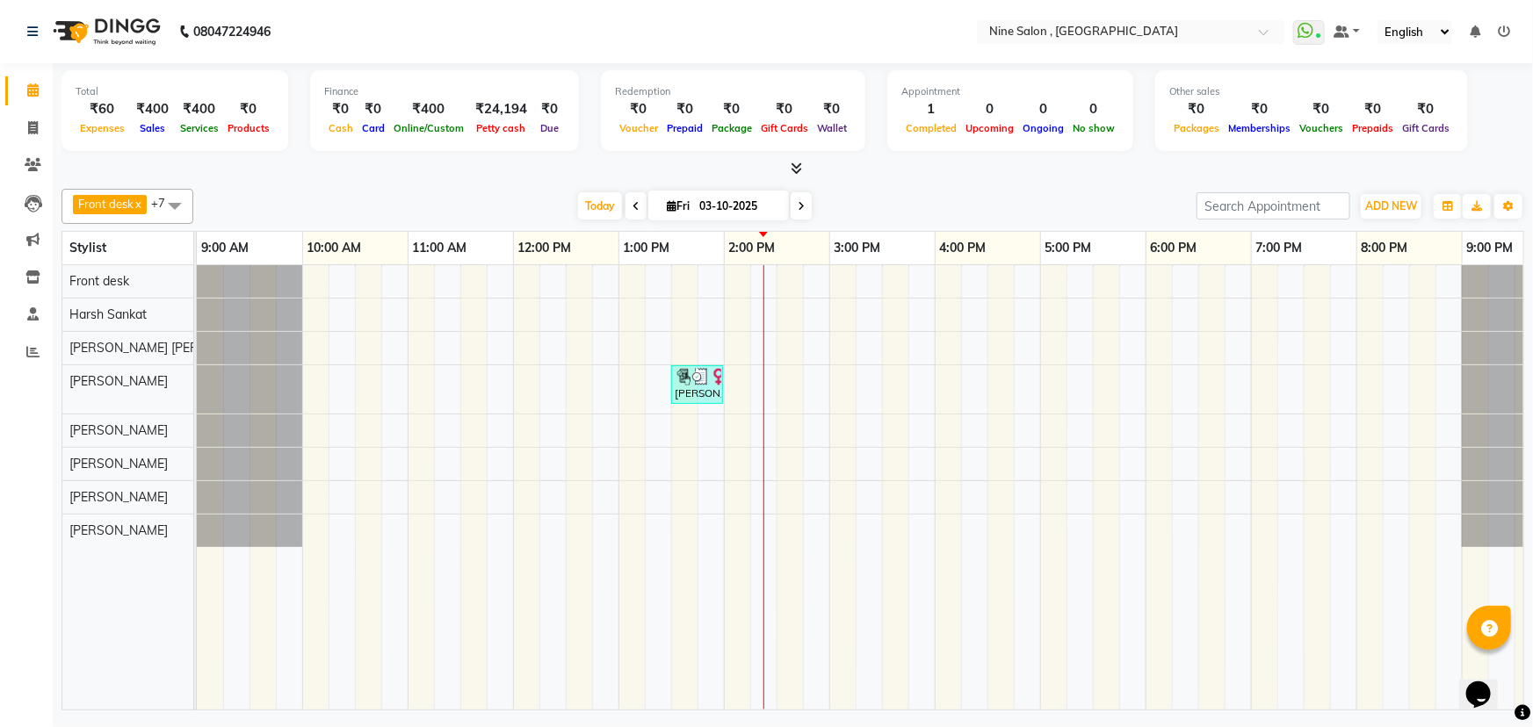
click at [1503, 31] on icon at bounding box center [1504, 31] width 12 height 12
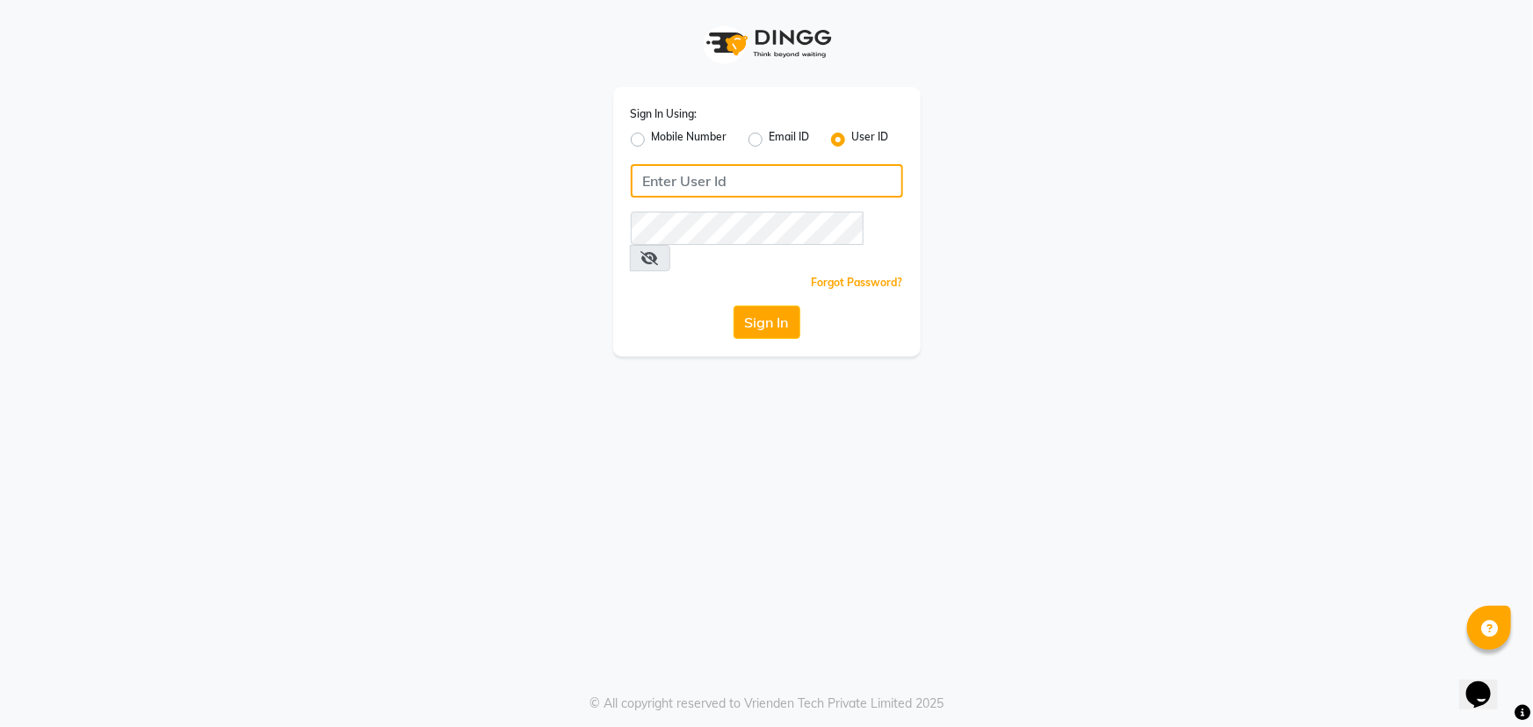
click at [751, 188] on input "Username" at bounding box center [767, 180] width 272 height 33
type input "nine"
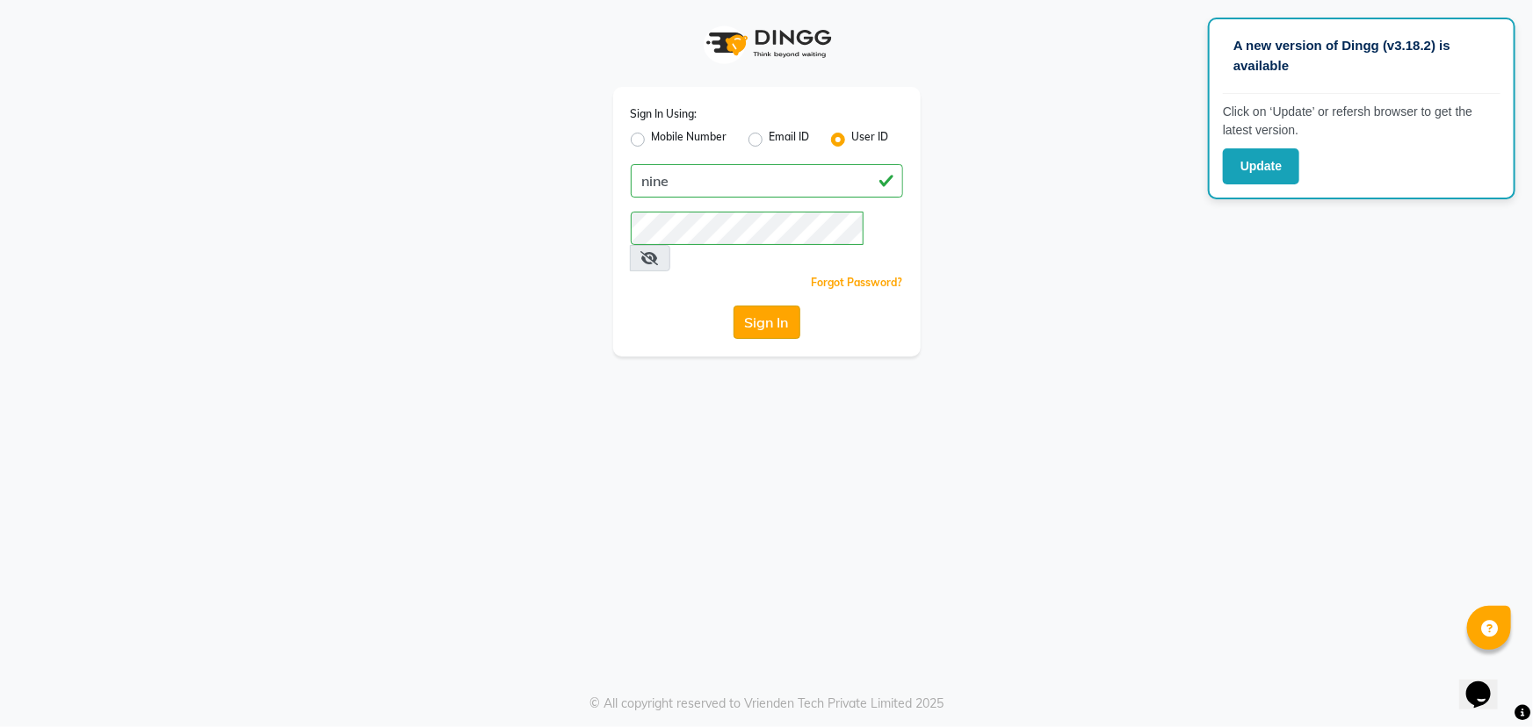
click at [777, 306] on button "Sign In" at bounding box center [766, 322] width 67 height 33
click at [670, 245] on span at bounding box center [650, 258] width 40 height 26
click at [659, 251] on icon at bounding box center [650, 258] width 18 height 14
click at [763, 306] on button "Sign In" at bounding box center [766, 322] width 67 height 33
